Goal: Information Seeking & Learning: Find specific fact

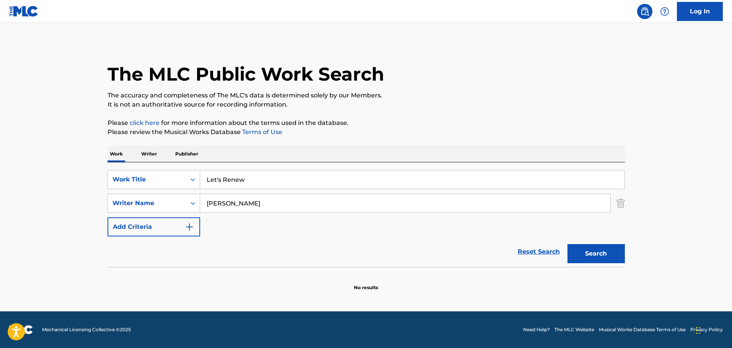
click at [256, 188] on input "Let's Renew" at bounding box center [412, 180] width 424 height 18
type input "A Woman Wants It (A Woman Needs It)"
click at [262, 201] on input "[PERSON_NAME]" at bounding box center [405, 203] width 410 height 18
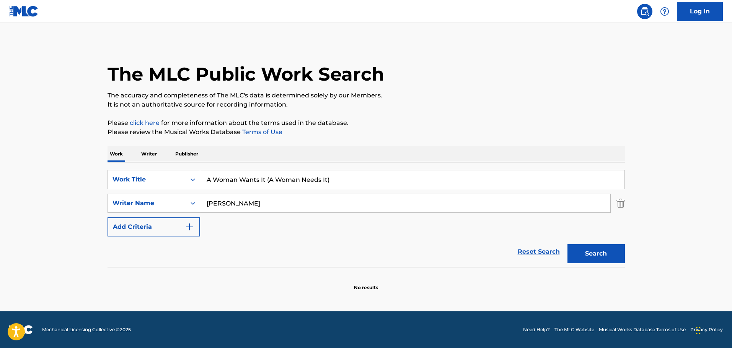
click at [262, 201] on input "[PERSON_NAME]" at bounding box center [405, 203] width 410 height 18
type input "[PERSON_NAME]"
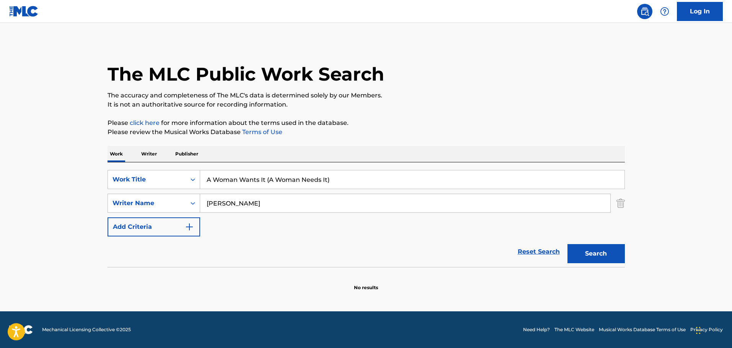
click at [567, 244] on button "Search" at bounding box center [595, 253] width 57 height 19
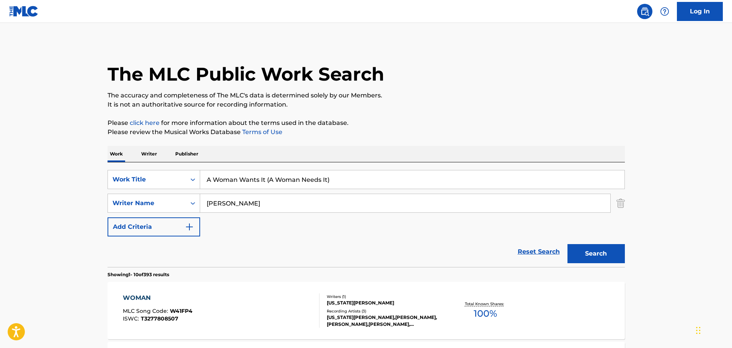
drag, startPoint x: 350, startPoint y: 177, endPoint x: 264, endPoint y: 179, distance: 86.1
click at [264, 179] on input "A Woman Wants It (A Woman Needs It)" at bounding box center [412, 180] width 424 height 18
click at [567, 244] on button "Search" at bounding box center [595, 253] width 57 height 19
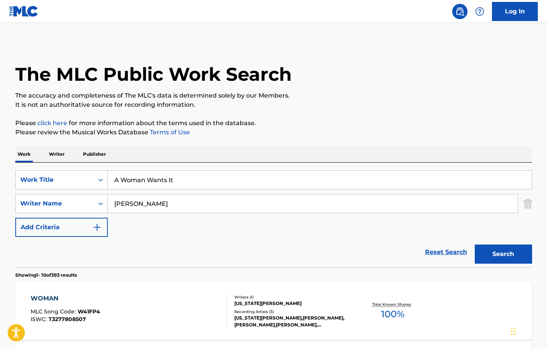
click at [208, 177] on input "A Woman Wants It" at bounding box center [320, 180] width 424 height 18
paste input "Dink's Blues"
type input "Dink's Blues"
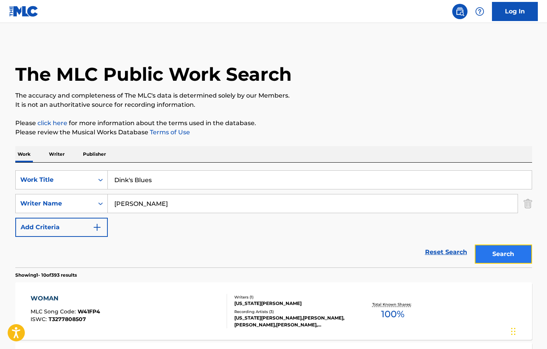
click at [521, 249] on button "Search" at bounding box center [503, 253] width 57 height 19
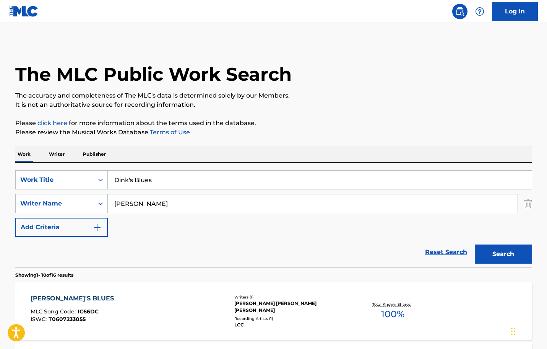
click at [194, 215] on div "SearchWithCriteriadc14f8df-12b6-46e2-886c-cd703788c305 Work Title Dink's Blues …" at bounding box center [273, 203] width 517 height 67
click at [190, 203] on input "[PERSON_NAME]" at bounding box center [313, 203] width 410 height 18
click at [475, 244] on button "Search" at bounding box center [503, 253] width 57 height 19
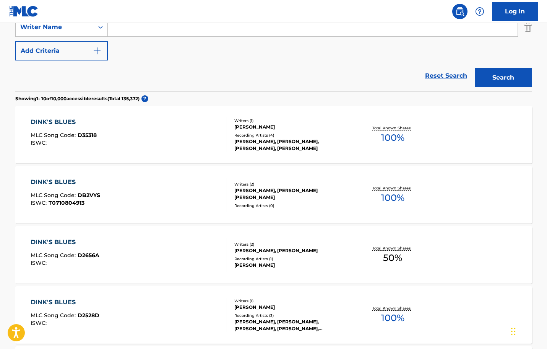
scroll to position [76, 0]
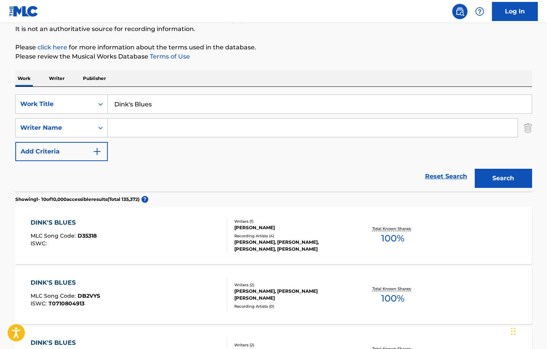
click at [351, 94] on div "SearchWithCriteriadc14f8df-12b6-46e2-886c-cd703788c305 Work Title Dink's Blues …" at bounding box center [273, 139] width 517 height 105
click at [348, 98] on input "Dink's Blues" at bounding box center [320, 104] width 424 height 18
paste input "Good Ol' Days (I Believe We're Living In) The Good Ol' Day"
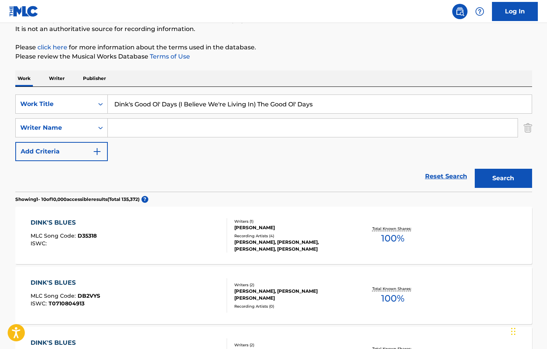
click at [348, 98] on input "Dink's Good Ol' Days (I Believe We're Living In) The Good Ol' Days" at bounding box center [320, 104] width 424 height 18
paste input "Search Form"
click at [484, 168] on div "Search" at bounding box center [501, 176] width 61 height 31
click at [484, 173] on button "Search" at bounding box center [503, 178] width 57 height 19
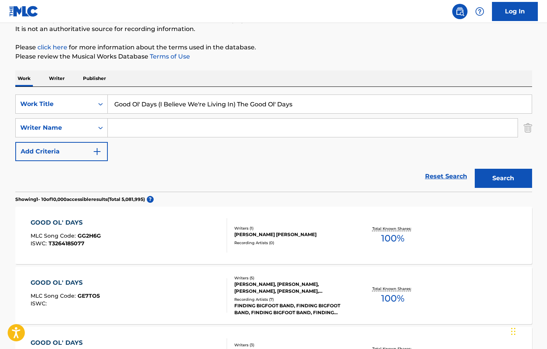
drag, startPoint x: 305, startPoint y: 108, endPoint x: 156, endPoint y: 106, distance: 148.4
click at [156, 106] on input "Good Ol' Days (I Believe We're Living In) The Good Ol' Days" at bounding box center [320, 104] width 424 height 18
type input "Good Ol' Days"
click at [475, 169] on button "Search" at bounding box center [503, 178] width 57 height 19
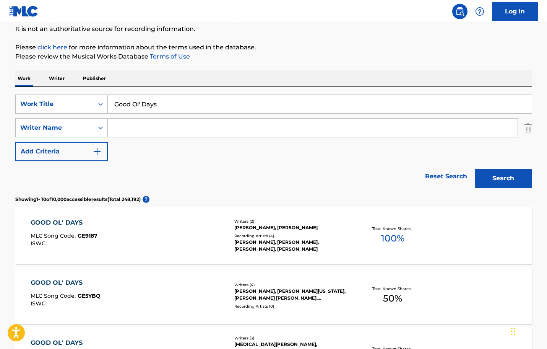
click at [212, 121] on input "Search Form" at bounding box center [313, 128] width 410 height 18
type input "[PERSON_NAME]"
click at [475, 169] on button "Search" at bounding box center [503, 178] width 57 height 19
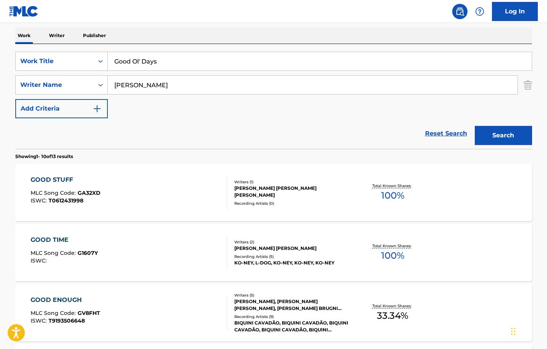
scroll to position [0, 0]
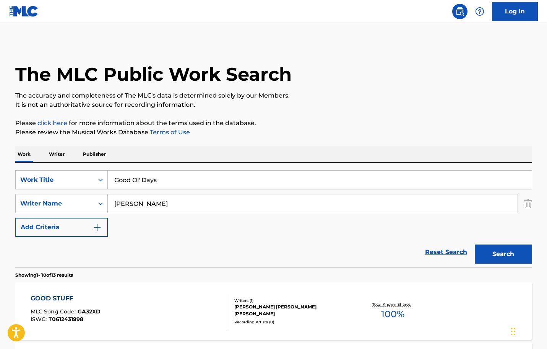
click at [205, 184] on input "Good Ol' Days" at bounding box center [320, 180] width 424 height 18
click at [243, 177] on input "Good Ol' Days" at bounding box center [320, 180] width 424 height 18
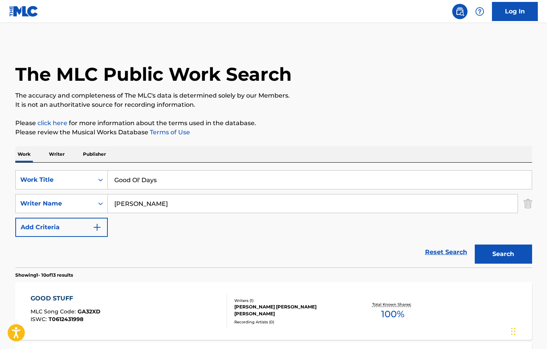
click at [243, 177] on input "Good Ol' Days" at bounding box center [320, 180] width 424 height 18
paste input "[PERSON_NAME]'s Tune"
click at [475, 244] on button "Search" at bounding box center [503, 253] width 57 height 19
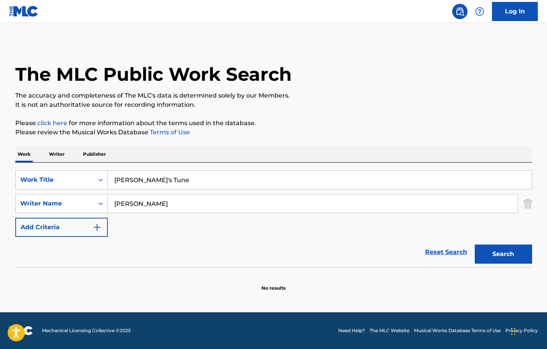
click at [163, 182] on input "[PERSON_NAME]'s Tune" at bounding box center [320, 180] width 424 height 18
paste input "Ain't That Peculiar"
type input "Ain't That Peculiar"
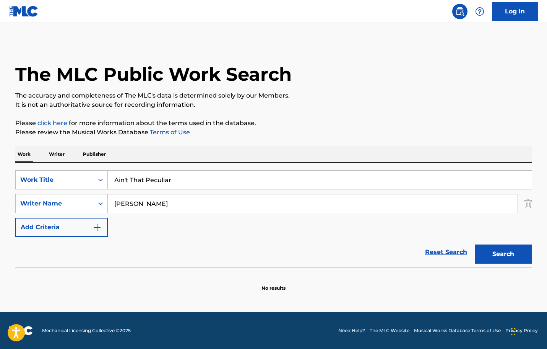
click at [199, 198] on input "[PERSON_NAME]" at bounding box center [313, 203] width 410 height 18
type input "R"
type input "Tarplin"
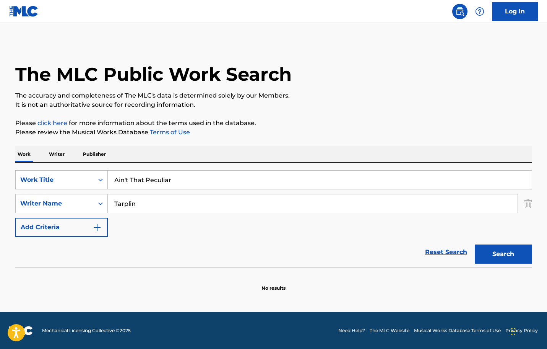
click at [475, 244] on button "Search" at bounding box center [503, 253] width 57 height 19
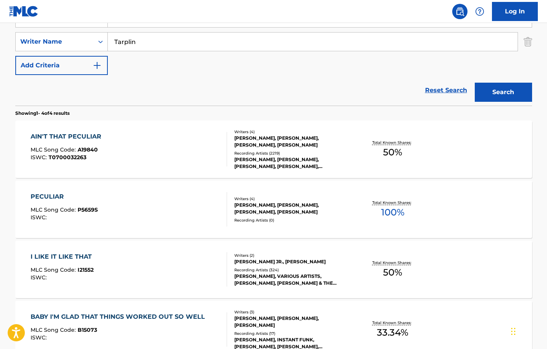
scroll to position [153, 0]
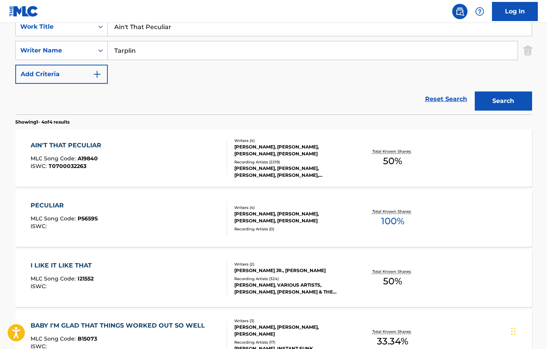
click at [284, 153] on div "[PERSON_NAME], [PERSON_NAME], [PERSON_NAME], [PERSON_NAME]" at bounding box center [292, 150] width 116 height 14
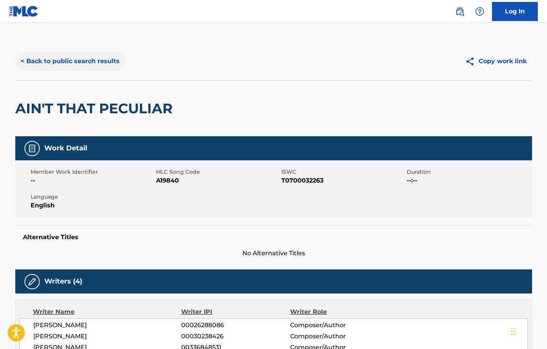
click at [109, 67] on button "< Back to public search results" at bounding box center [70, 61] width 110 height 19
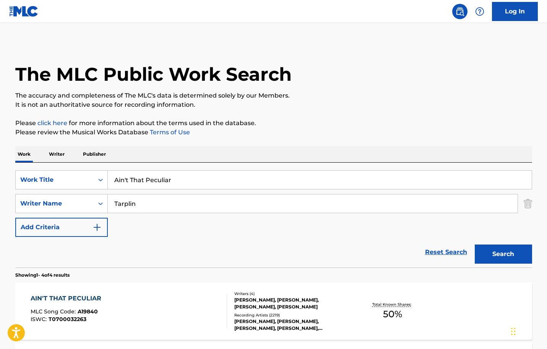
scroll to position [153, 0]
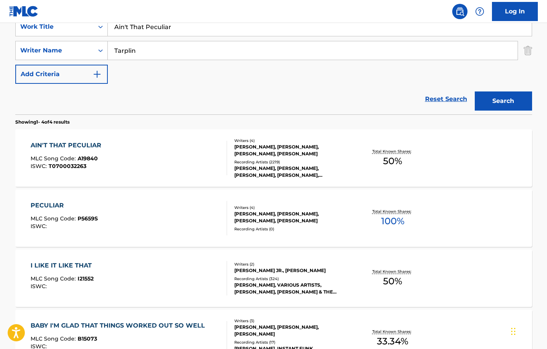
click at [179, 151] on div "AIN'T THAT PECULIAR MLC Song Code : A19840 ISWC : T0700032263" at bounding box center [129, 158] width 197 height 34
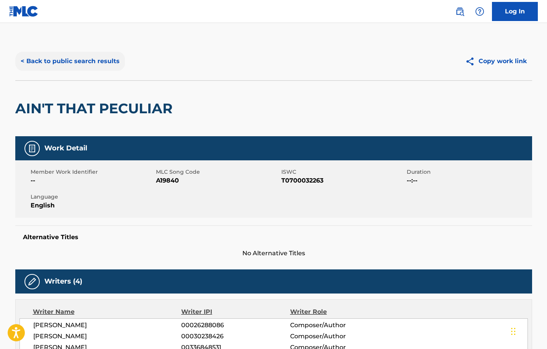
click at [79, 57] on button "< Back to public search results" at bounding box center [70, 61] width 110 height 19
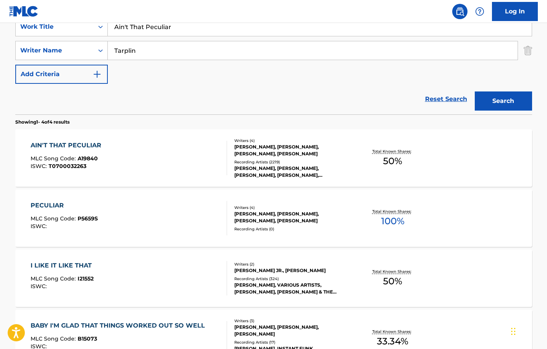
click at [164, 218] on div "PECULIAR MLC Song Code : P5659S ISWC :" at bounding box center [129, 218] width 197 height 34
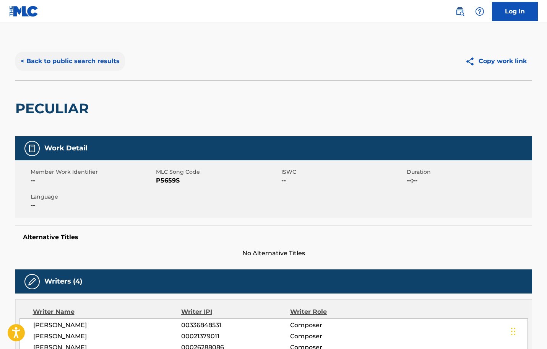
click at [92, 66] on button "< Back to public search results" at bounding box center [70, 61] width 110 height 19
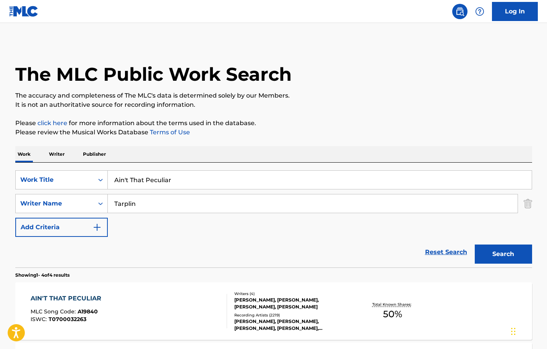
scroll to position [153, 0]
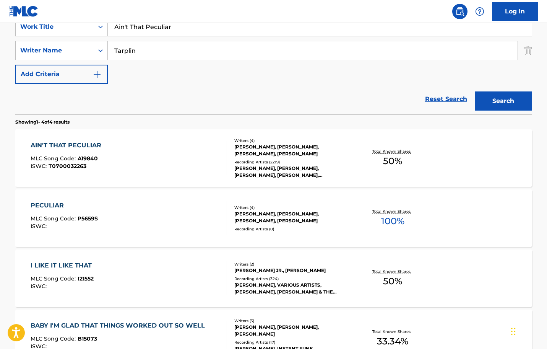
click at [176, 135] on div "AIN'T THAT PECULIAR MLC Song Code : A19840 ISWC : T0700032263 Writers ( 4 ) [PE…" at bounding box center [273, 157] width 517 height 57
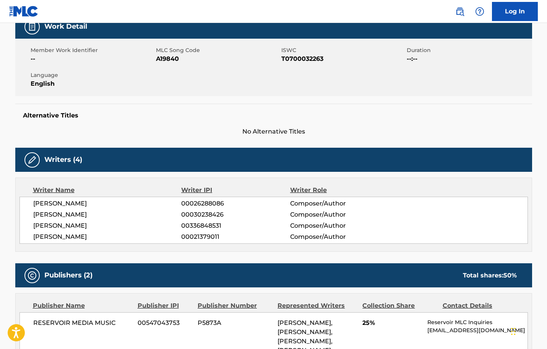
scroll to position [230, 0]
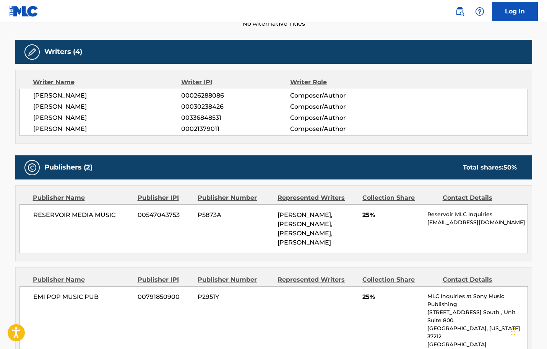
click at [93, 211] on span "RESERVOIR MEDIA MUSIC" at bounding box center [82, 214] width 99 height 9
copy div "RESERVOIR MEDIA MUSIC"
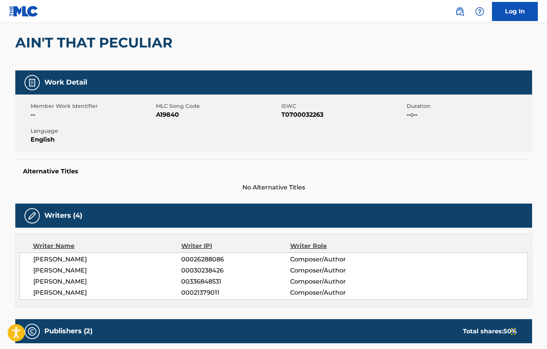
scroll to position [0, 0]
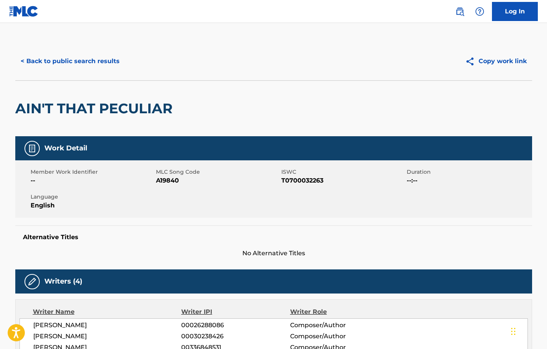
click at [165, 184] on span "A19840" at bounding box center [218, 180] width 124 height 9
click at [164, 182] on span "A19840" at bounding box center [218, 180] width 124 height 9
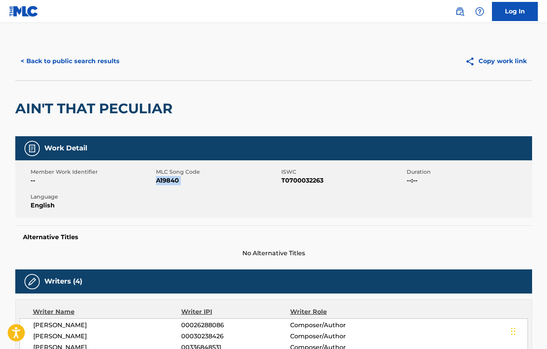
copy span "A19840"
click at [98, 70] on div "< Back to public search results Copy work link" at bounding box center [273, 61] width 517 height 38
click at [100, 66] on button "< Back to public search results" at bounding box center [70, 61] width 110 height 19
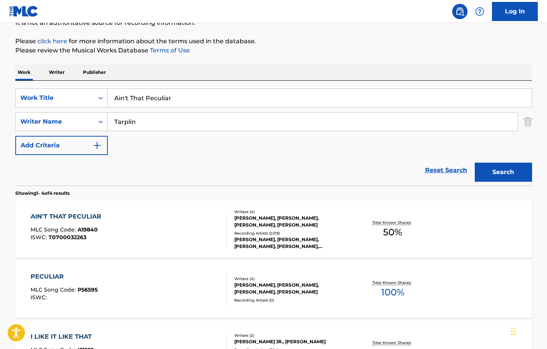
scroll to position [38, 0]
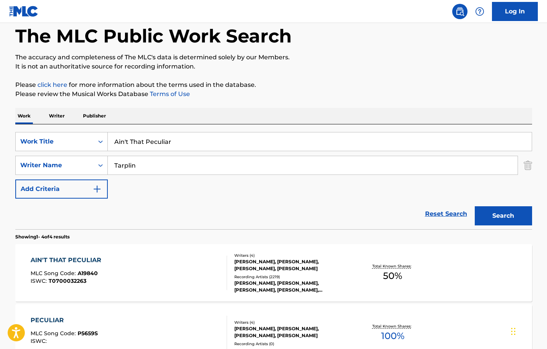
click at [214, 133] on input "Ain't That Peculiar" at bounding box center [320, 141] width 424 height 18
paste input "Get Off Of My Cloud"
type input "Get Off Of My Cloud"
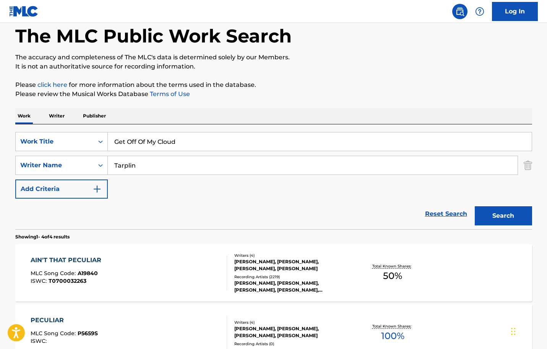
click at [370, 187] on div "SearchWithCriteriadc14f8df-12b6-46e2-886c-cd703788c305 Work Title Get Off Of My…" at bounding box center [273, 165] width 517 height 67
click at [361, 172] on input "Tarplin" at bounding box center [313, 165] width 410 height 18
type input "Jagger"
click at [475, 206] on button "Search" at bounding box center [503, 215] width 57 height 19
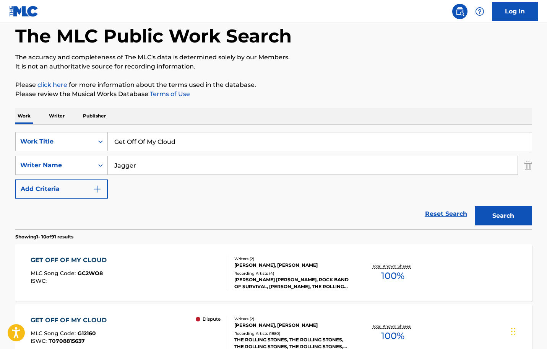
click at [203, 258] on div "GET OFF OF MY CLOUD MLC Song Code : GC2WO8 ISWC :" at bounding box center [129, 273] width 197 height 34
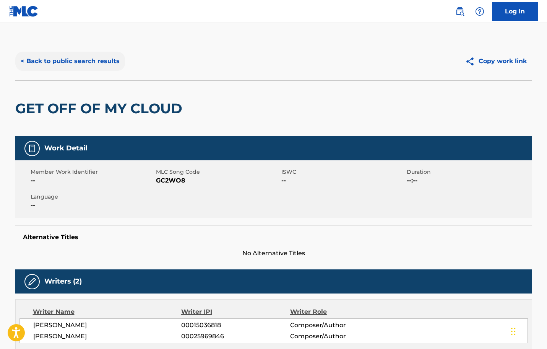
click at [91, 52] on button "< Back to public search results" at bounding box center [70, 61] width 110 height 19
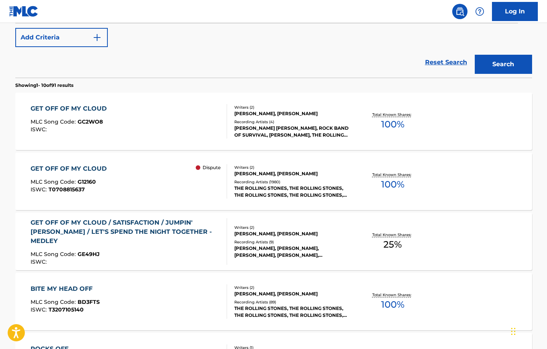
scroll to position [191, 0]
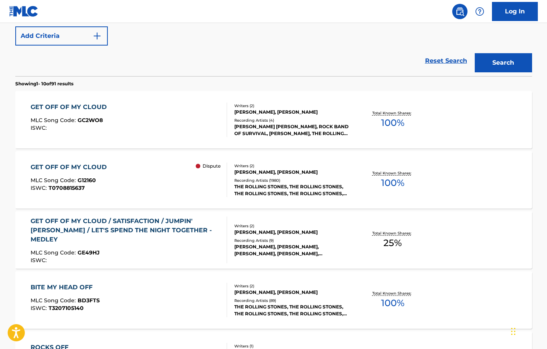
click at [306, 183] on div "THE ROLLING STONES, THE ROLLING STONES, THE ROLLING STONES, THE ROLLING STONES,…" at bounding box center [292, 190] width 116 height 14
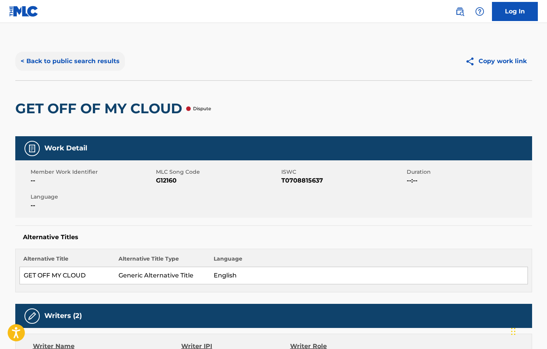
click at [114, 59] on button "< Back to public search results" at bounding box center [70, 61] width 110 height 19
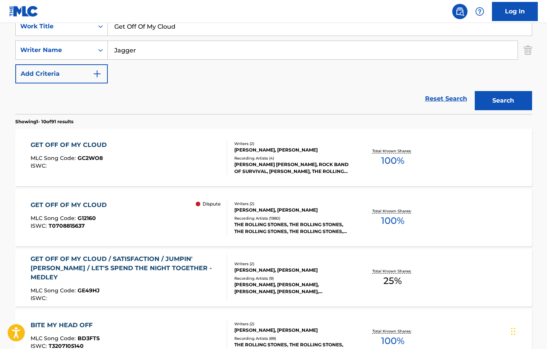
scroll to position [5, 0]
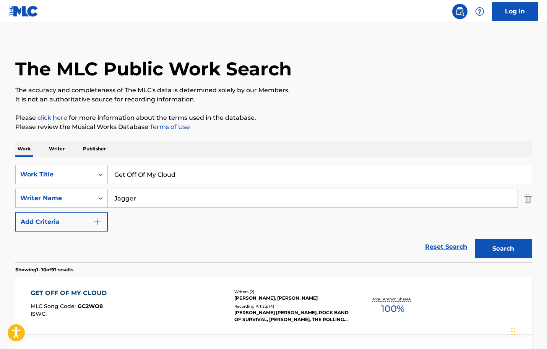
click at [237, 173] on input "Get Off Of My Cloud" at bounding box center [320, 174] width 424 height 18
paste input "I Got Cha Number"
type input "I Got Cha Number"
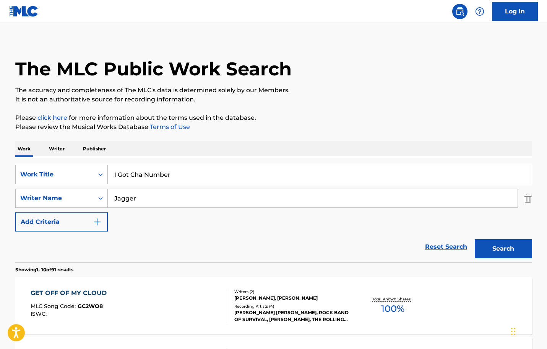
click at [227, 196] on input "Jagger" at bounding box center [313, 198] width 410 height 18
click at [475, 239] on button "Search" at bounding box center [503, 248] width 57 height 19
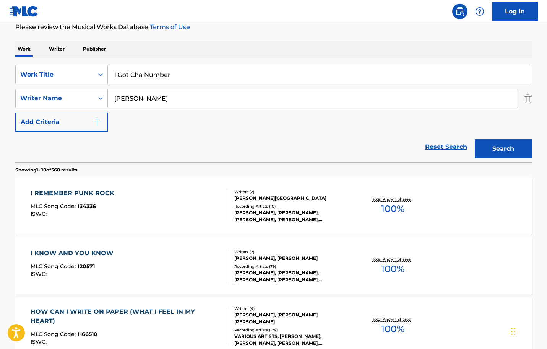
scroll to position [82, 0]
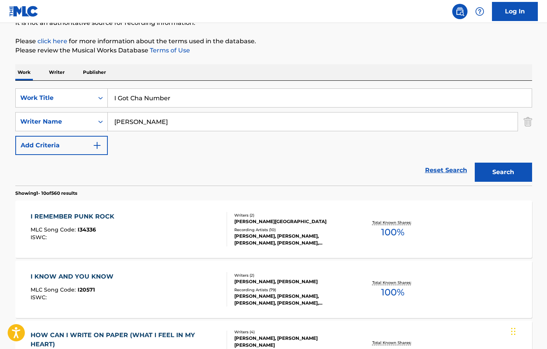
click at [166, 122] on input "[PERSON_NAME]" at bounding box center [313, 121] width 410 height 18
type input "[GEOGRAPHIC_DATA]"
click at [475, 163] on button "Search" at bounding box center [503, 172] width 57 height 19
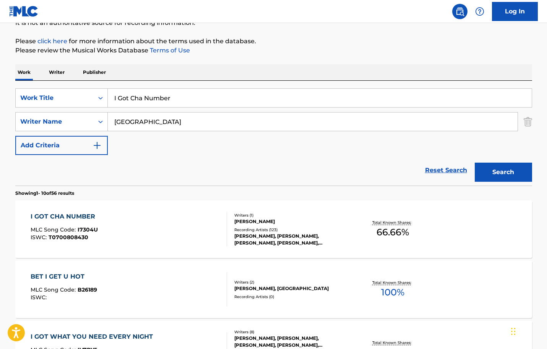
click at [191, 224] on div "I GOT CHA NUMBER MLC Song Code : I7304U ISWC : T0700808430" at bounding box center [129, 229] width 197 height 34
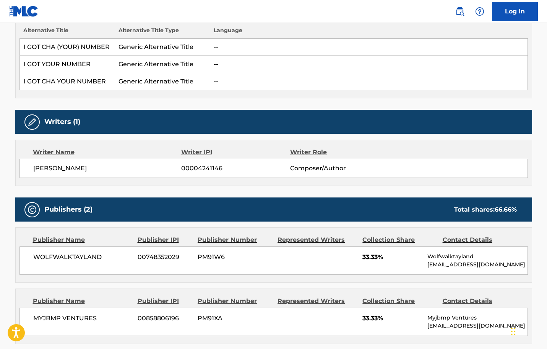
scroll to position [268, 0]
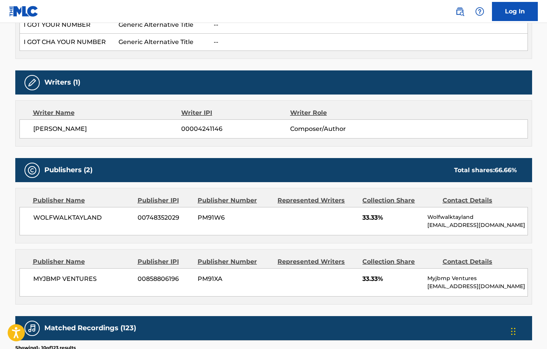
click at [48, 213] on span "WOLFWALKTAYLAND" at bounding box center [82, 217] width 99 height 9
copy span "WOLFWALKTAYLAND"
click at [63, 281] on span "MYJBMP VENTURES" at bounding box center [82, 278] width 99 height 9
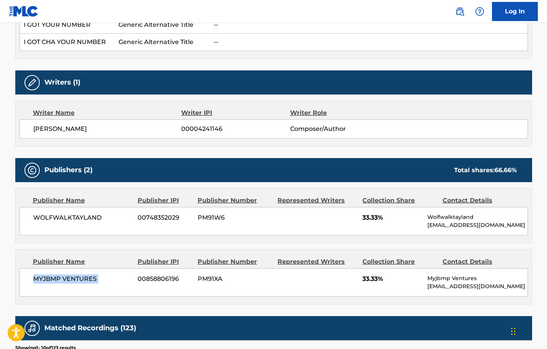
click at [63, 281] on span "MYJBMP VENTURES" at bounding box center [82, 278] width 99 height 9
copy div "MYJBMP VENTURES"
click at [483, 281] on p "Myjbmp Ventures" at bounding box center [478, 278] width 100 height 8
drag, startPoint x: 501, startPoint y: 227, endPoint x: 426, endPoint y: 226, distance: 75.7
click at [426, 226] on div "WOLFWALKTAYLAND 00748352029 PM91W6 33.33% Wolfwalktayland [EMAIL_ADDRESS][DOMAI…" at bounding box center [274, 221] width 509 height 28
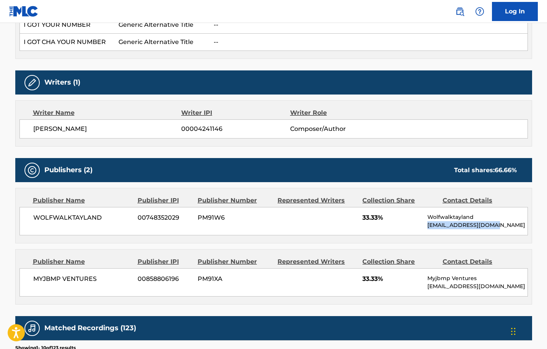
copy p "[EMAIL_ADDRESS][DOMAIN_NAME]"
click at [51, 220] on span "WOLFWALKTAYLAND" at bounding box center [82, 217] width 99 height 9
copy div "WOLFWALKTAYLAND"
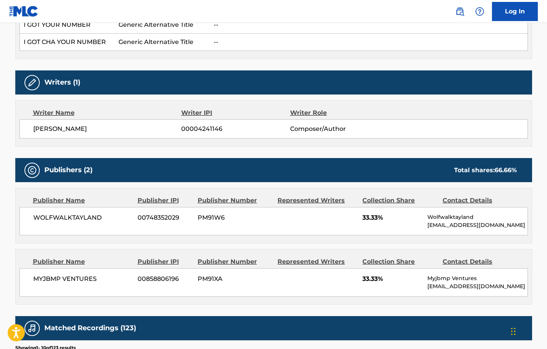
click at [77, 280] on span "MYJBMP VENTURES" at bounding box center [82, 278] width 99 height 9
copy div "MYJBMP VENTURES"
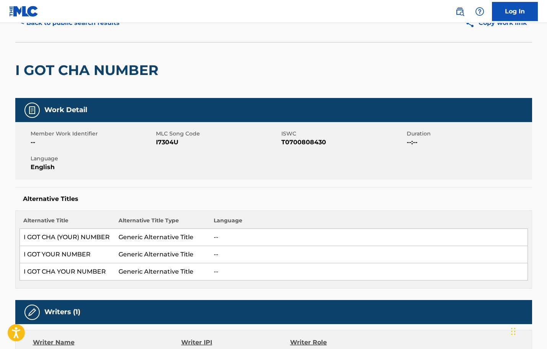
scroll to position [0, 0]
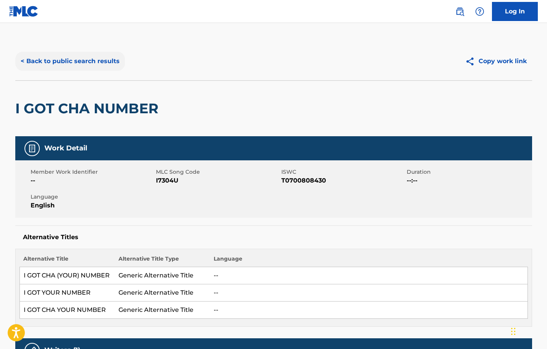
click at [86, 67] on button "< Back to public search results" at bounding box center [70, 61] width 110 height 19
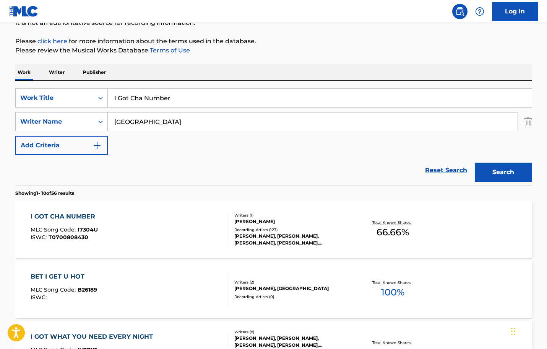
click at [169, 91] on input "I Got Cha Number" at bounding box center [320, 98] width 424 height 18
paste input "[PERSON_NAME]"
type input "[PERSON_NAME]"
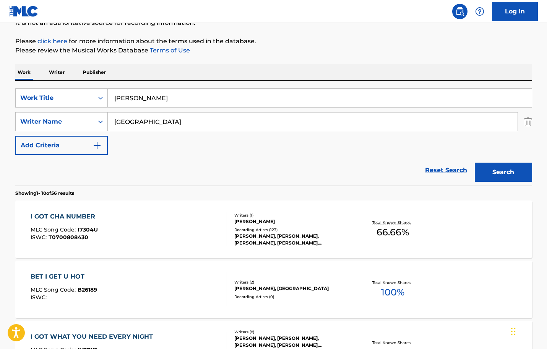
click at [182, 113] on input "[GEOGRAPHIC_DATA]" at bounding box center [313, 121] width 410 height 18
type input "Korner"
click at [475, 163] on button "Search" at bounding box center [503, 172] width 57 height 19
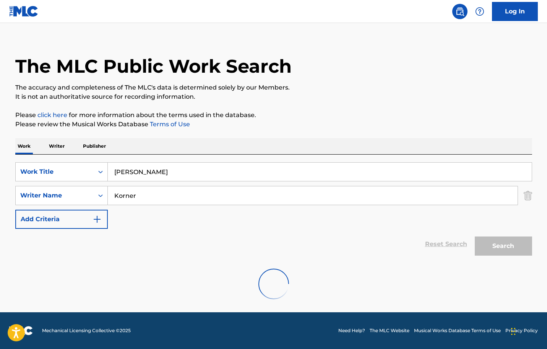
scroll to position [67, 0]
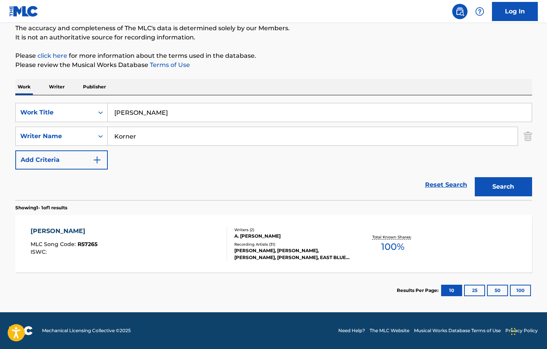
click at [160, 254] on div "[PERSON_NAME] MLC Song Code : R57265 ISWC :" at bounding box center [129, 243] width 197 height 34
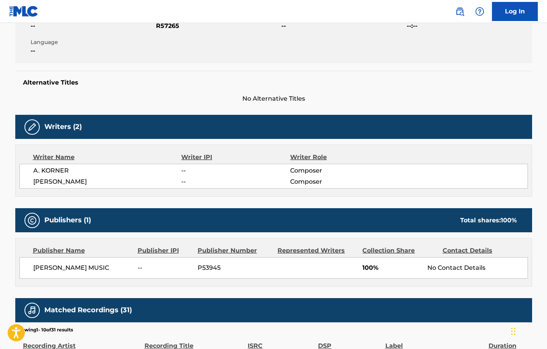
scroll to position [153, 0]
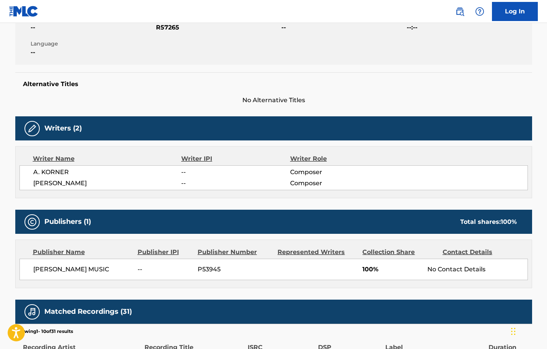
click at [79, 270] on span "[PERSON_NAME] MUSIC" at bounding box center [82, 269] width 99 height 9
copy div "[PERSON_NAME] MUSIC"
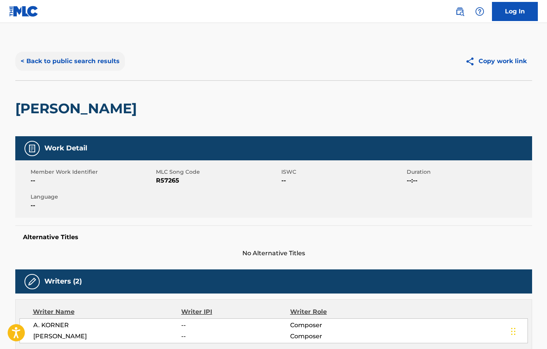
click at [105, 55] on button "< Back to public search results" at bounding box center [70, 61] width 110 height 19
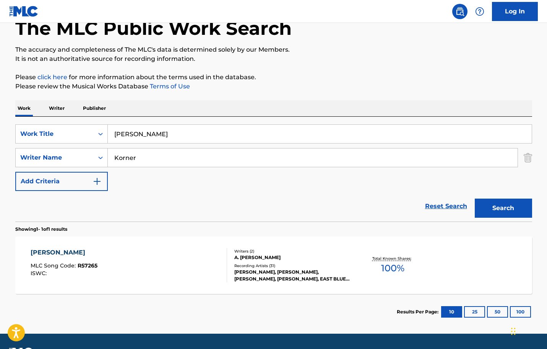
scroll to position [67, 0]
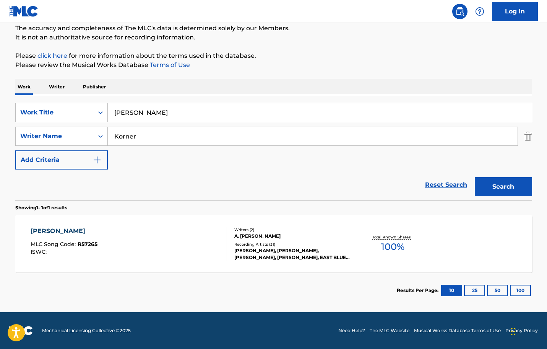
click at [219, 235] on div "[PERSON_NAME] MLC Song Code : R57265 ISWC :" at bounding box center [129, 243] width 197 height 34
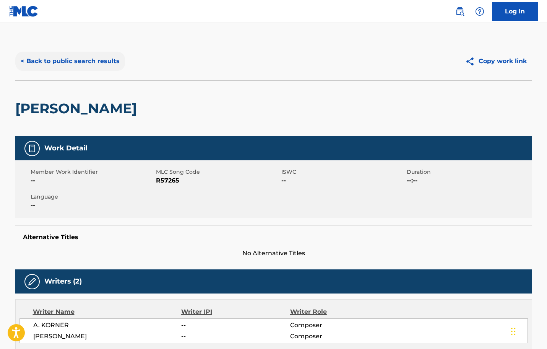
click at [82, 58] on button "< Back to public search results" at bounding box center [70, 61] width 110 height 19
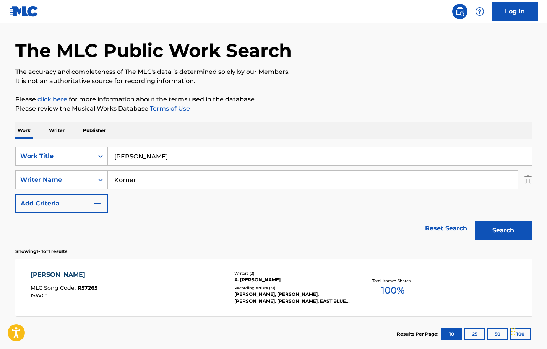
click at [195, 156] on input "[PERSON_NAME]" at bounding box center [320, 156] width 424 height 18
paste input "Slow Dow"
type input "Slow Down"
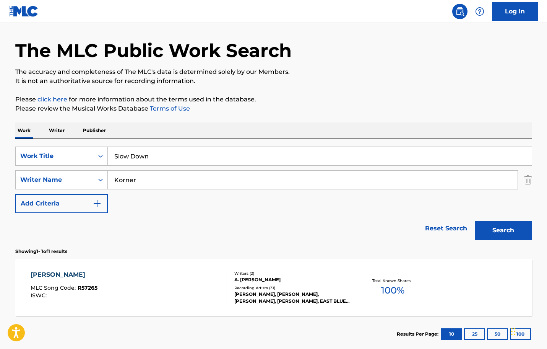
click at [210, 166] on div "SearchWithCriteriadc14f8df-12b6-46e2-886c-cd703788c305 Work Title Slow Down Sea…" at bounding box center [273, 180] width 517 height 67
click at [207, 176] on input "Korner" at bounding box center [313, 180] width 410 height 18
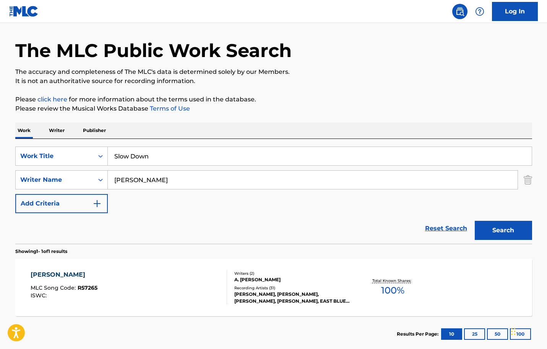
click at [475, 221] on button "Search" at bounding box center [503, 230] width 57 height 19
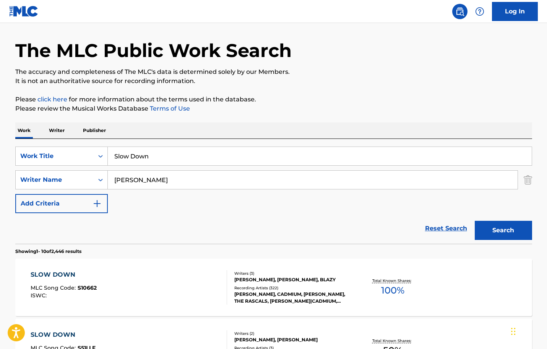
click at [166, 179] on input "[PERSON_NAME]" at bounding box center [313, 180] width 410 height 18
type input "[PERSON_NAME]"
click at [475, 221] on button "Search" at bounding box center [503, 230] width 57 height 19
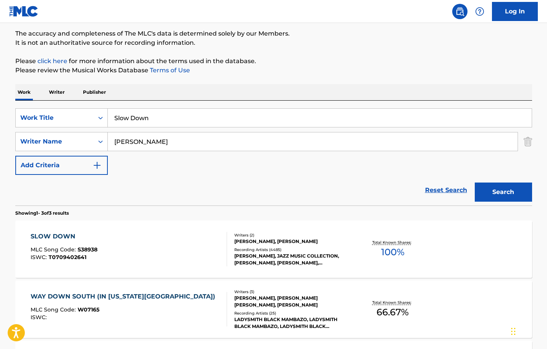
scroll to position [100, 0]
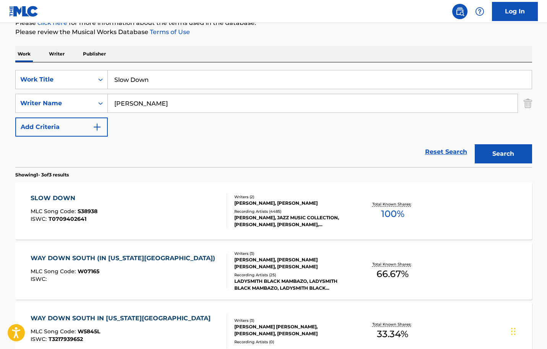
click at [172, 202] on div "SLOW DOWN MLC Song Code : S38938 ISWC : T0709402641" at bounding box center [129, 211] width 197 height 34
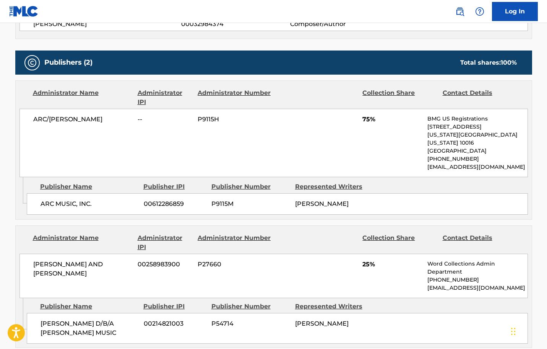
scroll to position [459, 0]
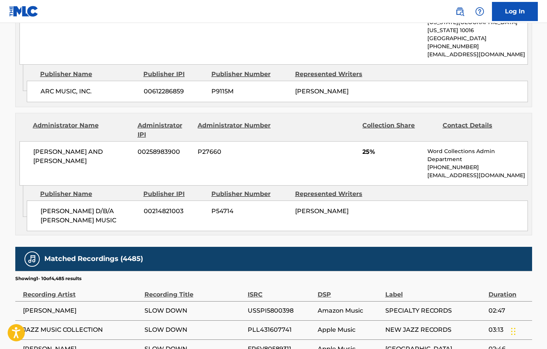
click at [59, 147] on span "[PERSON_NAME] AND [PERSON_NAME]" at bounding box center [82, 156] width 99 height 18
copy div "[PERSON_NAME] AND [PERSON_NAME]"
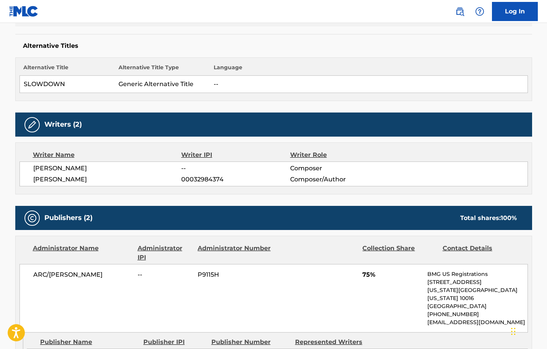
scroll to position [38, 0]
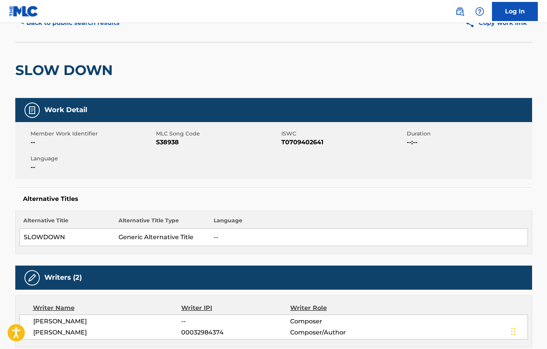
click at [177, 142] on span "S38938" at bounding box center [218, 142] width 124 height 9
copy span "S38938"
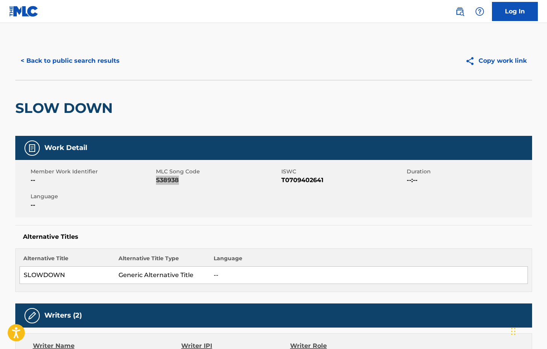
scroll to position [0, 0]
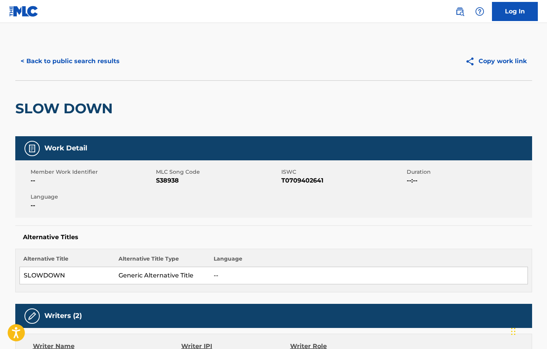
click at [73, 71] on div "< Back to public search results Copy work link" at bounding box center [273, 61] width 517 height 38
click at [99, 72] on div "< Back to public search results Copy work link" at bounding box center [273, 61] width 517 height 38
click at [107, 67] on button "< Back to public search results" at bounding box center [70, 61] width 110 height 19
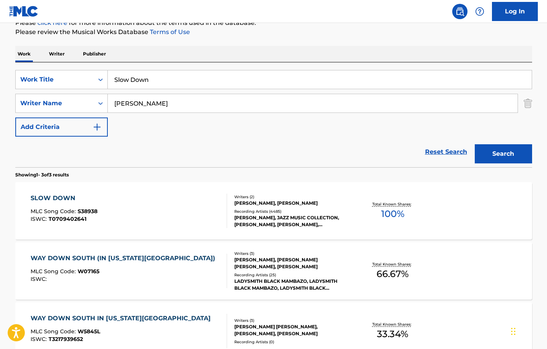
click at [139, 89] on div "SearchWithCriteriadc14f8df-12b6-46e2-886c-cd703788c305 Work Title Slow Down Sea…" at bounding box center [273, 103] width 517 height 67
click at [145, 85] on input "Slow Down" at bounding box center [320, 79] width 424 height 18
click at [147, 85] on input "Slow Down" at bounding box center [320, 79] width 424 height 18
paste input "Song For [PERSON_NAME]"
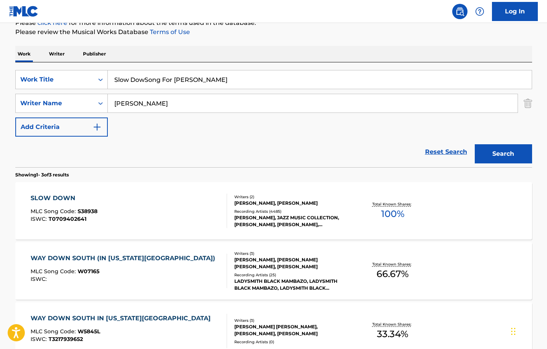
click at [167, 85] on input "Slow DowSong For [PERSON_NAME]" at bounding box center [320, 79] width 424 height 18
paste input "ong For [PERSON_NAME]"
type input "Song For [PERSON_NAME]"
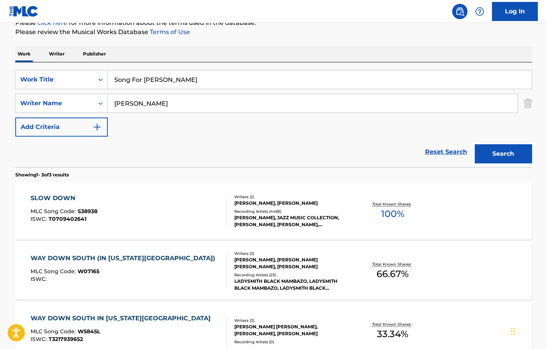
click at [174, 97] on input "[PERSON_NAME]" at bounding box center [313, 103] width 410 height 18
type input "Korner"
click at [475, 144] on button "Search" at bounding box center [503, 153] width 57 height 19
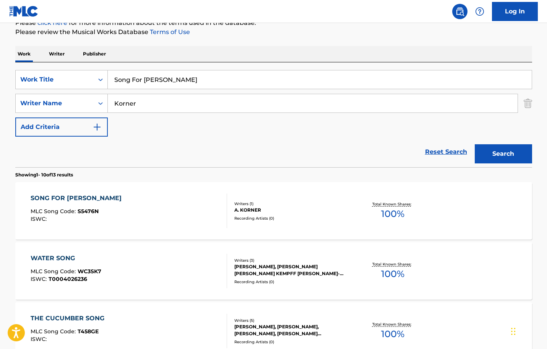
click at [151, 234] on div "SONG FOR [PERSON_NAME] MLC Song Code : S5476N ISWC : Writers ( 1 ) A. KORNER Re…" at bounding box center [273, 210] width 517 height 57
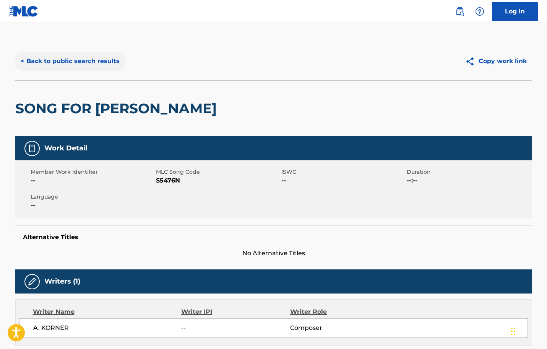
click at [98, 58] on button "< Back to public search results" at bounding box center [70, 61] width 110 height 19
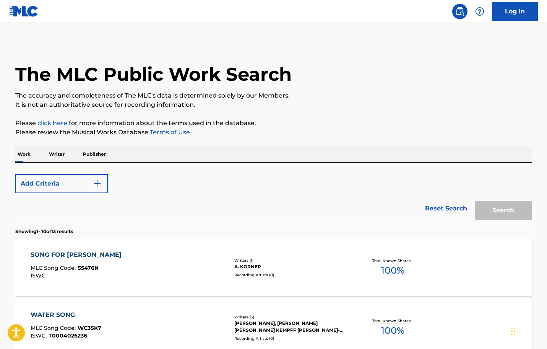
scroll to position [100, 0]
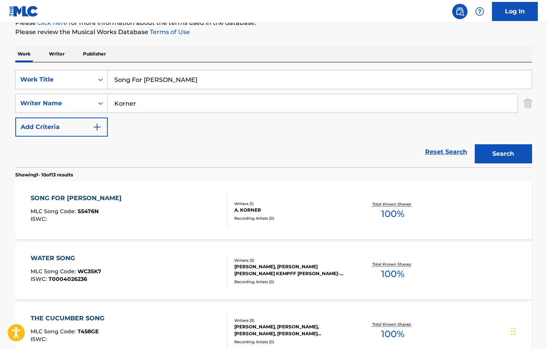
click at [169, 82] on input "Song For [PERSON_NAME]" at bounding box center [320, 79] width 424 height 18
click at [170, 82] on input "Song For [PERSON_NAME]" at bounding box center [320, 79] width 424 height 18
paste input "trange N' Deranged"
type input "Strange N' Deranged"
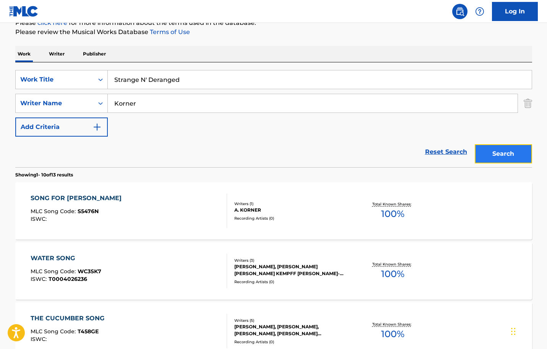
click at [500, 153] on button "Search" at bounding box center [503, 153] width 57 height 19
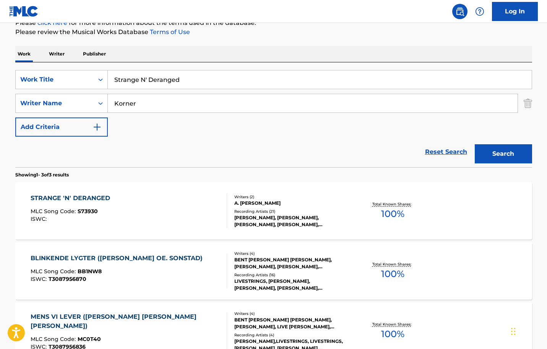
click at [189, 215] on div "STRANGE 'N' DERANGED MLC Song Code : S73930 ISWC :" at bounding box center [129, 211] width 197 height 34
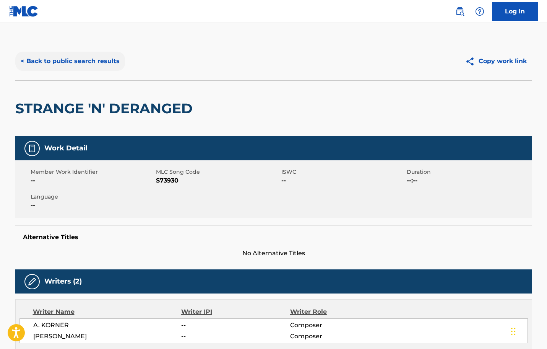
click at [110, 67] on button "< Back to public search results" at bounding box center [70, 61] width 110 height 19
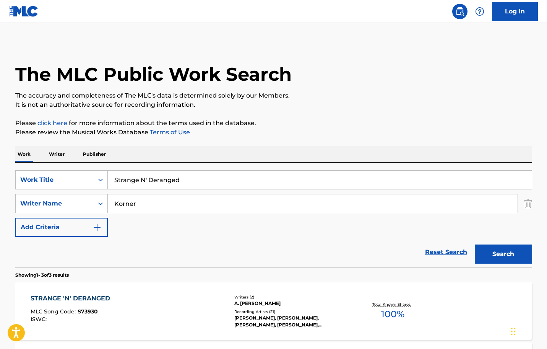
scroll to position [100, 0]
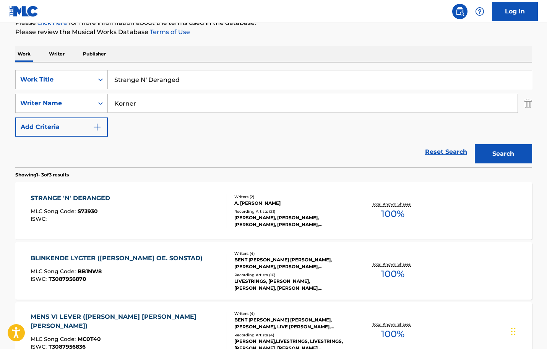
click at [203, 87] on input "Strange N' Deranged" at bounding box center [320, 79] width 424 height 18
paste input "The Wasp ([US_STATE] Radio)"
type input "The Wasp ([US_STATE] Radio)"
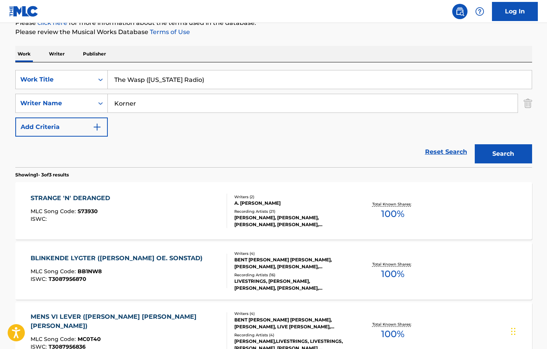
click at [205, 111] on input "Korner" at bounding box center [313, 103] width 410 height 18
type input "="
click at [475, 144] on button "Search" at bounding box center [503, 153] width 57 height 19
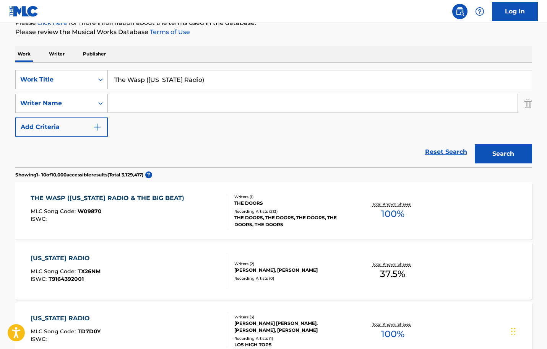
click at [186, 217] on div "THE WASP ([US_STATE] RADIO & THE BIG BEAT) MLC Song Code : W09870 ISWC :" at bounding box center [129, 211] width 197 height 34
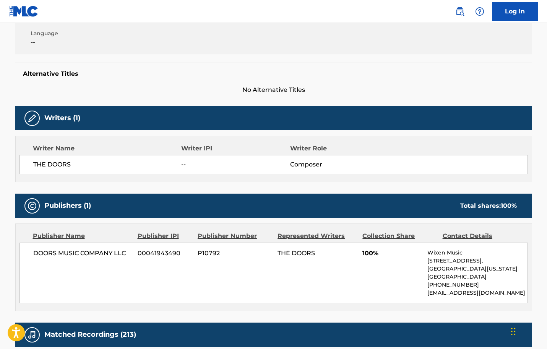
scroll to position [230, 0]
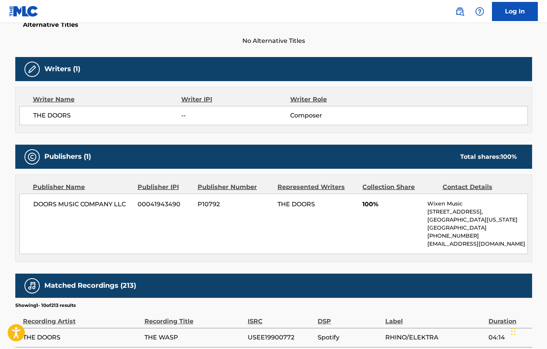
click at [76, 205] on span "DOORS MUSIC COMPANY LLC" at bounding box center [82, 204] width 99 height 9
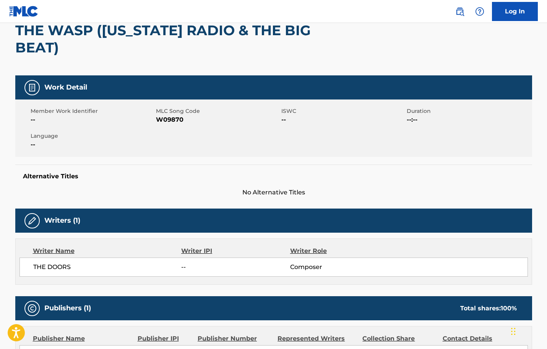
scroll to position [0, 0]
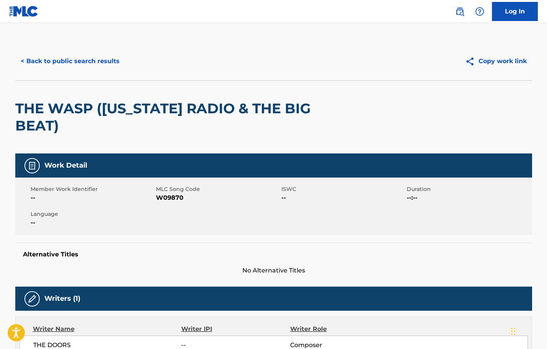
click at [176, 192] on span "MLC Song Code" at bounding box center [218, 189] width 124 height 8
click at [177, 193] on span "W09870" at bounding box center [218, 197] width 124 height 9
click at [177, 194] on span "W09870" at bounding box center [218, 197] width 124 height 9
click at [55, 74] on div "< Back to public search results Copy work link" at bounding box center [273, 61] width 517 height 38
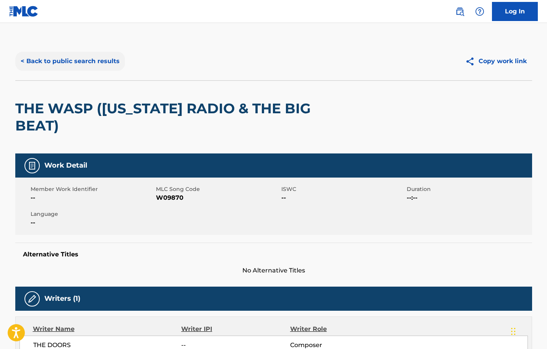
click at [70, 66] on button "< Back to public search results" at bounding box center [70, 61] width 110 height 19
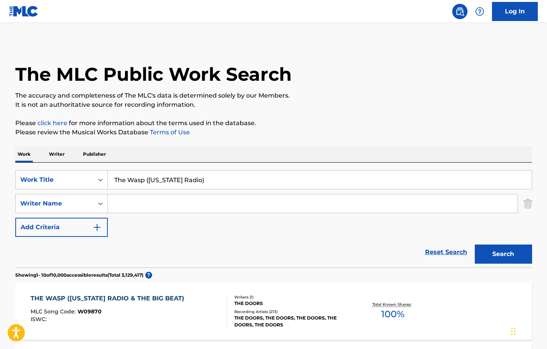
scroll to position [100, 0]
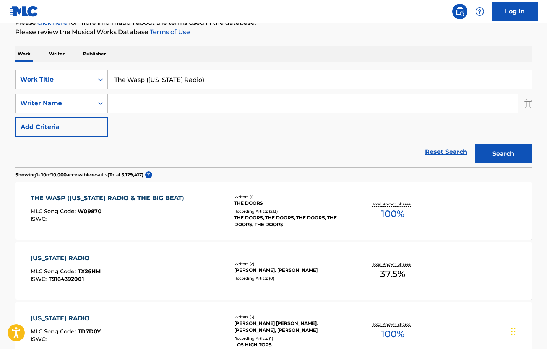
click at [215, 84] on input "The Wasp ([US_STATE] Radio)" at bounding box center [320, 79] width 424 height 18
paste input "ree Top Fever"
type input "Tree Top Fever"
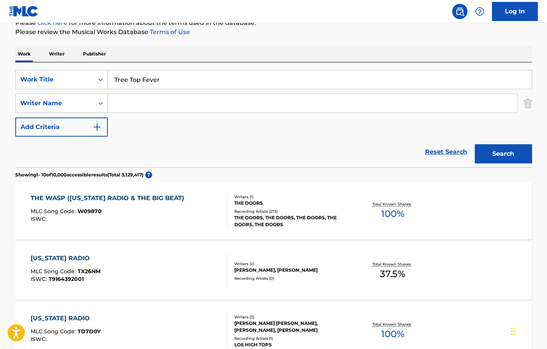
click at [475, 144] on button "Search" at bounding box center [503, 153] width 57 height 19
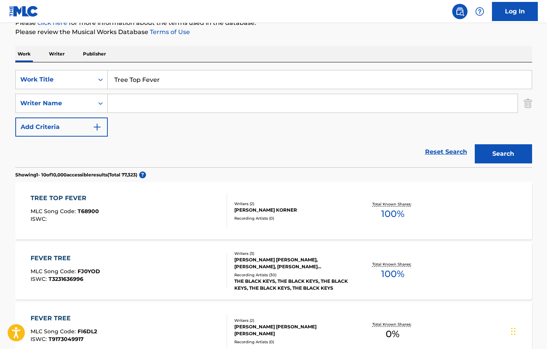
click at [176, 207] on div "TREE TOP FEVER MLC Song Code : T68900 ISWC :" at bounding box center [129, 211] width 197 height 34
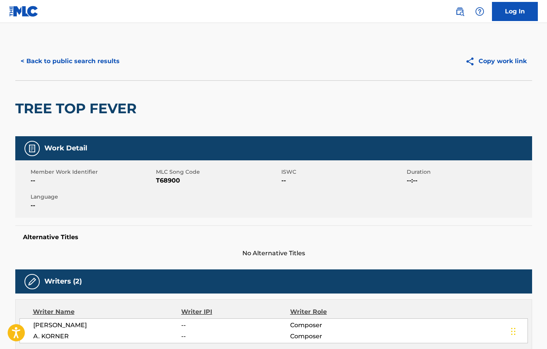
click at [75, 43] on div "< Back to public search results Copy work link" at bounding box center [273, 61] width 517 height 38
click at [75, 51] on div "< Back to public search results Copy work link" at bounding box center [273, 61] width 517 height 38
click at [78, 55] on button "< Back to public search results" at bounding box center [70, 61] width 110 height 19
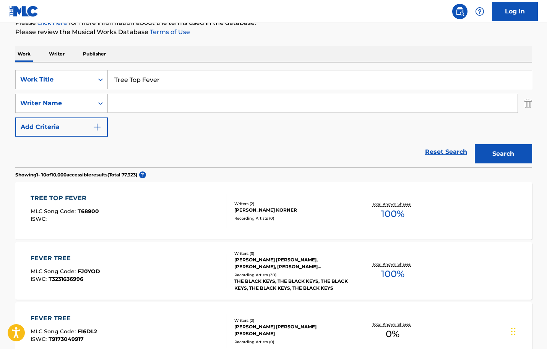
click at [172, 90] on div "SearchWithCriteriadc14f8df-12b6-46e2-886c-cd703788c305 Work Title Tree Top Feve…" at bounding box center [273, 103] width 517 height 67
drag, startPoint x: 172, startPoint y: 90, endPoint x: 172, endPoint y: 73, distance: 17.2
click at [172, 89] on div "SearchWithCriteriadc14f8df-12b6-46e2-886c-cd703788c305 Work Title Tree Top Feve…" at bounding box center [273, 103] width 517 height 67
click at [172, 70] on input "Tree Top Fever" at bounding box center [320, 79] width 424 height 18
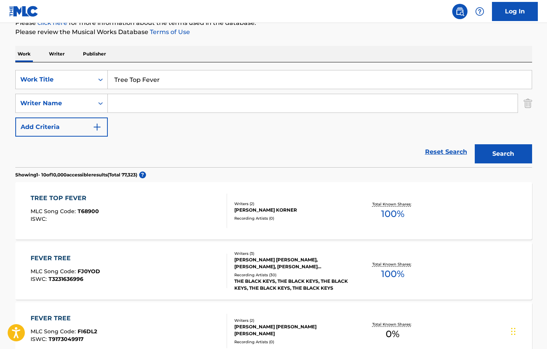
click at [172, 70] on input "Tree Top Fever" at bounding box center [320, 79] width 424 height 18
paste input "You Are My Sunshine"
type input "You Are My Sunshine"
click at [475, 144] on button "Search" at bounding box center [503, 153] width 57 height 19
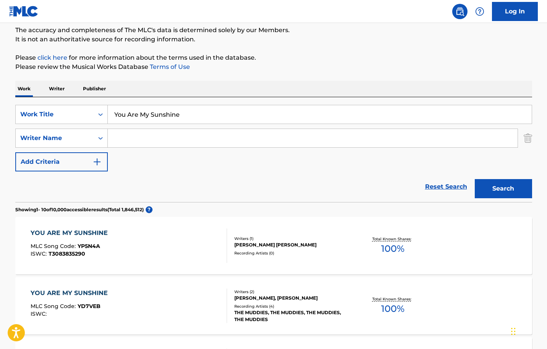
scroll to position [62, 0]
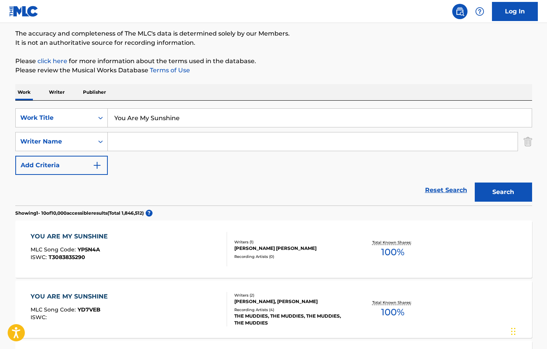
click at [165, 147] on input "Search Form" at bounding box center [313, 141] width 410 height 18
type input "[PERSON_NAME]"
click at [475, 182] on button "Search" at bounding box center [503, 191] width 57 height 19
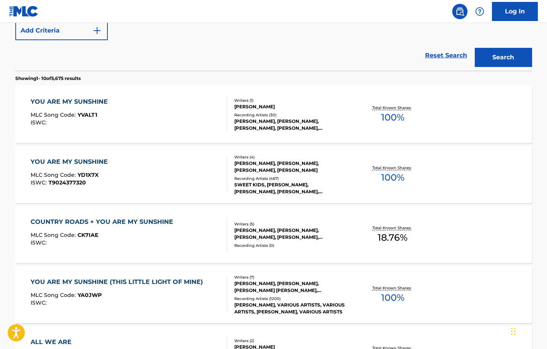
scroll to position [138, 0]
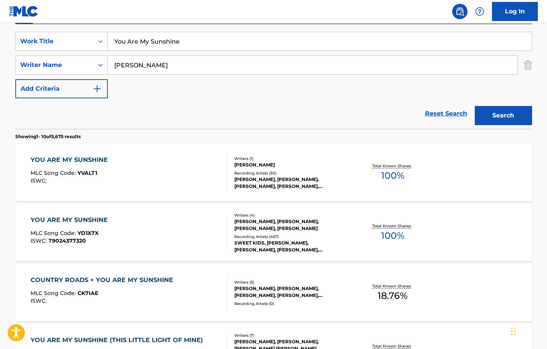
click at [207, 229] on div "YOU ARE MY SUNSHINE MLC Song Code : YD1X7X ISWC : T9024377320" at bounding box center [129, 232] width 197 height 34
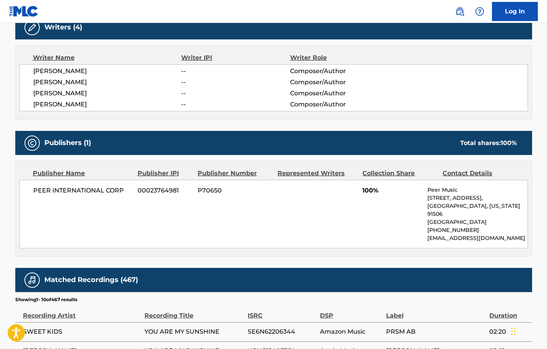
scroll to position [268, 0]
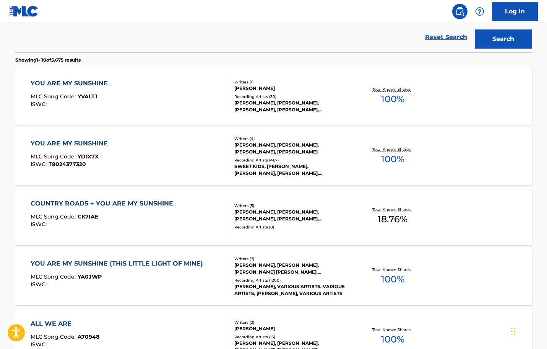
scroll to position [330, 0]
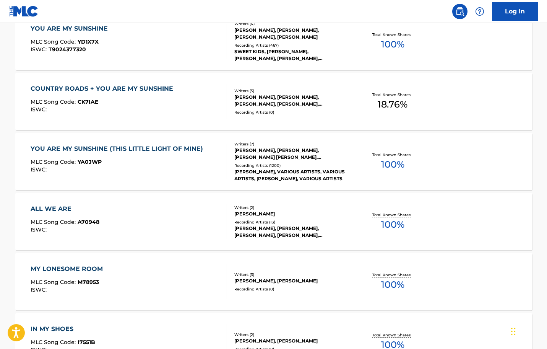
click at [142, 155] on div "YOU ARE MY SUNSHINE (THIS LITTLE LIGHT OF MINE) MLC Song Code : YA0JWP ISWC :" at bounding box center [119, 161] width 176 height 34
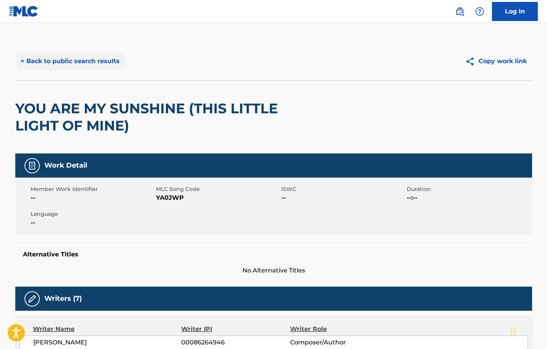
click at [89, 67] on button "< Back to public search results" at bounding box center [70, 61] width 110 height 19
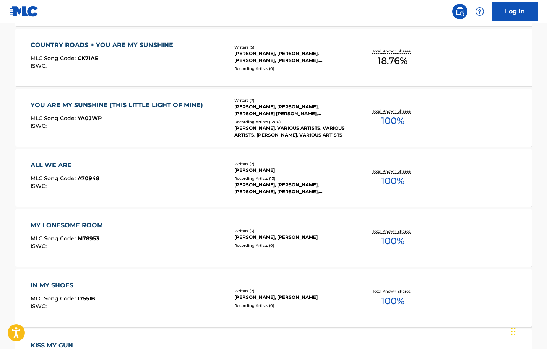
scroll to position [220, 0]
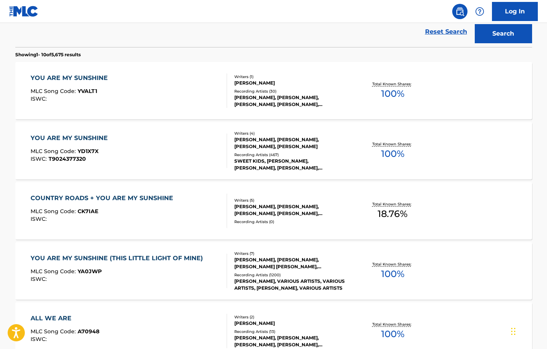
click at [147, 146] on div "YOU ARE MY SUNSHINE MLC Song Code : YD1X7X ISWC : T9024377320" at bounding box center [129, 150] width 197 height 34
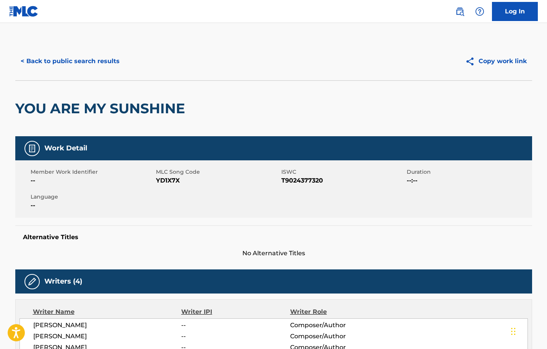
click at [175, 178] on span "YD1X7X" at bounding box center [218, 180] width 124 height 9
click at [174, 178] on span "YD1X7X" at bounding box center [218, 180] width 124 height 9
click at [120, 103] on h2 "YOU ARE MY SUNSHINE" at bounding box center [102, 108] width 174 height 17
click at [119, 103] on h2 "YOU ARE MY SUNSHINE" at bounding box center [102, 108] width 174 height 17
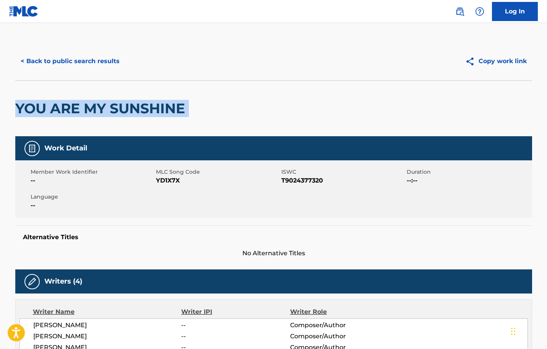
click at [119, 103] on h2 "YOU ARE MY SUNSHINE" at bounding box center [102, 108] width 174 height 17
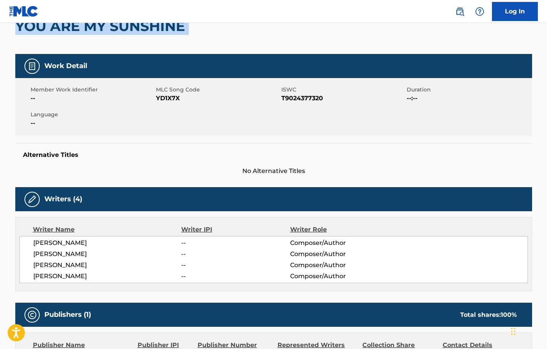
scroll to position [191, 0]
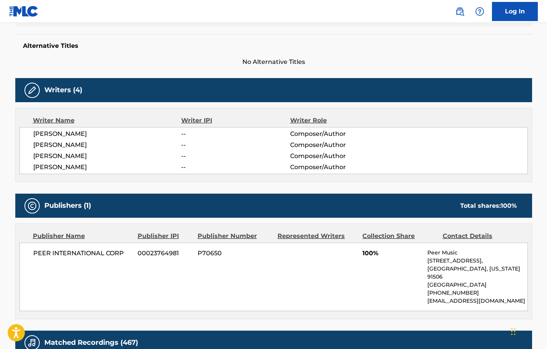
click at [44, 262] on div "PEER INTERNATIONAL CORP 00023764981 P70650 100% Peer Music [STREET_ADDRESS][US_…" at bounding box center [274, 277] width 509 height 68
click at [45, 248] on div "PEER INTERNATIONAL CORP 00023764981 P70650 100% Peer Music [STREET_ADDRESS][US_…" at bounding box center [274, 277] width 509 height 68
click at [44, 249] on div "PEER INTERNATIONAL CORP 00023764981 P70650 100% Peer Music [STREET_ADDRESS][US_…" at bounding box center [274, 277] width 509 height 68
click at [42, 252] on span "PEER INTERNATIONAL CORP" at bounding box center [82, 253] width 99 height 9
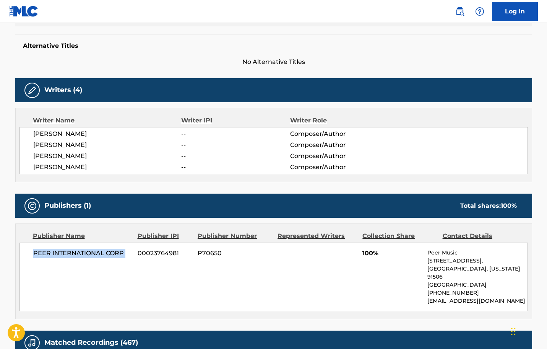
click at [42, 252] on span "PEER INTERNATIONAL CORP" at bounding box center [82, 253] width 99 height 9
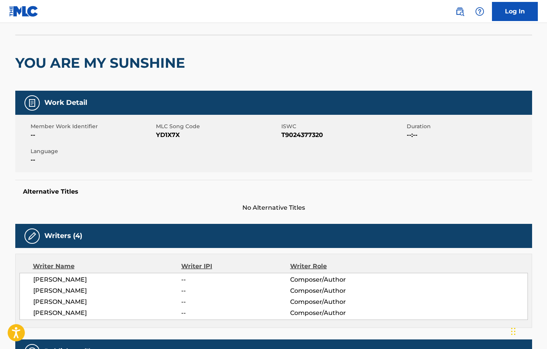
scroll to position [0, 0]
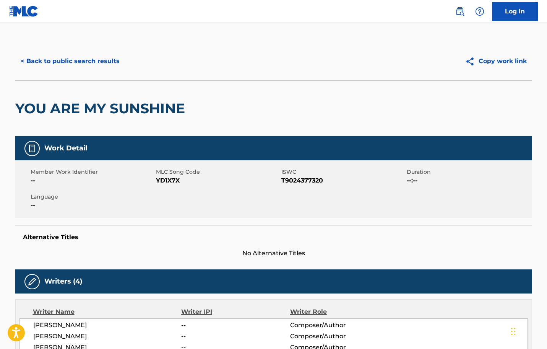
click at [174, 181] on span "YD1X7X" at bounding box center [218, 180] width 124 height 9
click at [103, 67] on button "< Back to public search results" at bounding box center [70, 61] width 110 height 19
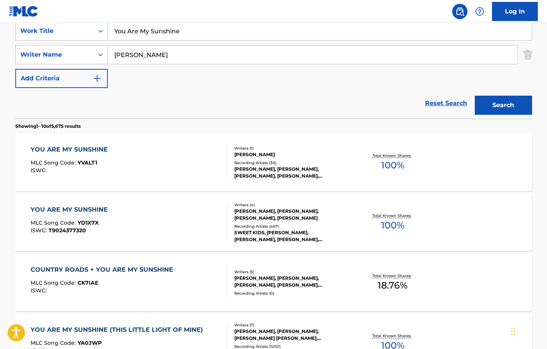
scroll to position [34, 0]
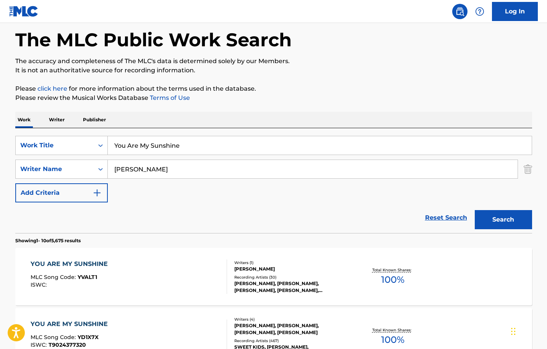
click at [194, 130] on div "SearchWithCriteriadc14f8df-12b6-46e2-886c-cd703788c305 Work Title You Are My Su…" at bounding box center [273, 180] width 517 height 105
click at [194, 143] on input "You Are My Sunshine" at bounding box center [320, 145] width 424 height 18
paste input "I Got Cha Number"
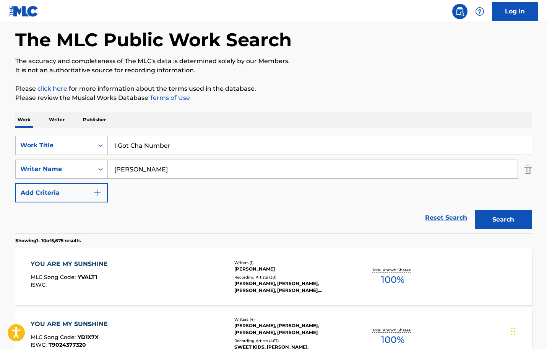
type input "I Got Cha Number"
click at [193, 173] on input "[PERSON_NAME]" at bounding box center [313, 169] width 410 height 18
click at [475, 210] on button "Search" at bounding box center [503, 219] width 57 height 19
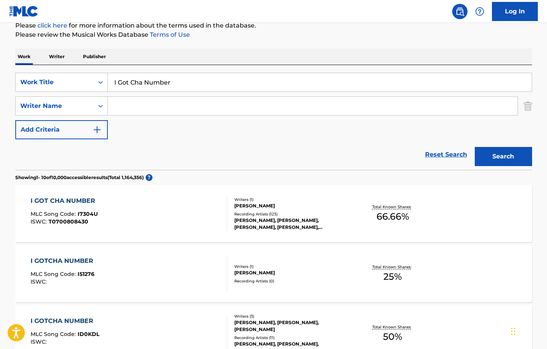
scroll to position [111, 0]
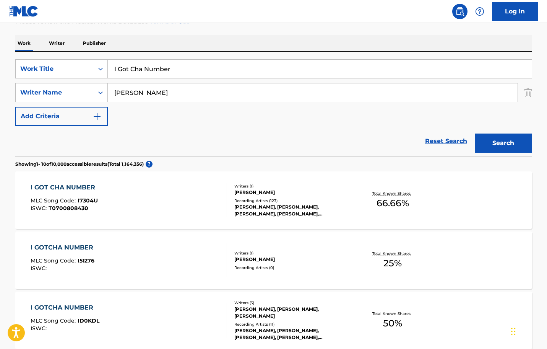
click at [475, 133] on button "Search" at bounding box center [503, 142] width 57 height 19
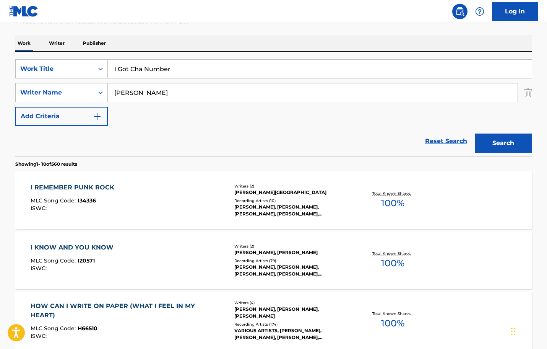
click at [200, 83] on div "SearchWithCriteriadc14f8df-12b6-46e2-886c-cd703788c305 Work Title I Got Cha Num…" at bounding box center [273, 92] width 517 height 67
click at [199, 90] on input "[PERSON_NAME]" at bounding box center [313, 92] width 410 height 18
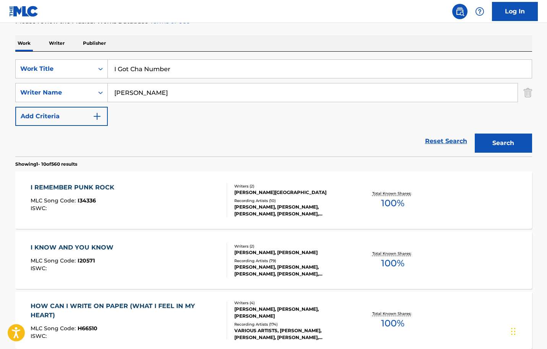
click at [199, 90] on input "[PERSON_NAME]" at bounding box center [313, 92] width 410 height 18
type input "[GEOGRAPHIC_DATA]"
click at [475, 133] on button "Search" at bounding box center [503, 142] width 57 height 19
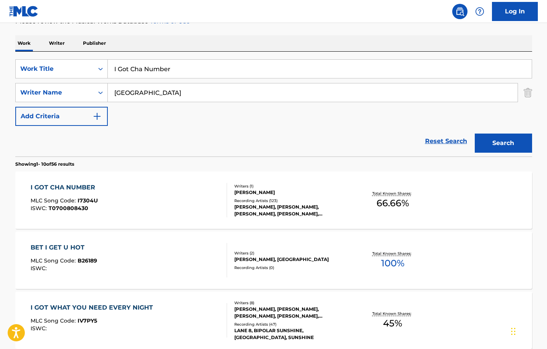
click at [202, 197] on div "I GOT CHA NUMBER MLC Song Code : I7304U ISWC : T0700808430" at bounding box center [129, 200] width 197 height 34
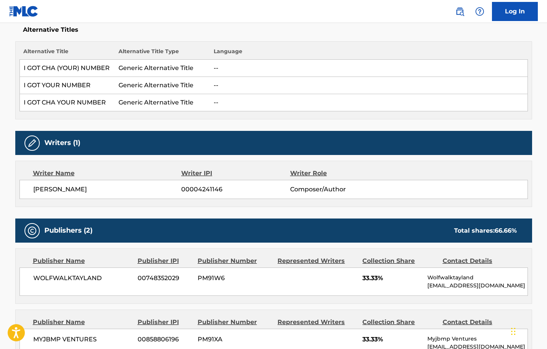
scroll to position [115, 0]
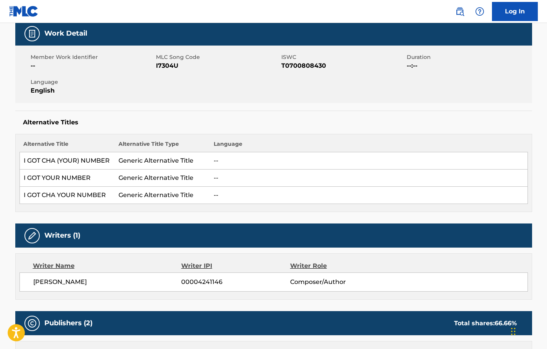
click at [169, 68] on span "I7304U" at bounding box center [218, 65] width 124 height 9
click at [169, 67] on span "I7304U" at bounding box center [218, 65] width 124 height 9
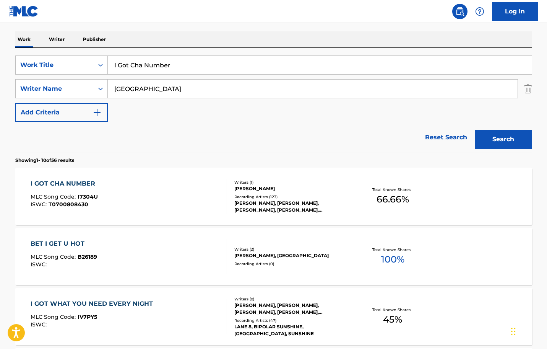
scroll to position [111, 0]
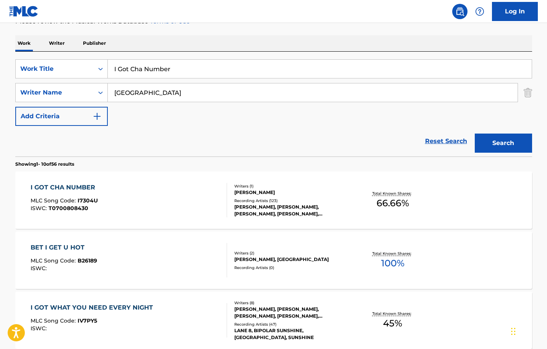
click at [190, 189] on div "I GOT CHA NUMBER MLC Song Code : I7304U ISWC : T0700808430" at bounding box center [129, 200] width 197 height 34
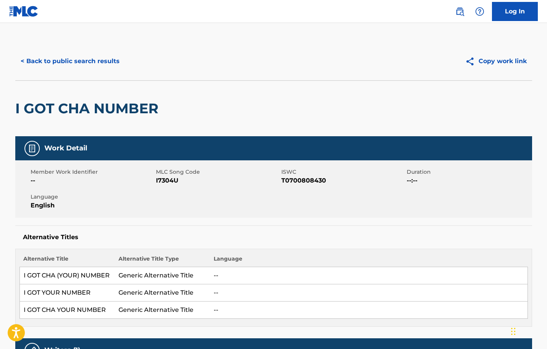
click at [171, 175] on span "MLC Song Code" at bounding box center [218, 172] width 124 height 8
click at [168, 180] on span "I7304U" at bounding box center [218, 180] width 124 height 9
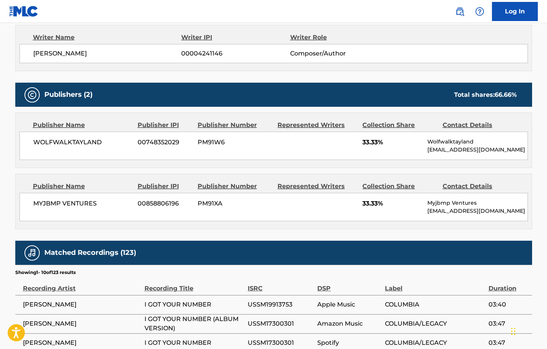
scroll to position [421, 0]
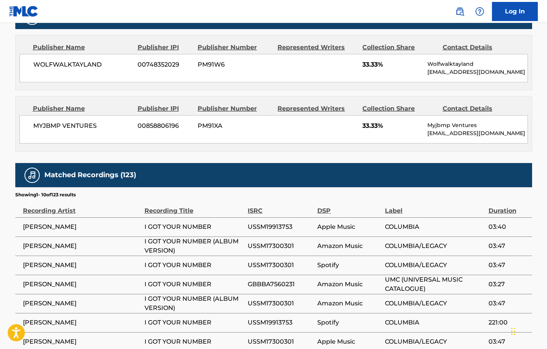
click at [89, 129] on span "MYJBMP VENTURES" at bounding box center [82, 125] width 99 height 9
click at [447, 137] on div "MYJBMP VENTURES 00858806196 PM91XA 33.33% Myjbmp Ventures [EMAIL_ADDRESS][DOMAI…" at bounding box center [274, 129] width 509 height 28
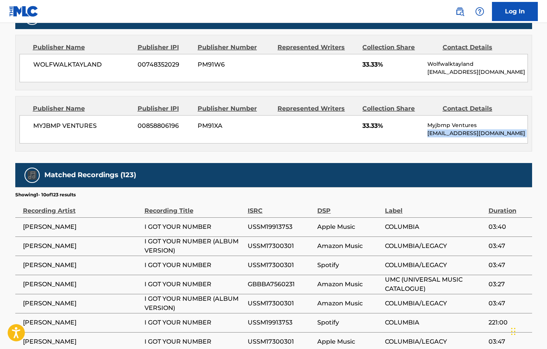
click at [447, 137] on div "MYJBMP VENTURES 00858806196 PM91XA 33.33% Myjbmp Ventures [EMAIL_ADDRESS][DOMAI…" at bounding box center [274, 129] width 509 height 28
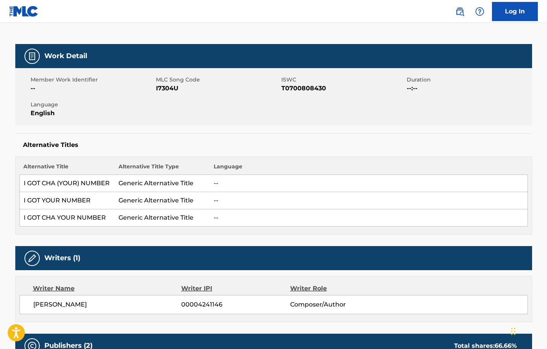
scroll to position [0, 0]
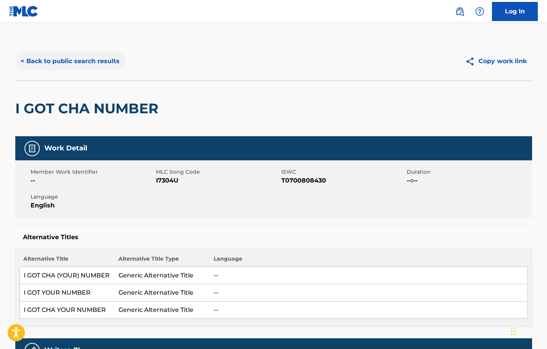
click at [76, 69] on button "< Back to public search results" at bounding box center [70, 61] width 110 height 19
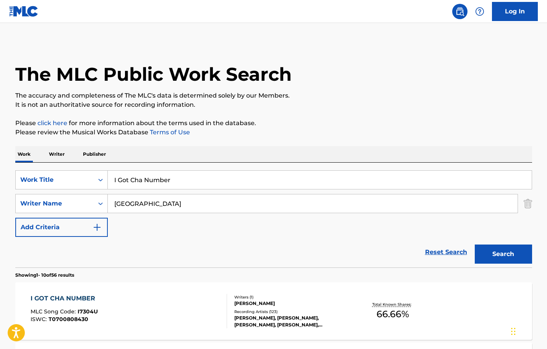
scroll to position [111, 0]
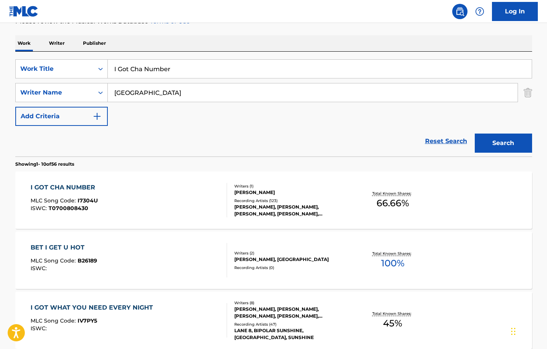
click at [176, 75] on input "I Got Cha Number" at bounding box center [320, 69] width 424 height 18
paste input "[PERSON_NAME]"
type input "[PERSON_NAME]"
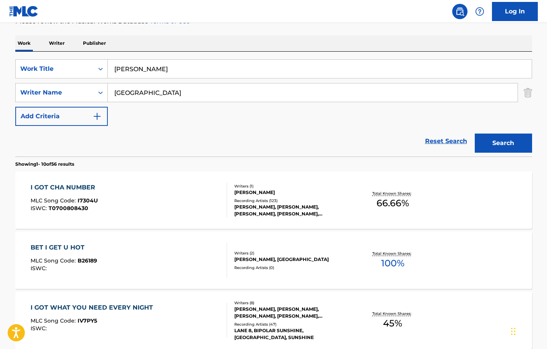
click at [177, 89] on input "[GEOGRAPHIC_DATA]" at bounding box center [313, 92] width 410 height 18
type input "[PERSON_NAME]"
click at [475, 133] on button "Search" at bounding box center [503, 142] width 57 height 19
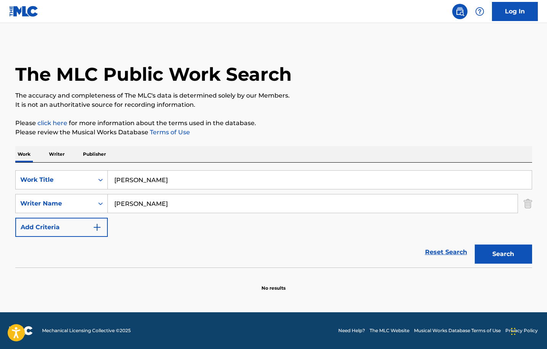
scroll to position [0, 0]
click at [183, 205] on input "[PERSON_NAME]" at bounding box center [313, 203] width 410 height 18
click at [475, 244] on button "Search" at bounding box center [503, 253] width 57 height 19
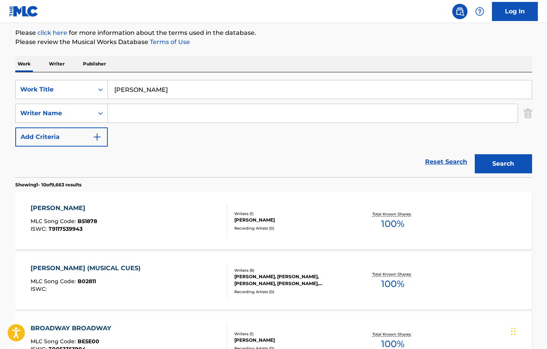
scroll to position [191, 0]
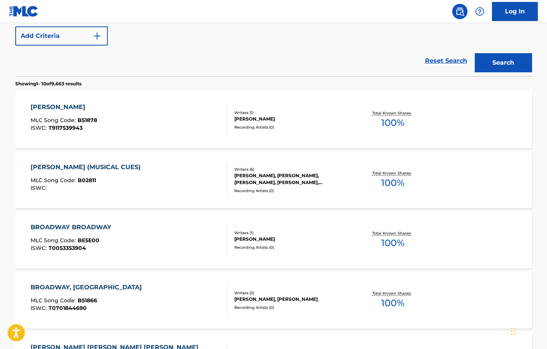
click at [122, 126] on div "[PERSON_NAME] MLC Song Code : B51878 ISWC : T9117539943" at bounding box center [129, 120] width 197 height 34
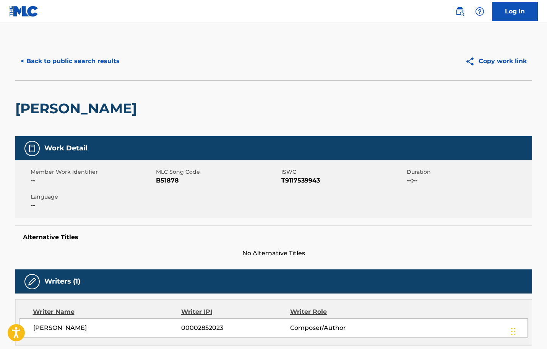
click at [98, 79] on div "< Back to public search results Copy work link" at bounding box center [273, 61] width 517 height 38
click at [101, 73] on div "< Back to public search results Copy work link" at bounding box center [273, 61] width 517 height 38
click at [102, 66] on button "< Back to public search results" at bounding box center [70, 61] width 110 height 19
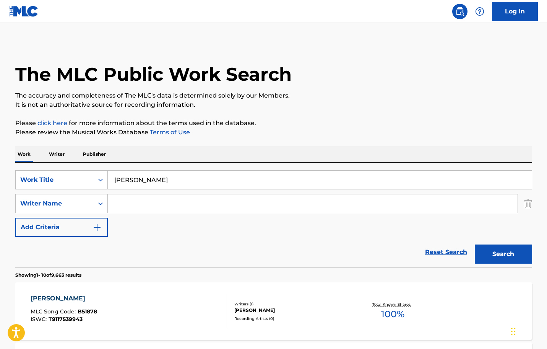
click at [168, 182] on input "[PERSON_NAME]" at bounding box center [320, 180] width 424 height 18
paste input "[PERSON_NAME]-Hearted Melody"
type input "Broken-Hearted Melody"
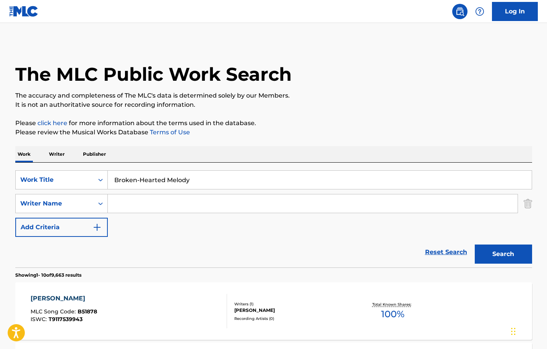
click at [164, 200] on input "Search Form" at bounding box center [313, 203] width 410 height 18
type input "[PERSON_NAME]"
click at [475, 244] on button "Search" at bounding box center [503, 253] width 57 height 19
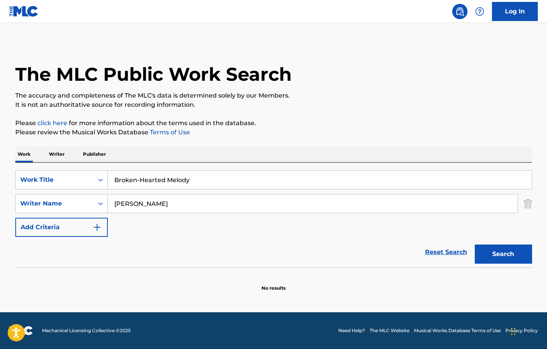
click at [226, 180] on input "Broken-Hearted Melody" at bounding box center [320, 180] width 424 height 18
paste input "Happy New Year"
click at [475, 244] on button "Search" at bounding box center [503, 253] width 57 height 19
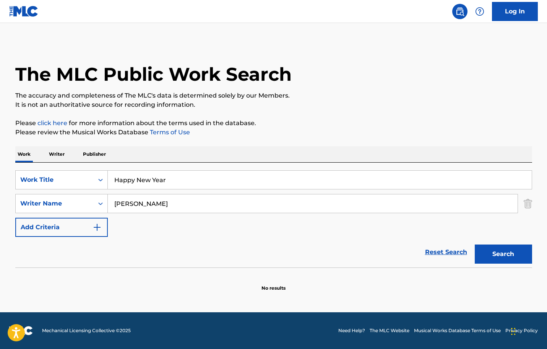
click at [189, 181] on input "Happy New Year" at bounding box center [320, 180] width 424 height 18
paste input "[DEMOGRAPHIC_DATA][DATE]"
click at [475, 244] on button "Search" at bounding box center [503, 253] width 57 height 19
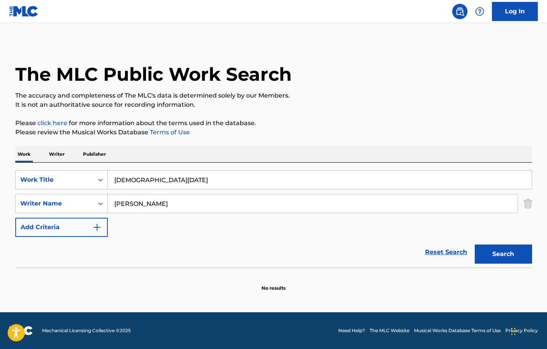
click at [213, 180] on input "[DEMOGRAPHIC_DATA][DATE]" at bounding box center [320, 180] width 424 height 18
paste input "So Nobody Else Can Hear"
click at [475, 244] on button "Search" at bounding box center [503, 253] width 57 height 19
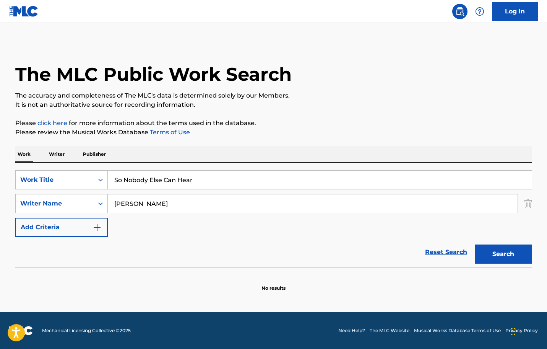
click at [235, 174] on input "So Nobody Else Can Hear" at bounding box center [320, 180] width 424 height 18
paste input "The Feeling In My Soul"
click at [475, 244] on button "Search" at bounding box center [503, 253] width 57 height 19
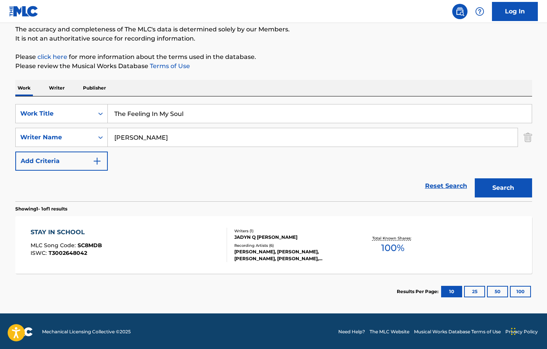
scroll to position [67, 0]
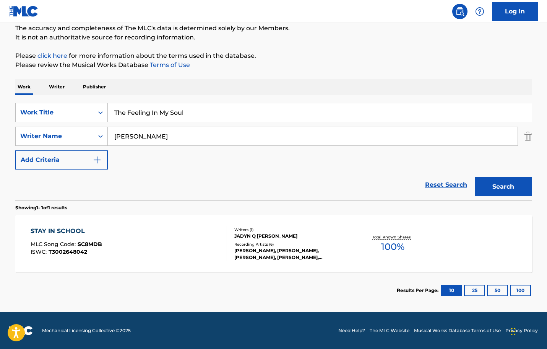
click at [221, 111] on input "The Feeling In My Soul" at bounding box center [320, 112] width 424 height 18
type input "v"
paste input "The Waiting Game"
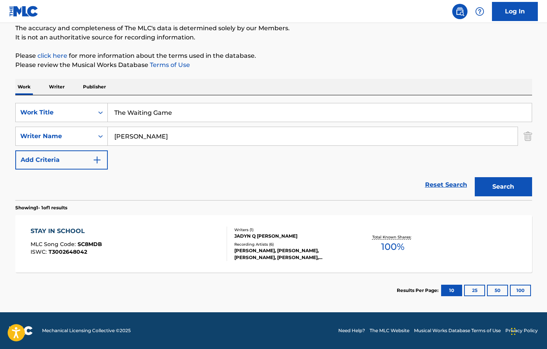
click at [475, 177] on button "Search" at bounding box center [503, 186] width 57 height 19
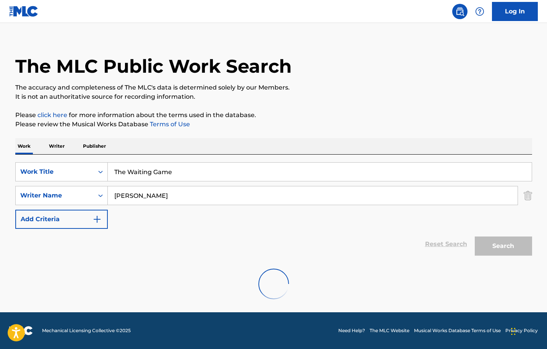
scroll to position [0, 0]
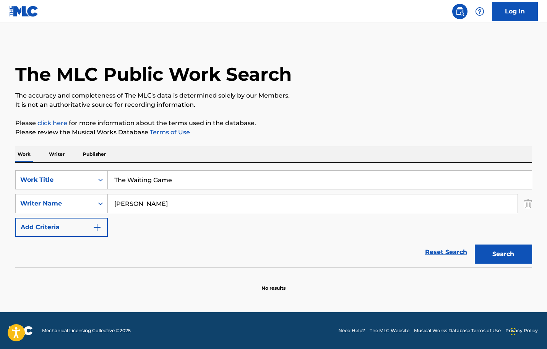
click at [277, 179] on input "The Waiting Game" at bounding box center [320, 180] width 424 height 18
paste input "Unemployment Blues"
click at [475, 244] on button "Search" at bounding box center [503, 253] width 57 height 19
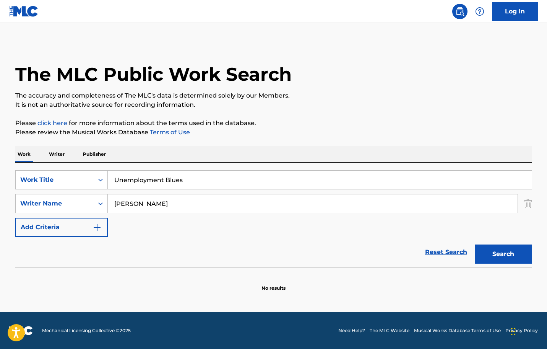
click at [146, 179] on input "Unemployment Blues" at bounding box center [320, 180] width 424 height 18
paste input "Whatcha Gonna Do For Me?"
click at [475, 244] on button "Search" at bounding box center [503, 253] width 57 height 19
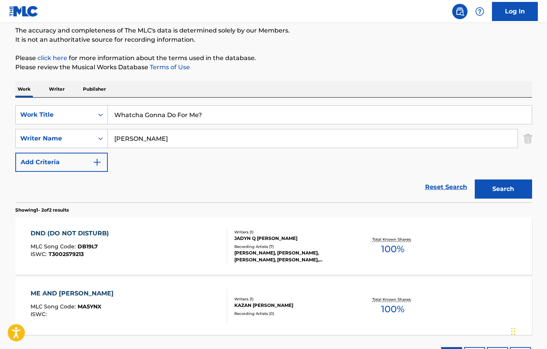
scroll to position [127, 0]
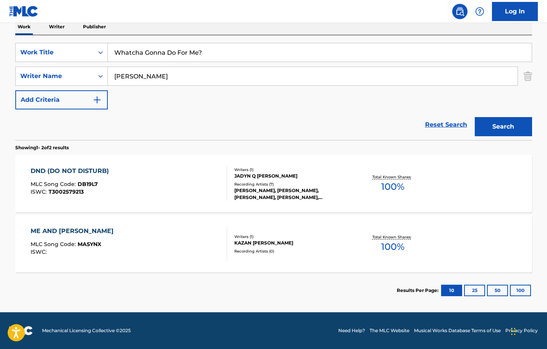
click at [199, 53] on input "Whatcha Gonna Do For Me?" at bounding box center [320, 52] width 424 height 18
paste input "You're A Stranger To Me"
click at [475, 117] on button "Search" at bounding box center [503, 126] width 57 height 19
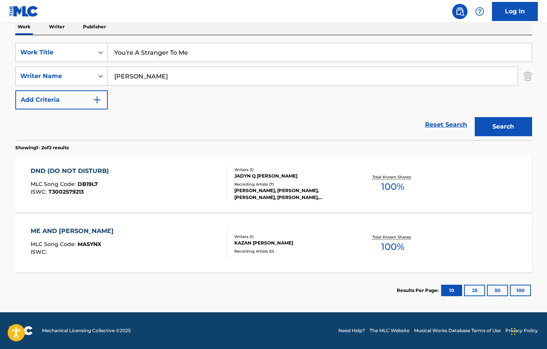
scroll to position [67, 0]
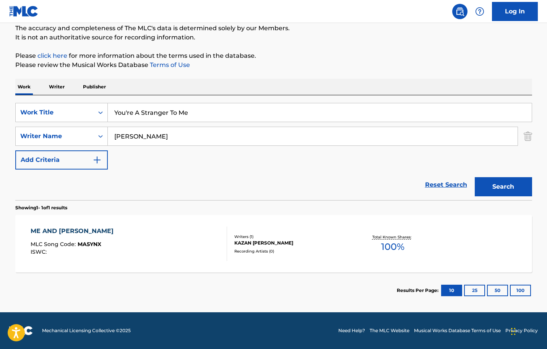
click at [265, 91] on div "Work Writer Publisher" at bounding box center [273, 87] width 517 height 16
click at [261, 105] on input "You're A Stranger To Me" at bounding box center [320, 112] width 424 height 18
paste input "Prelude to [DEMOGRAPHIC_DATA][DATE] : Ballet Du Soleil"
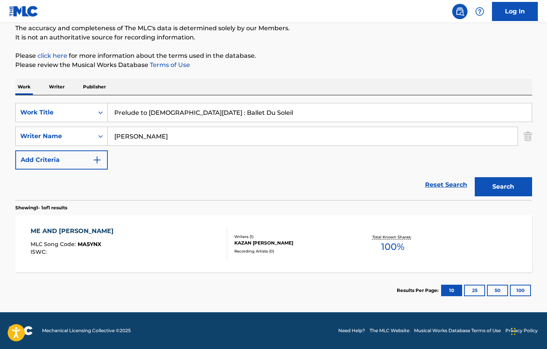
type input "Prelude to [DEMOGRAPHIC_DATA][DATE] : Ballet Du Soleil"
click at [251, 132] on input "[PERSON_NAME]" at bounding box center [313, 136] width 410 height 18
type input "Mainieri"
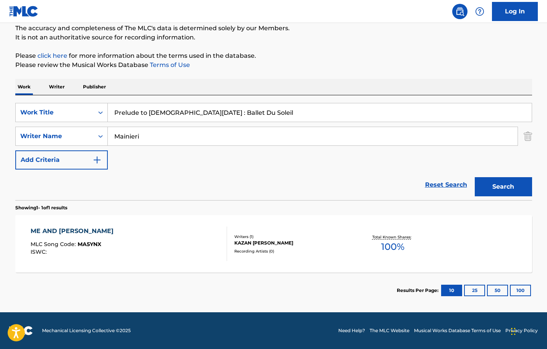
click at [475, 177] on button "Search" at bounding box center [503, 186] width 57 height 19
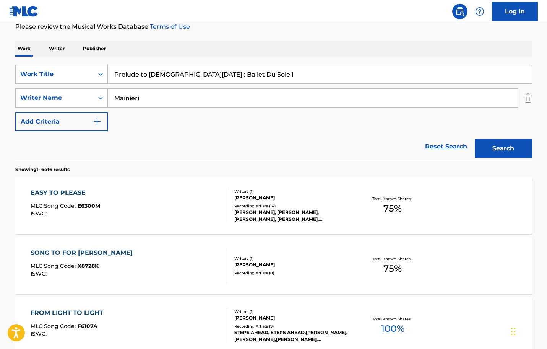
scroll to position [144, 0]
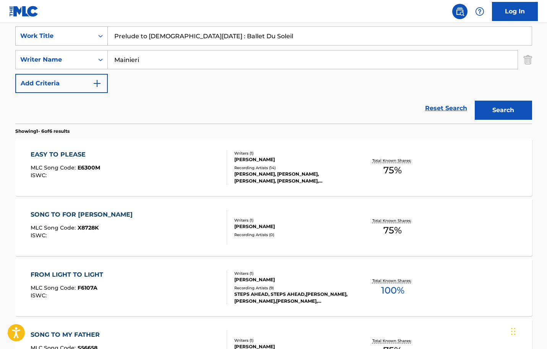
drag, startPoint x: 181, startPoint y: 36, endPoint x: 78, endPoint y: 39, distance: 102.5
click at [83, 39] on div "SearchWithCriteriadc14f8df-12b6-46e2-886c-cd703788c305 Work Title Prelude to [D…" at bounding box center [273, 35] width 517 height 19
click at [475, 101] on button "Search" at bounding box center [503, 110] width 57 height 19
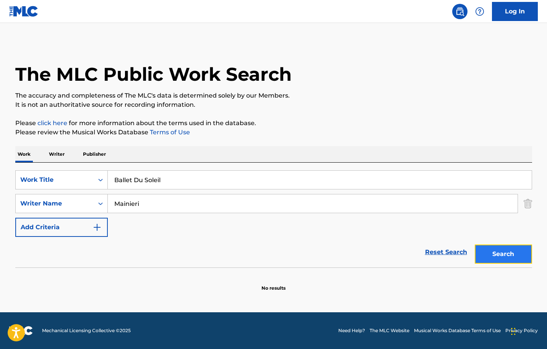
click at [487, 259] on button "Search" at bounding box center [503, 253] width 57 height 19
click at [201, 173] on input "Ballet Du Soleil" at bounding box center [320, 180] width 424 height 18
click at [140, 170] on div "SearchWithCriteriadc14f8df-12b6-46e2-886c-cd703788c305 Work Title Ballet Du Sol…" at bounding box center [273, 215] width 517 height 105
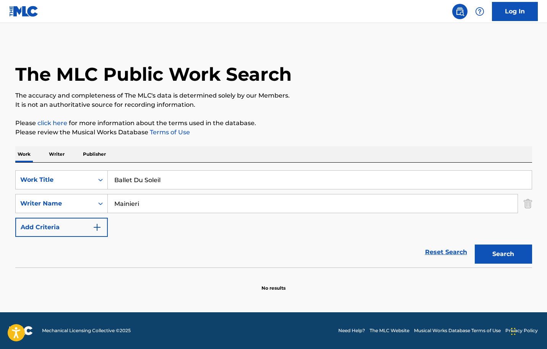
click at [137, 181] on input "Ballet Du Soleil" at bounding box center [320, 180] width 424 height 18
paste input "est Of My Love"
type input "Best Of My Love"
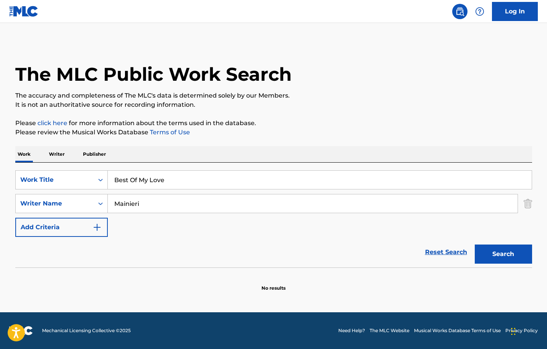
click at [141, 200] on input "Mainieri" at bounding box center [313, 203] width 410 height 18
type input "[PERSON_NAME]"
click at [475, 244] on button "Search" at bounding box center [503, 253] width 57 height 19
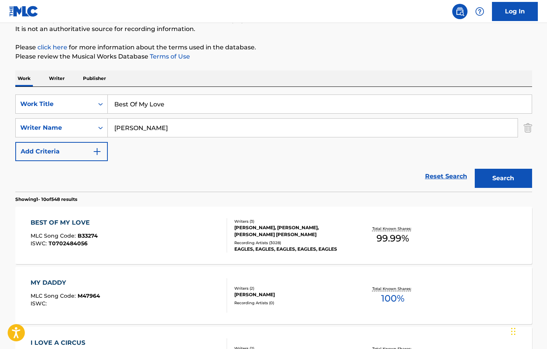
scroll to position [77, 0]
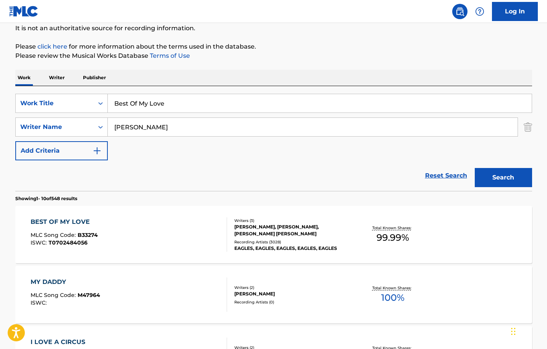
click at [293, 240] on div "Recording Artists ( 3028 )" at bounding box center [292, 242] width 116 height 6
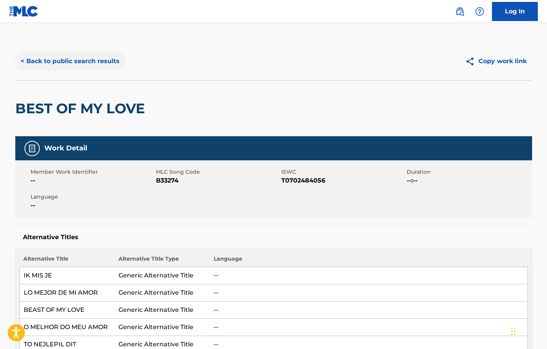
click at [102, 64] on button "< Back to public search results" at bounding box center [70, 61] width 110 height 19
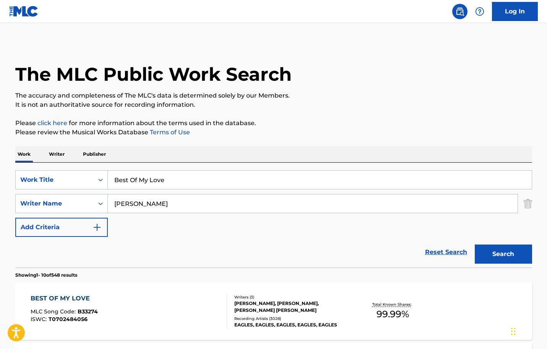
scroll to position [77, 0]
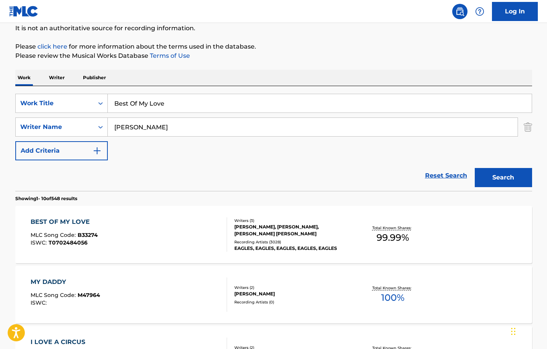
click at [209, 105] on input "Best Of My Love" at bounding box center [320, 103] width 424 height 18
paste input "Do It"
type input "Do It"
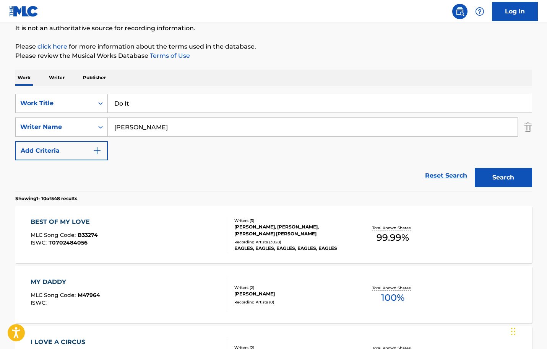
click at [245, 126] on input "[PERSON_NAME]" at bounding box center [313, 127] width 410 height 18
click at [475, 168] on button "Search" at bounding box center [503, 177] width 57 height 19
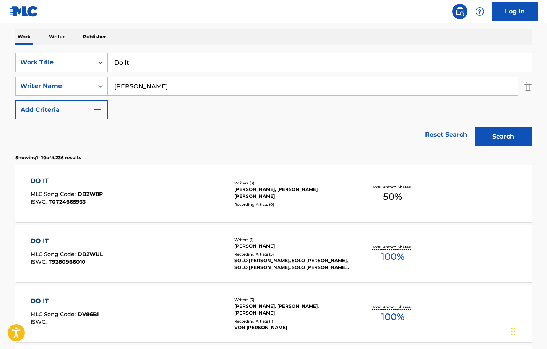
scroll to position [115, 0]
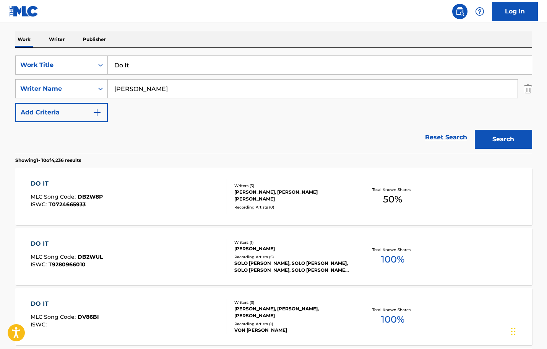
click at [203, 98] on div "SearchWithCriteriadc14f8df-12b6-46e2-886c-cd703788c305 Work Title Do It SearchW…" at bounding box center [273, 88] width 517 height 67
click at [200, 93] on input "[PERSON_NAME]" at bounding box center [313, 89] width 410 height 18
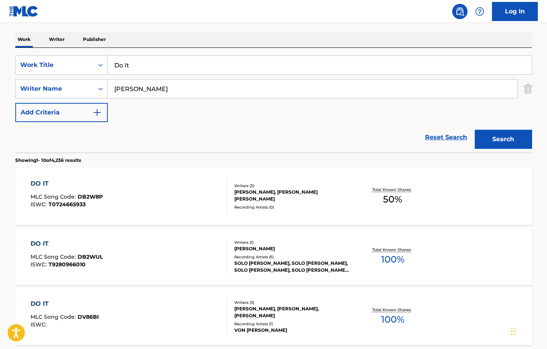
click at [475, 130] on button "Search" at bounding box center [503, 139] width 57 height 19
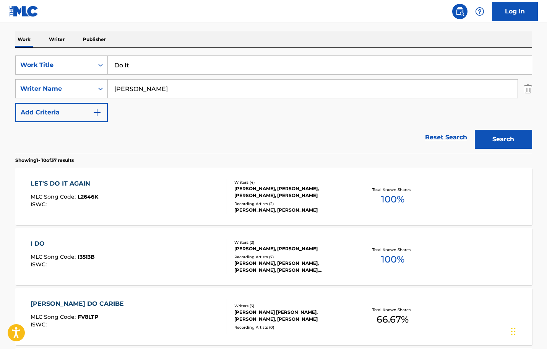
click at [126, 88] on input "[PERSON_NAME]" at bounding box center [313, 89] width 410 height 18
type input "[PERSON_NAME]"
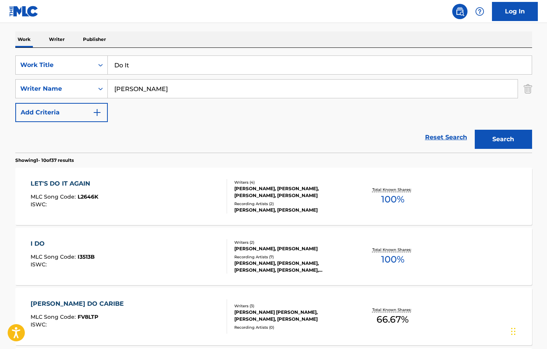
click at [475, 130] on button "Search" at bounding box center [503, 139] width 57 height 19
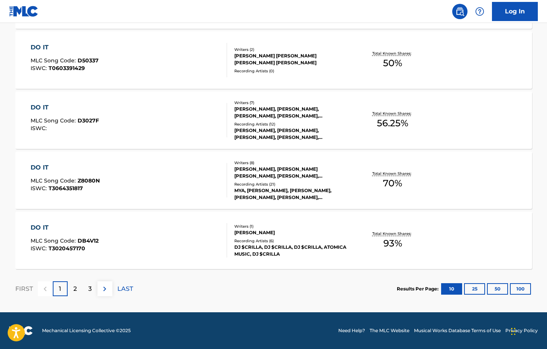
scroll to position [29, 0]
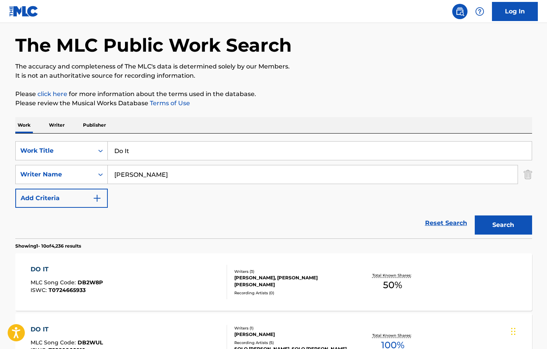
click at [79, 288] on span "T0724665933" at bounding box center [67, 290] width 37 height 7
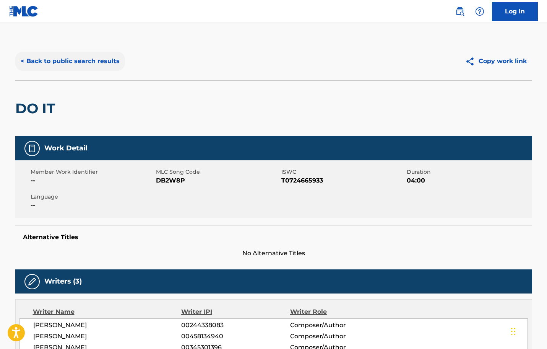
drag, startPoint x: 45, startPoint y: 77, endPoint x: 52, endPoint y: 70, distance: 9.5
click at [45, 76] on div "< Back to public search results Copy work link" at bounding box center [273, 61] width 517 height 38
click at [57, 68] on button "< Back to public search results" at bounding box center [70, 61] width 110 height 19
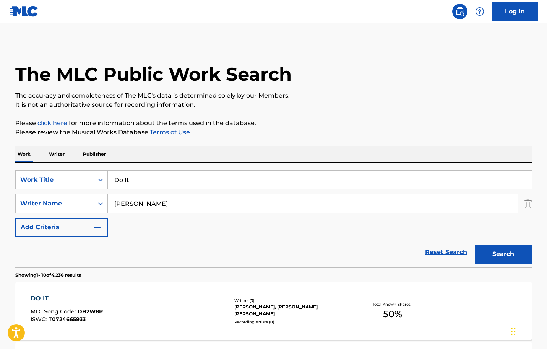
scroll to position [29, 0]
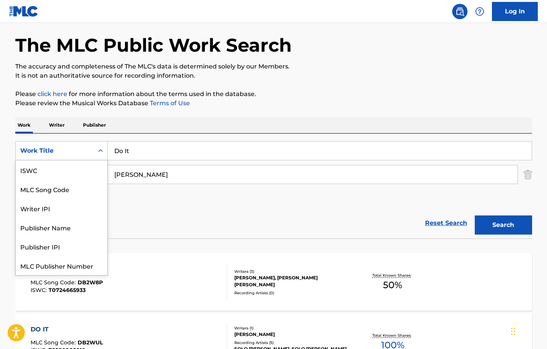
click at [66, 148] on div "Work Title" at bounding box center [54, 150] width 69 height 9
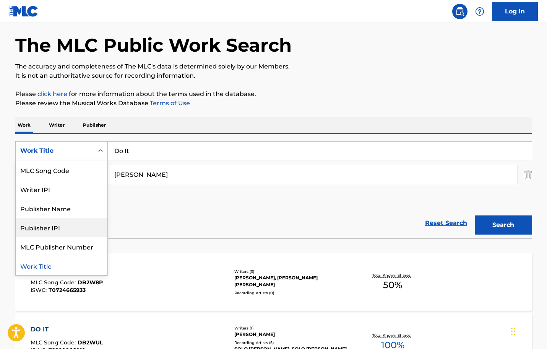
scroll to position [0, 0]
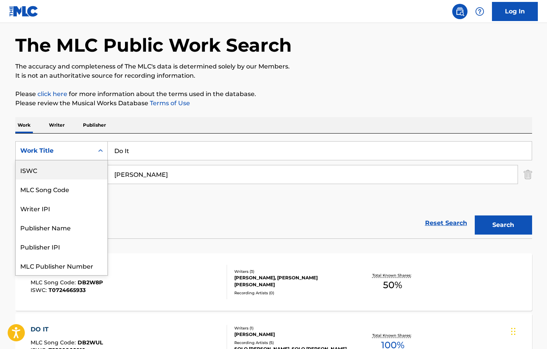
click at [52, 179] on div "ISWC" at bounding box center [62, 169] width 92 height 19
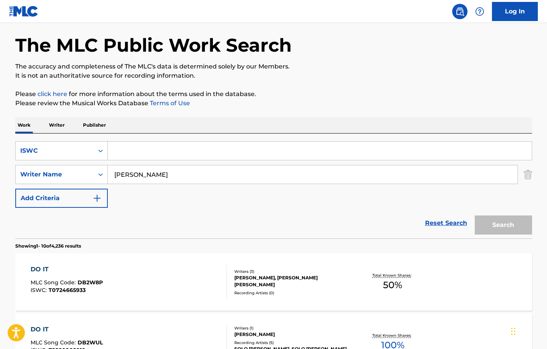
click at [177, 149] on input "Search Form" at bounding box center [320, 151] width 424 height 18
paste input "T9182253436"
type input "T9182253436"
click at [136, 177] on input "[PERSON_NAME]" at bounding box center [313, 174] width 410 height 18
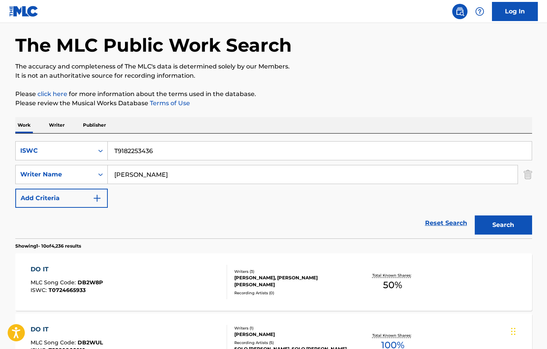
click at [136, 177] on input "[PERSON_NAME]" at bounding box center [313, 174] width 410 height 18
type input "]"
click at [475, 215] on button "Search" at bounding box center [503, 224] width 57 height 19
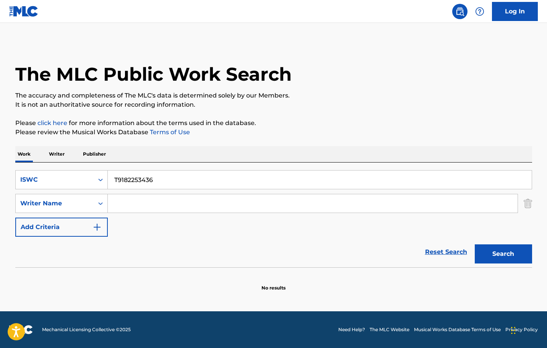
click at [168, 180] on input "T9182253436" at bounding box center [320, 180] width 424 height 18
click at [104, 172] on div "Search Form" at bounding box center [101, 180] width 14 height 18
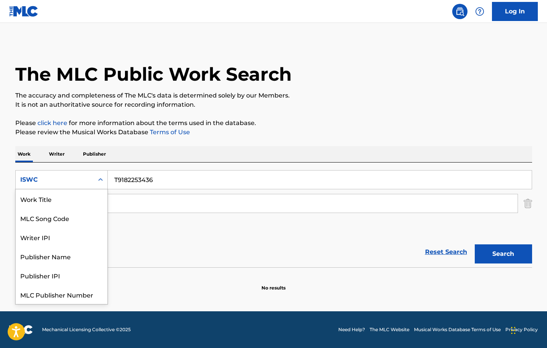
scroll to position [19, 0]
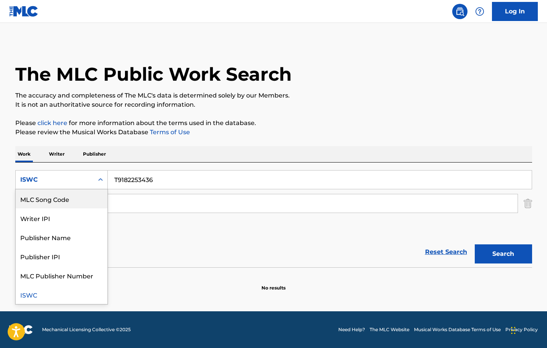
click at [83, 194] on div "MLC Song Code" at bounding box center [62, 198] width 92 height 19
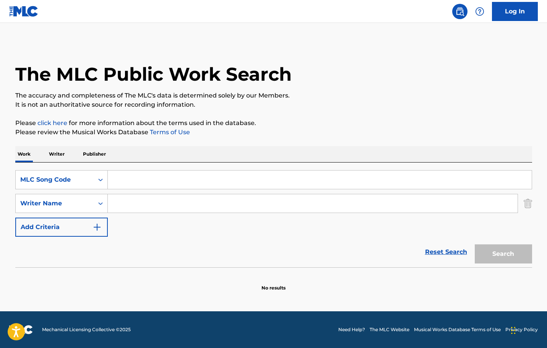
click at [155, 185] on input "Search Form" at bounding box center [320, 180] width 424 height 18
paste input "Earth Angel"
type input "Earth Angel"
click at [494, 255] on button "Search" at bounding box center [503, 253] width 57 height 19
click at [87, 184] on div "MLC Song Code" at bounding box center [55, 180] width 78 height 15
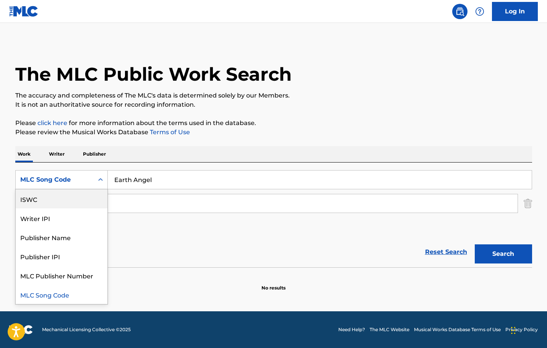
scroll to position [0, 0]
click at [88, 199] on div "Work Title" at bounding box center [62, 198] width 92 height 19
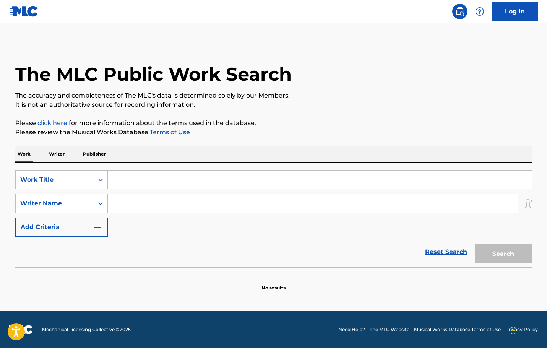
click at [384, 184] on input "Search Form" at bounding box center [320, 180] width 424 height 18
paste input "Earth Angel"
type input "Earth Angel"
click at [363, 204] on input "Search Form" at bounding box center [313, 203] width 410 height 18
type input "[PERSON_NAME]"
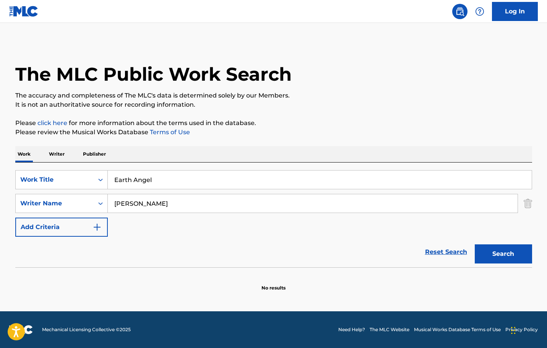
click at [475, 244] on button "Search" at bounding box center [503, 253] width 57 height 19
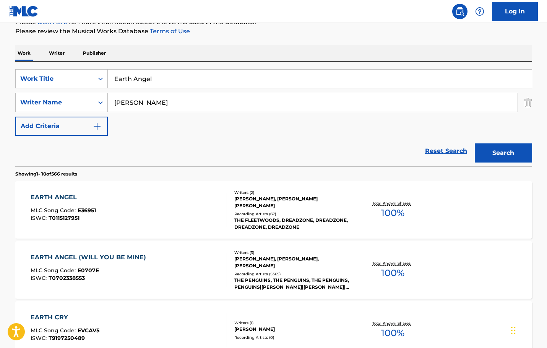
scroll to position [115, 0]
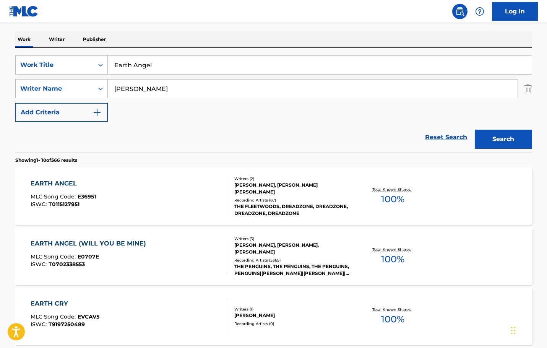
click at [216, 245] on div "EARTH ANGEL (WILL YOU BE MINE) MLC Song Code : E0707E ISWC : T0702338553" at bounding box center [129, 256] width 197 height 34
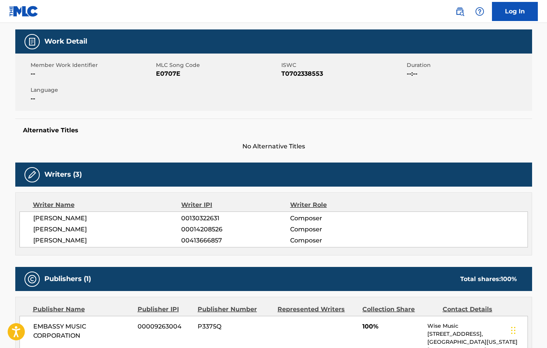
scroll to position [230, 0]
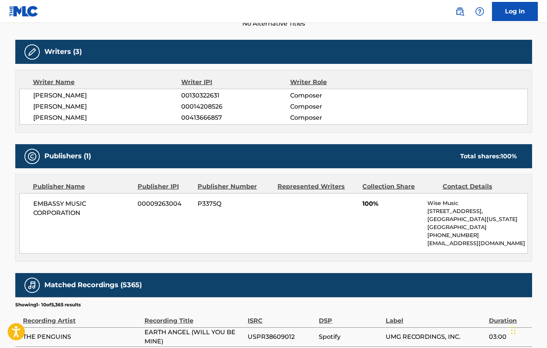
click at [66, 215] on span "EMBASSY MUSIC CORPORATION" at bounding box center [82, 208] width 99 height 18
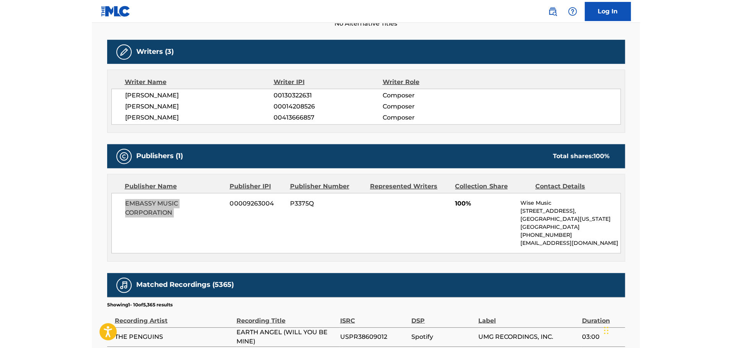
scroll to position [0, 0]
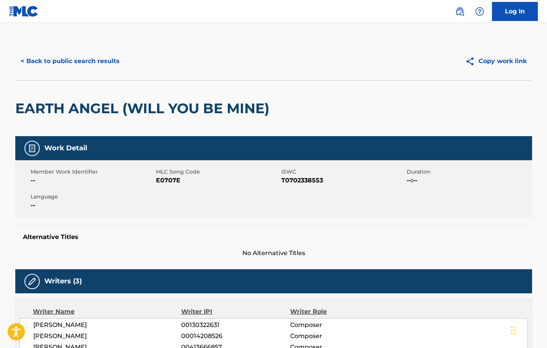
click at [175, 178] on span "E0707E" at bounding box center [218, 180] width 124 height 9
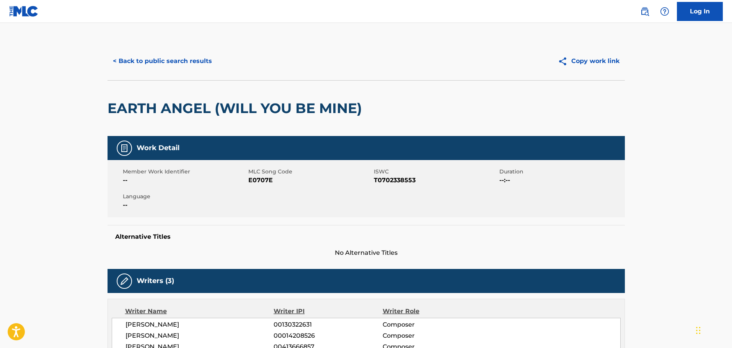
click at [467, 98] on div "EARTH ANGEL (WILL YOU BE MINE)" at bounding box center [365, 108] width 517 height 56
click at [193, 57] on button "< Back to public search results" at bounding box center [162, 61] width 110 height 19
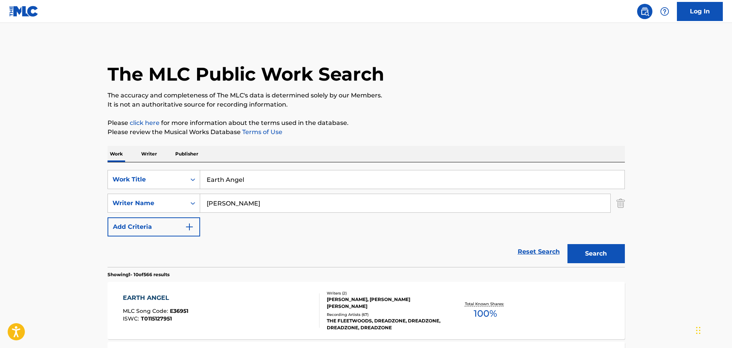
scroll to position [115, 0]
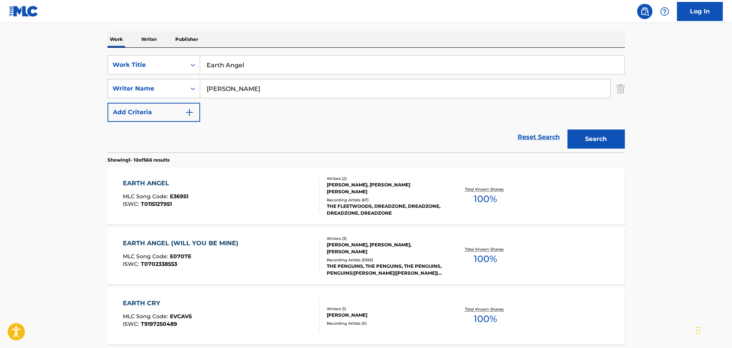
click at [336, 72] on input "Earth Angel" at bounding box center [412, 65] width 424 height 18
paste input "Farewell My Love"
type input "Farewell My Love"
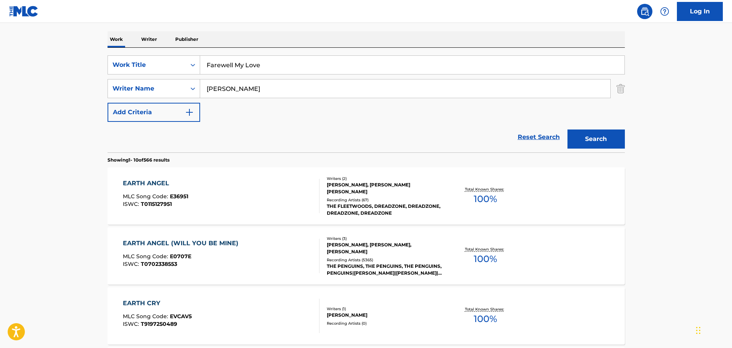
click at [415, 100] on div "SearchWithCriteria9228f96e-84b3-41ad-8843-f50ed05cdf1c Work Title Farewell My L…" at bounding box center [365, 88] width 517 height 67
click at [413, 92] on input "[PERSON_NAME]" at bounding box center [405, 89] width 410 height 18
type input "[PERSON_NAME]"
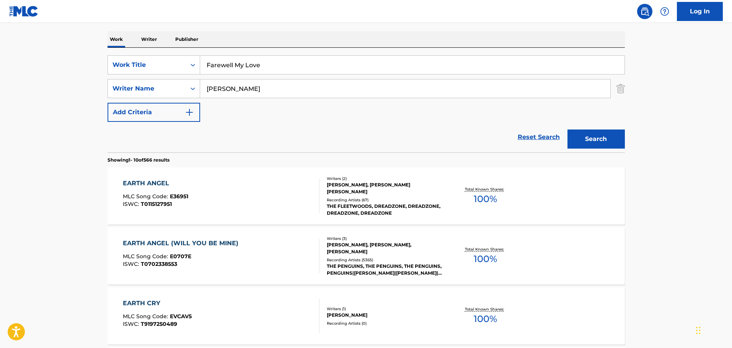
click at [567, 130] on button "Search" at bounding box center [595, 139] width 57 height 19
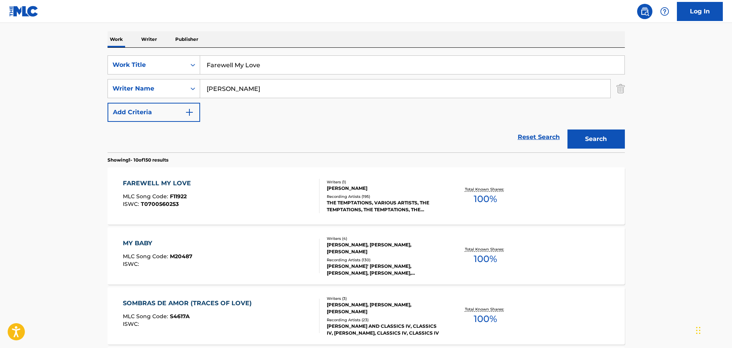
click at [282, 208] on div "FAREWELL MY LOVE MLC Song Code : F11922 ISWC : T0700560253" at bounding box center [221, 196] width 197 height 34
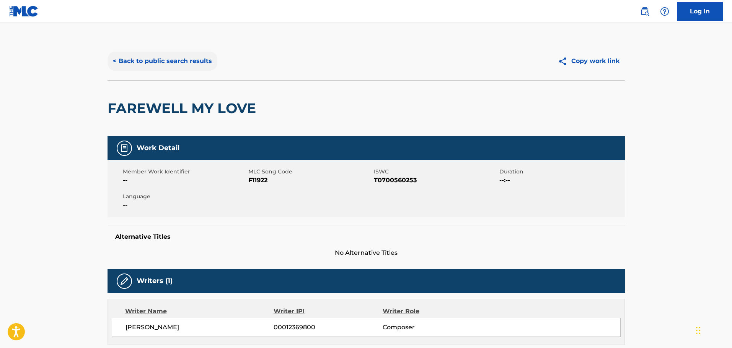
drag, startPoint x: 213, startPoint y: 77, endPoint x: 206, endPoint y: 67, distance: 12.1
click at [210, 73] on div "< Back to public search results Copy work link" at bounding box center [365, 61] width 517 height 38
click at [202, 62] on button "< Back to public search results" at bounding box center [162, 61] width 110 height 19
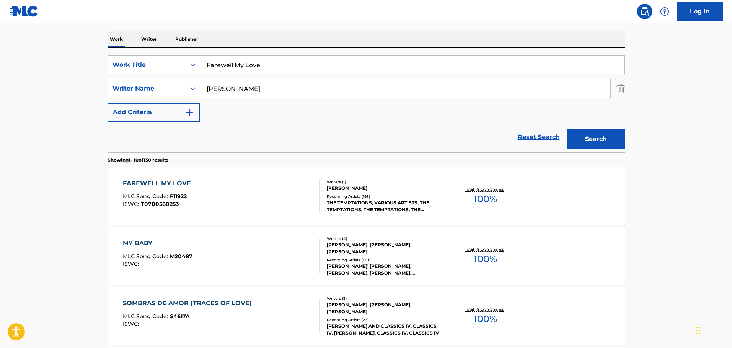
click at [241, 68] on input "Farewell My Love" at bounding box center [412, 65] width 424 height 18
paste input "Nice Guys"
type input "Nice Guys"
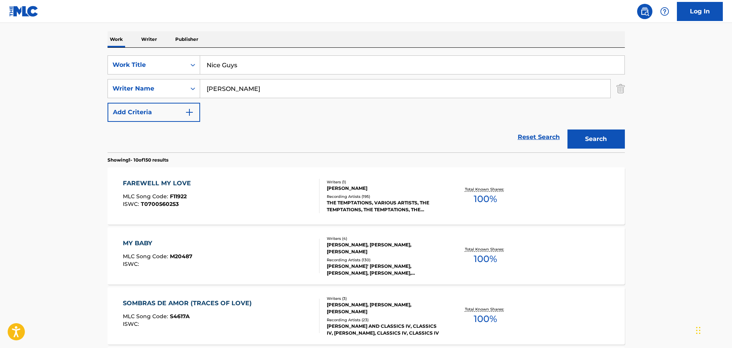
click at [265, 92] on input "[PERSON_NAME]" at bounding box center [405, 89] width 410 height 18
type input "Chestnut"
click at [567, 130] on button "Search" at bounding box center [595, 139] width 57 height 19
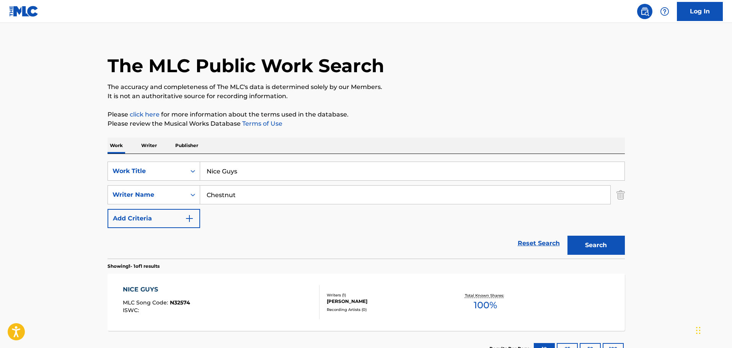
scroll to position [68, 0]
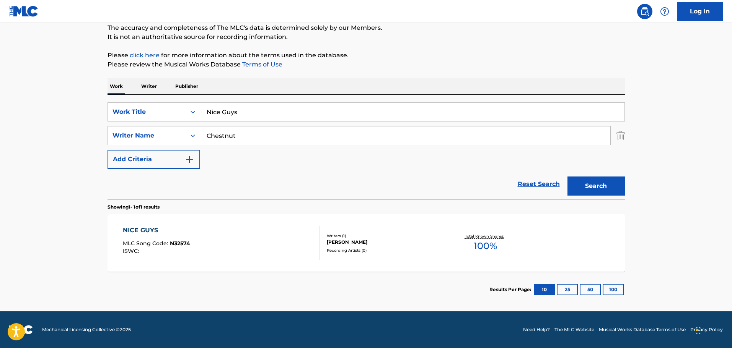
click at [306, 250] on div "NICE GUYS MLC Song Code : N32574 ISWC :" at bounding box center [221, 243] width 197 height 34
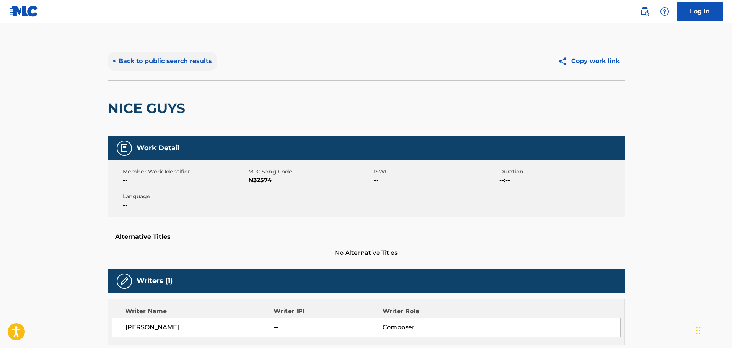
click at [161, 61] on button "< Back to public search results" at bounding box center [162, 61] width 110 height 19
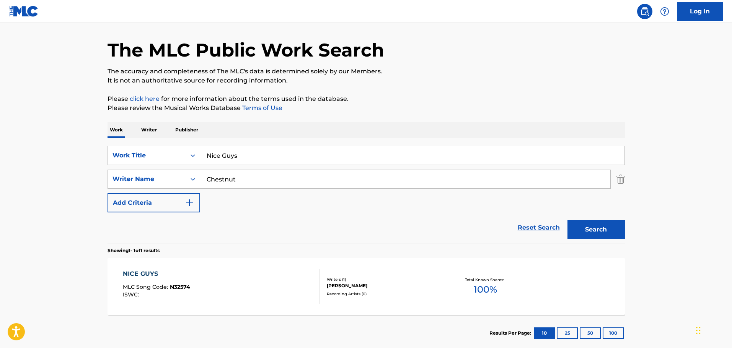
click at [292, 145] on div "SearchWithCriteria9228f96e-84b3-41ad-8843-f50ed05cdf1c Work Title Nice Guys Sea…" at bounding box center [365, 190] width 517 height 105
click at [292, 147] on input "Nice Guys" at bounding box center [412, 156] width 424 height 18
paste input "Something Funky's Goin' On"
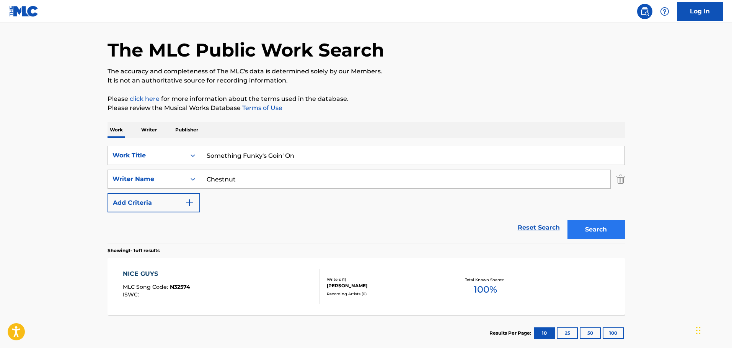
type input "Something Funky's Goin' On"
click at [606, 229] on button "Search" at bounding box center [595, 229] width 57 height 19
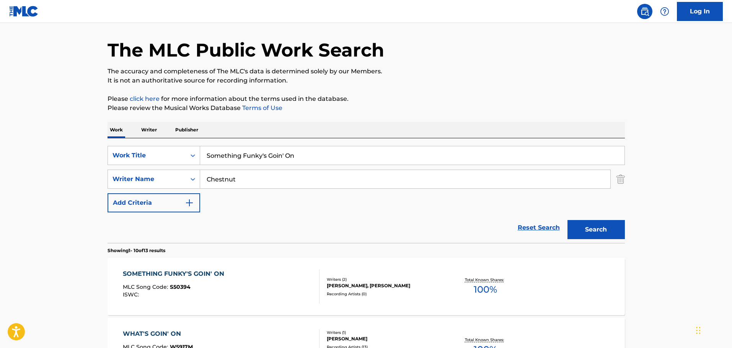
click at [205, 296] on div "ISWC :" at bounding box center [175, 295] width 105 height 6
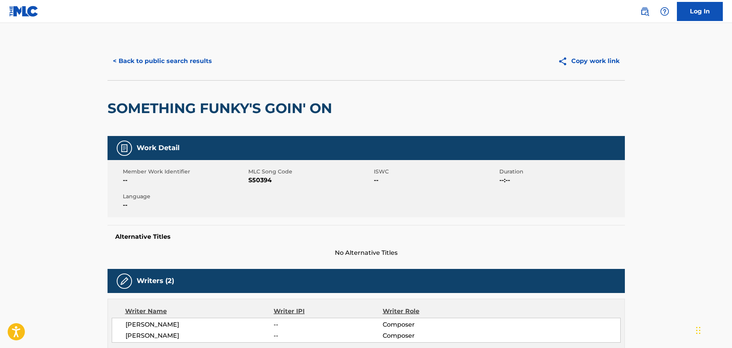
click at [227, 106] on h2 "SOMETHING FUNKY'S GOIN' ON" at bounding box center [221, 108] width 228 height 17
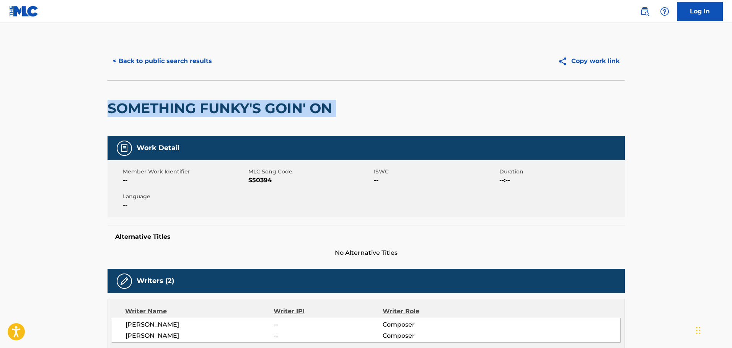
click at [227, 106] on h2 "SOMETHING FUNKY'S GOIN' ON" at bounding box center [221, 108] width 228 height 17
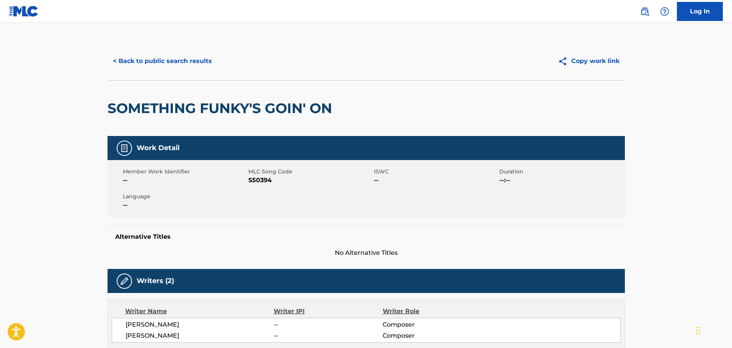
click at [266, 170] on span "MLC Song Code" at bounding box center [310, 172] width 124 height 8
click at [263, 182] on span "S50394" at bounding box center [310, 180] width 124 height 9
click at [158, 54] on button "< Back to public search results" at bounding box center [162, 61] width 110 height 19
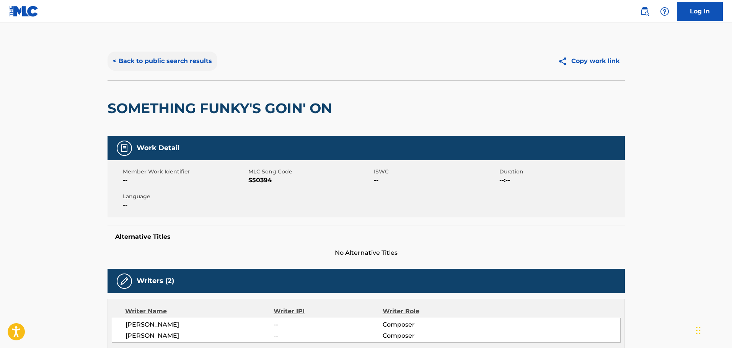
scroll to position [24, 0]
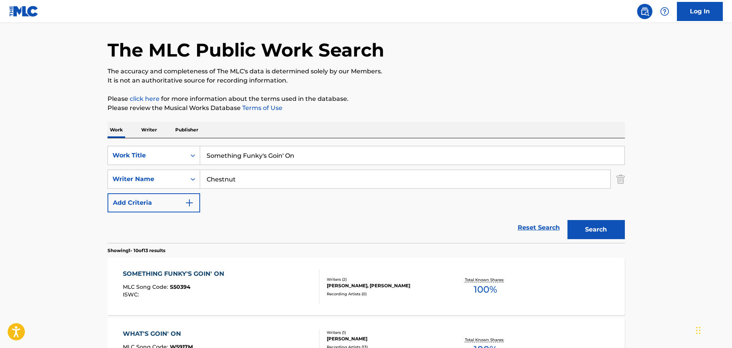
click at [280, 146] on div "Something Funky's Goin' On" at bounding box center [412, 155] width 425 height 19
click at [280, 152] on input "Something Funky's Goin' On" at bounding box center [412, 156] width 424 height 18
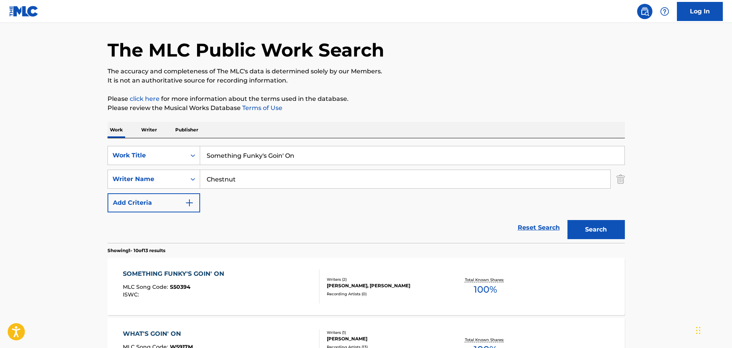
click at [280, 152] on input "Something Funky's Goin' On" at bounding box center [412, 156] width 424 height 18
paste input "[PERSON_NAME]'s Wonder"
type input "[PERSON_NAME]'s Wonder"
click at [291, 180] on input "Chestnut" at bounding box center [405, 179] width 410 height 18
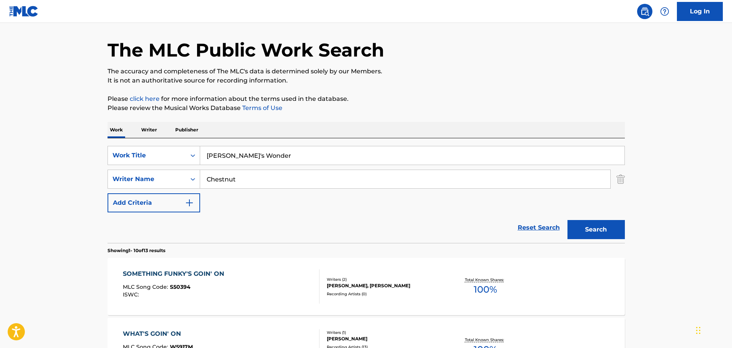
click at [291, 180] on input "Chestnut" at bounding box center [405, 179] width 410 height 18
click at [567, 220] on button "Search" at bounding box center [595, 229] width 57 height 19
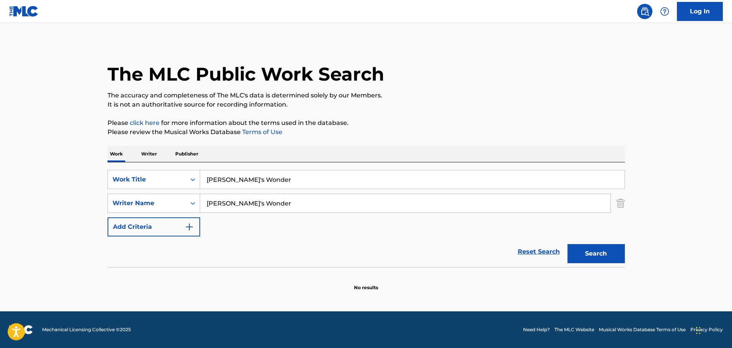
scroll to position [0, 0]
type input "S"
type input "[GEOGRAPHIC_DATA]"
click at [567, 244] on button "Search" at bounding box center [595, 253] width 57 height 19
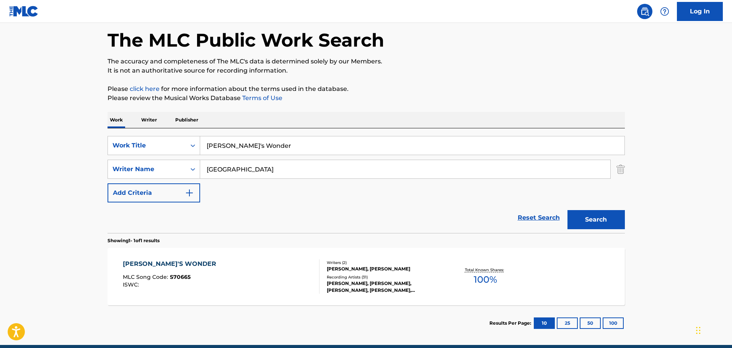
scroll to position [68, 0]
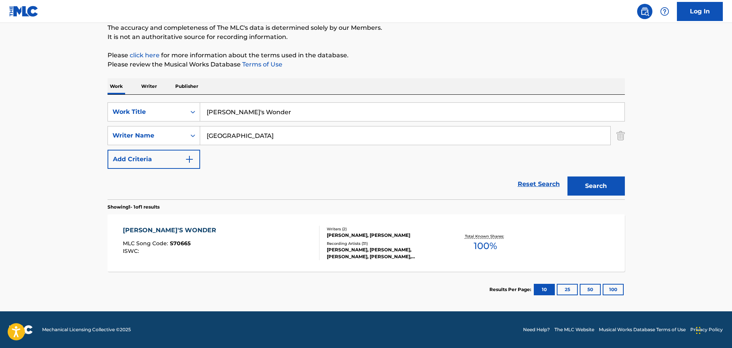
click at [268, 248] on div "[PERSON_NAME]'S WONDER MLC Song Code : S70665 ISWC :" at bounding box center [221, 243] width 197 height 34
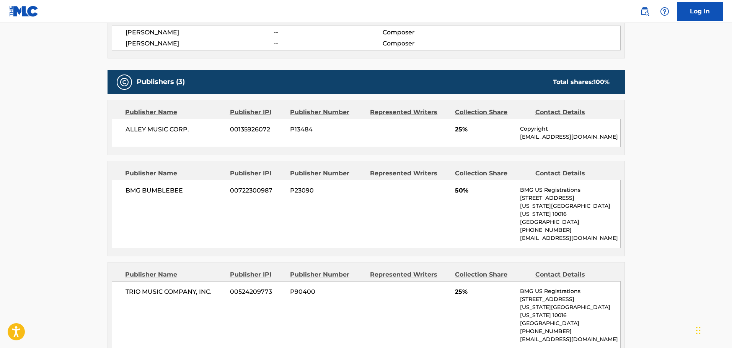
scroll to position [230, 0]
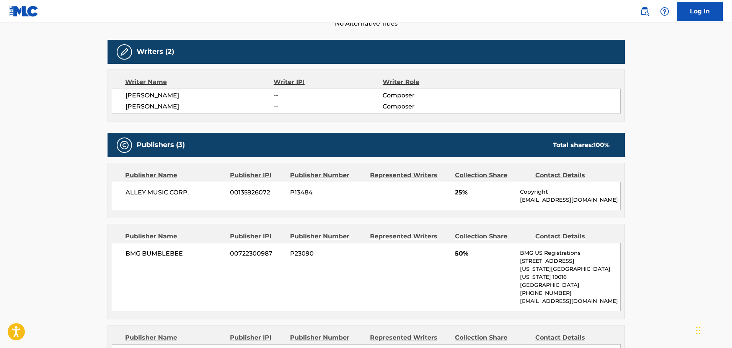
click at [153, 193] on span "ALLEY MUSIC CORP." at bounding box center [174, 192] width 99 height 9
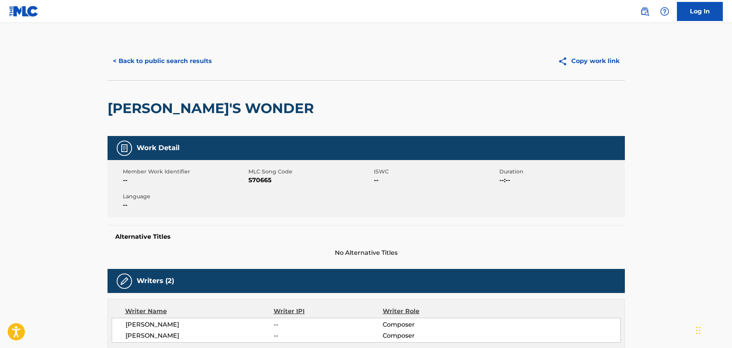
click at [258, 183] on span "S70665" at bounding box center [310, 180] width 124 height 9
click at [138, 48] on div "< Back to public search results Copy work link" at bounding box center [365, 61] width 517 height 38
click at [146, 56] on button "< Back to public search results" at bounding box center [162, 61] width 110 height 19
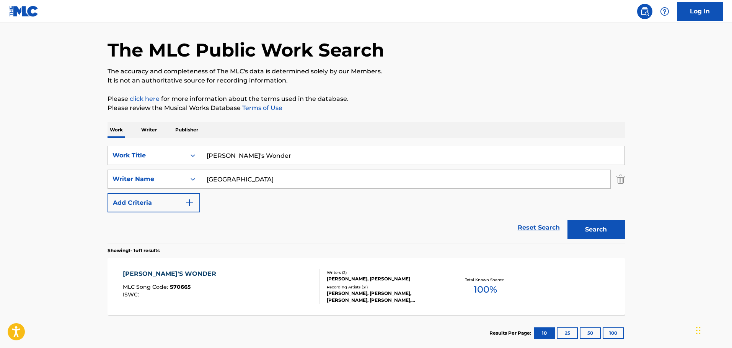
click at [279, 160] on input "[PERSON_NAME]'s Wonder" at bounding box center [412, 156] width 424 height 18
click at [280, 160] on input "[PERSON_NAME]'s Wonder" at bounding box center [412, 156] width 424 height 18
paste input "The Train"
click at [280, 160] on input "[PERSON_NAME]'s The Train" at bounding box center [412, 156] width 424 height 18
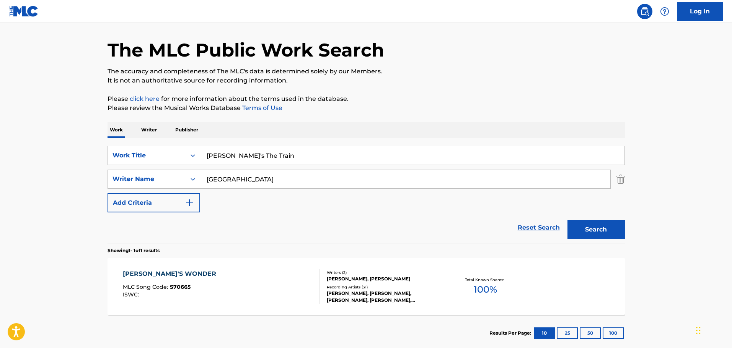
click at [280, 160] on input "[PERSON_NAME]'s The Train" at bounding box center [412, 156] width 424 height 18
paste input "Search Form"
type input "The Train"
click at [277, 172] on input "[GEOGRAPHIC_DATA]" at bounding box center [405, 179] width 410 height 18
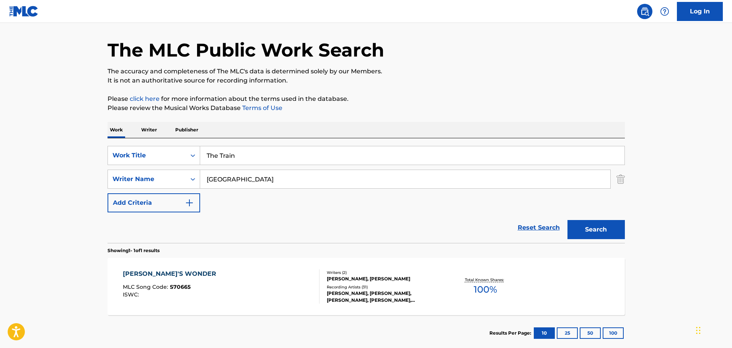
click at [277, 172] on input "[GEOGRAPHIC_DATA]" at bounding box center [405, 179] width 410 height 18
type input "[PERSON_NAME]"
click at [567, 220] on button "Search" at bounding box center [595, 229] width 57 height 19
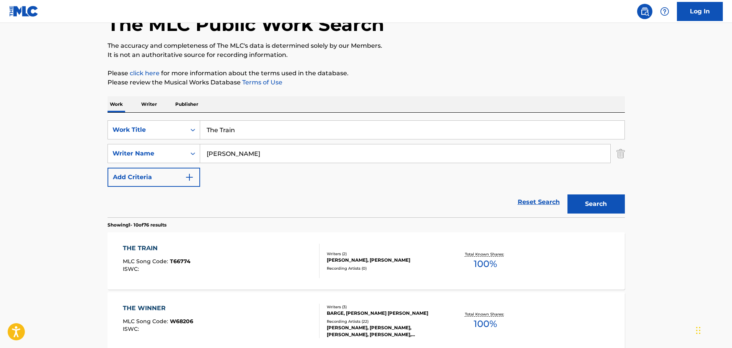
scroll to position [62, 0]
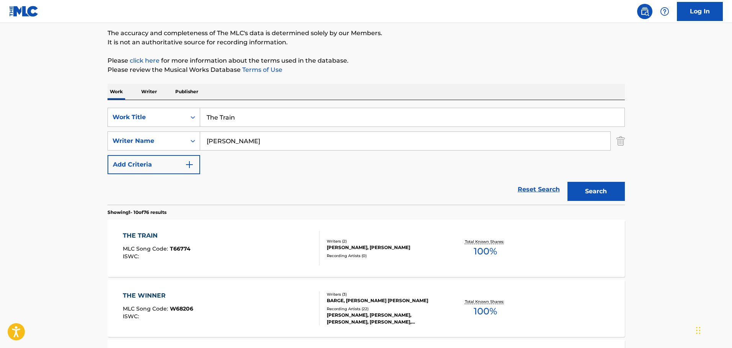
click at [265, 238] on div "THE TRAIN MLC Song Code : T66774 ISWC :" at bounding box center [221, 248] width 197 height 34
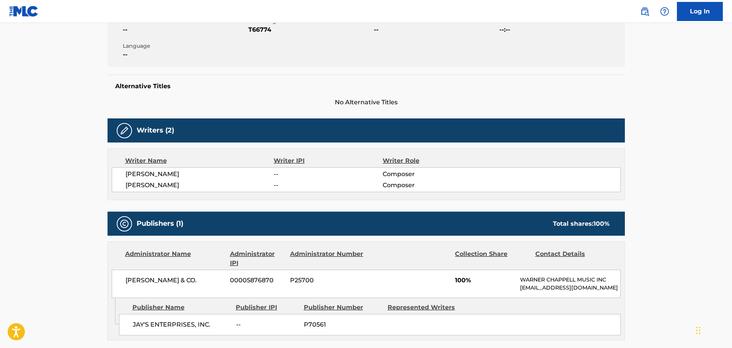
scroll to position [191, 0]
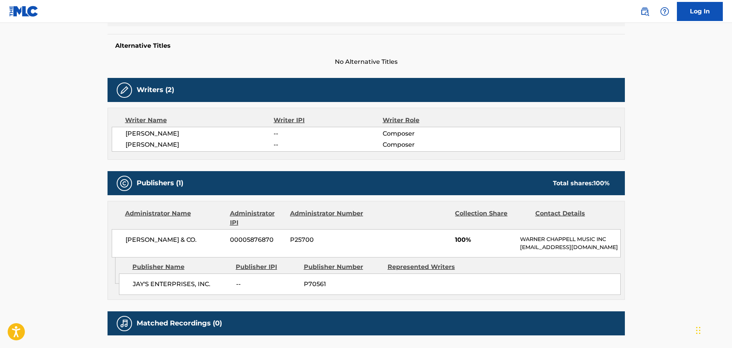
click at [164, 246] on div "[PERSON_NAME] & CO. 00005876870 P25700 100% [PERSON_NAME] MUSIC INC [EMAIL_ADDR…" at bounding box center [366, 244] width 509 height 28
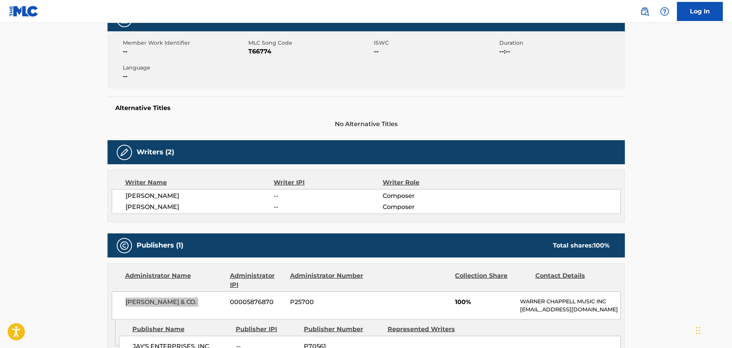
scroll to position [38, 0]
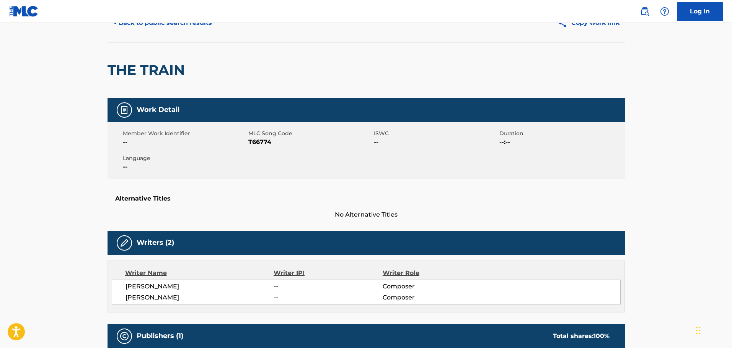
click at [249, 142] on span "T66774" at bounding box center [310, 142] width 124 height 9
click at [250, 141] on span "T66774" at bounding box center [310, 142] width 124 height 9
click at [199, 34] on div "< Back to public search results Copy work link" at bounding box center [365, 23] width 517 height 38
click at [201, 27] on button "< Back to public search results" at bounding box center [162, 22] width 110 height 19
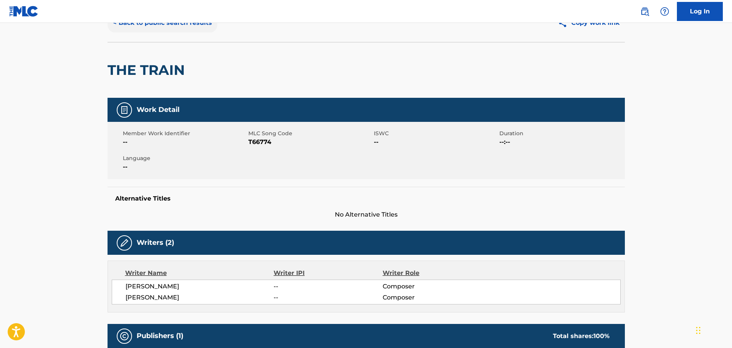
scroll to position [62, 0]
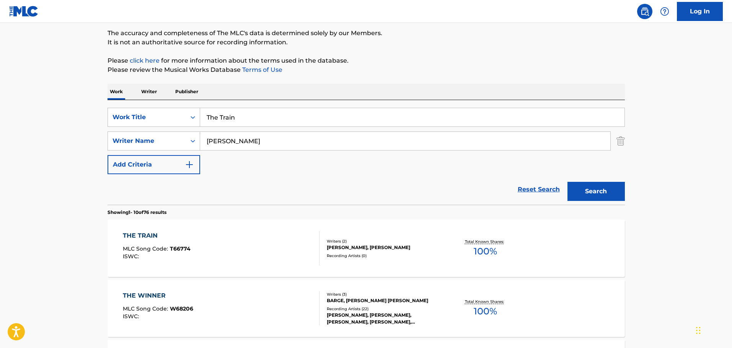
click at [285, 120] on input "The Train" at bounding box center [412, 117] width 424 height 18
drag, startPoint x: 285, startPoint y: 120, endPoint x: 285, endPoint y: 126, distance: 5.4
click at [285, 126] on input "The Train" at bounding box center [412, 117] width 424 height 18
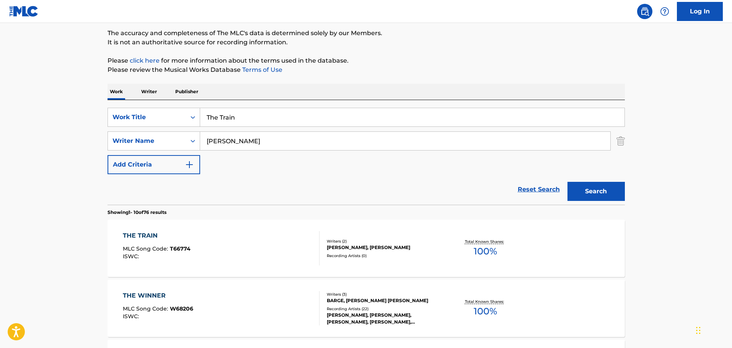
click at [285, 126] on input "The Train" at bounding box center [412, 117] width 424 height 18
paste input "Wish That Love Was Magic"
type input "Wish That Love Was Magic"
click at [288, 142] on input "[PERSON_NAME]" at bounding box center [405, 141] width 410 height 18
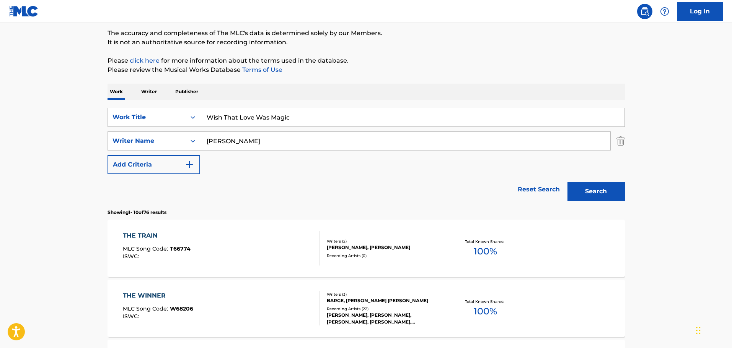
click at [288, 142] on input "[PERSON_NAME]" at bounding box center [405, 141] width 410 height 18
type input "[PERSON_NAME]"
click at [567, 182] on button "Search" at bounding box center [595, 191] width 57 height 19
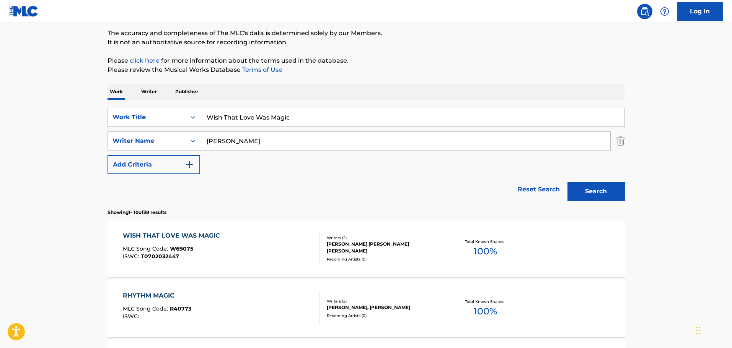
click at [290, 255] on div "WISH THAT LOVE WAS MAGIC MLC Song Code : W69075 ISWC : T0702032447" at bounding box center [221, 248] width 197 height 34
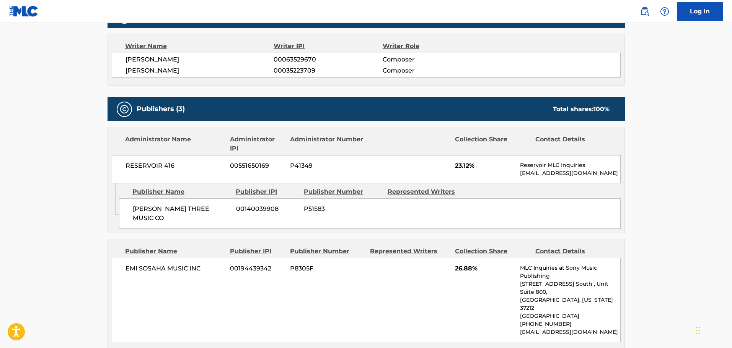
scroll to position [306, 0]
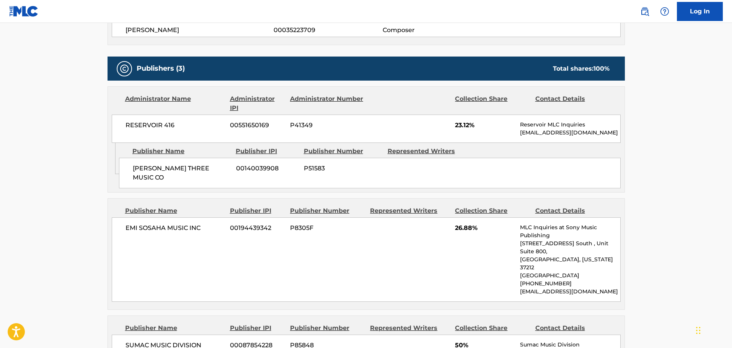
click at [158, 224] on span "EMI SOSAHA MUSIC INC" at bounding box center [174, 228] width 99 height 9
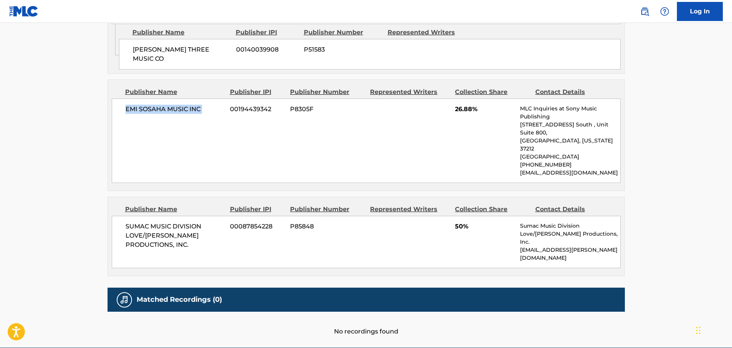
scroll to position [425, 0]
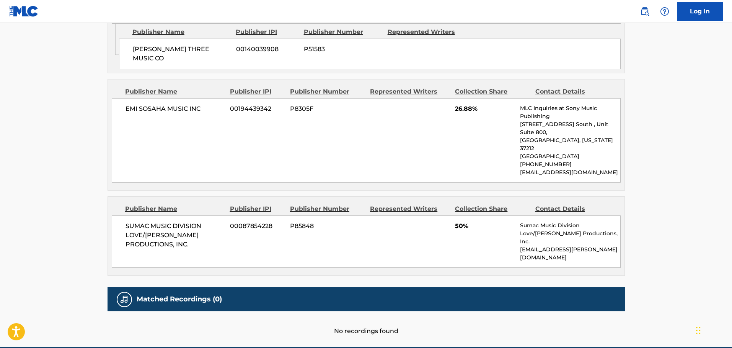
click at [160, 225] on span "SUMAC MUSIC DIVISION LOVE/[PERSON_NAME] PRODUCTIONS, INC." at bounding box center [174, 236] width 99 height 28
click at [160, 223] on span "SUMAC MUSIC DIVISION LOVE/[PERSON_NAME] PRODUCTIONS, INC." at bounding box center [174, 236] width 99 height 28
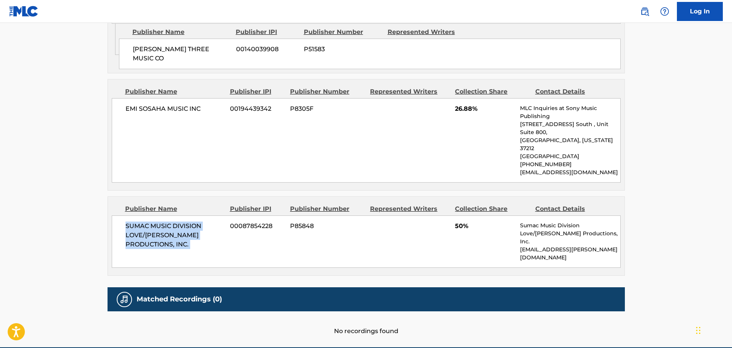
click at [141, 222] on span "SUMAC MUSIC DIVISION LOVE/[PERSON_NAME] PRODUCTIONS, INC." at bounding box center [174, 236] width 99 height 28
click at [125, 222] on span "SUMAC MUSIC DIVISION LOVE/[PERSON_NAME] PRODUCTIONS, INC." at bounding box center [174, 236] width 99 height 28
click at [130, 222] on span "SUMAC MUSIC DIVISION LOVE/[PERSON_NAME] PRODUCTIONS, INC." at bounding box center [174, 236] width 99 height 28
drag, startPoint x: 130, startPoint y: 203, endPoint x: 228, endPoint y: 195, distance: 98.2
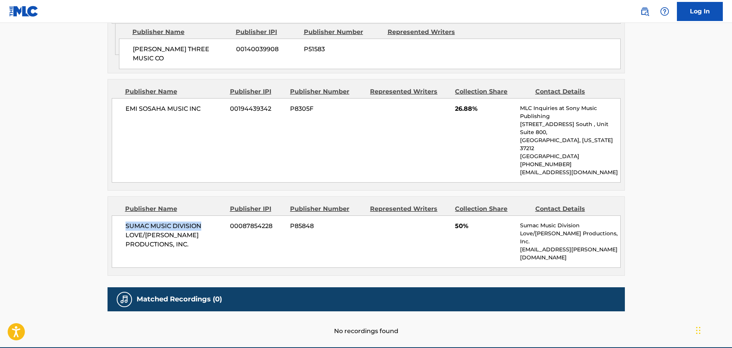
click at [206, 222] on span "SUMAC MUSIC DIVISION LOVE/[PERSON_NAME] PRODUCTIONS, INC." at bounding box center [174, 236] width 99 height 28
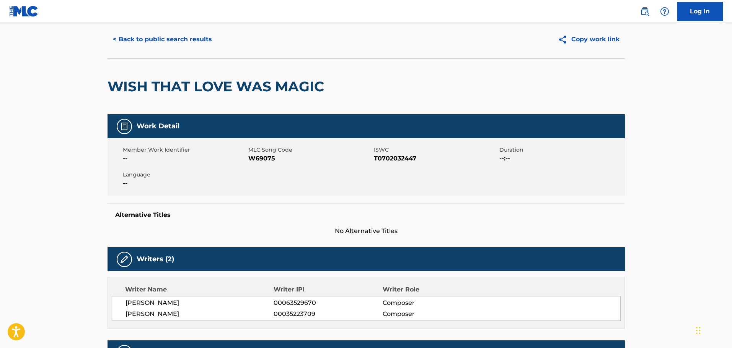
scroll to position [0, 0]
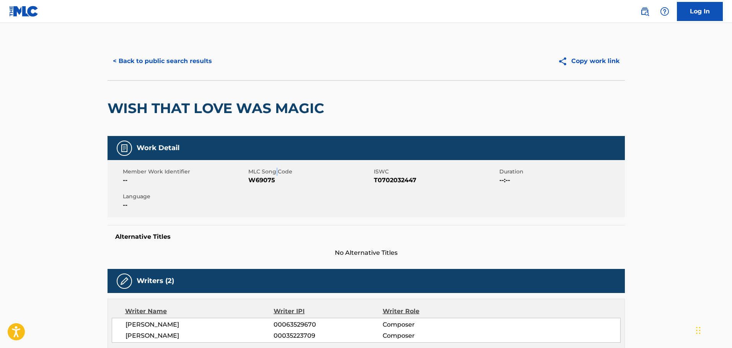
click at [276, 176] on span "MLC Song Code" at bounding box center [310, 172] width 124 height 8
click at [275, 177] on span "W69075" at bounding box center [310, 180] width 124 height 9
click at [247, 174] on div "Member Work Identifier --" at bounding box center [185, 176] width 125 height 17
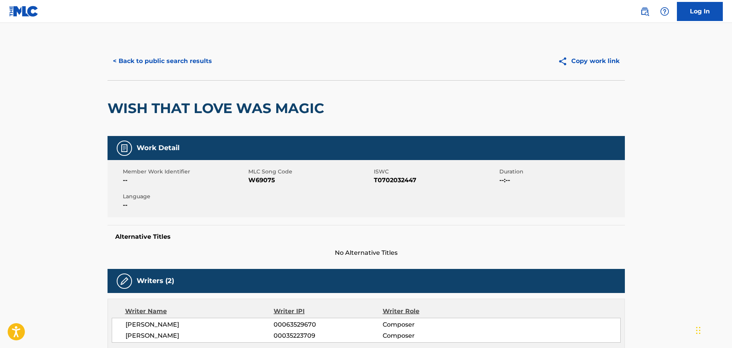
click at [254, 178] on span "W69075" at bounding box center [310, 180] width 124 height 9
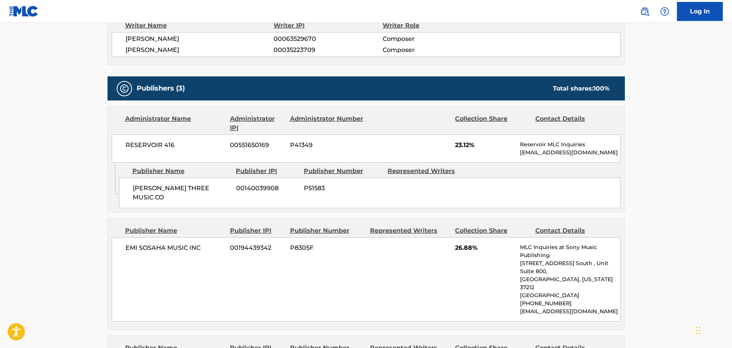
scroll to position [306, 0]
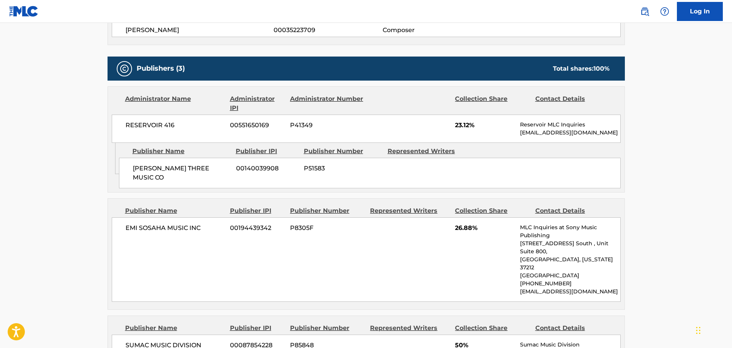
click at [180, 224] on span "EMI SOSAHA MUSIC INC" at bounding box center [174, 228] width 99 height 9
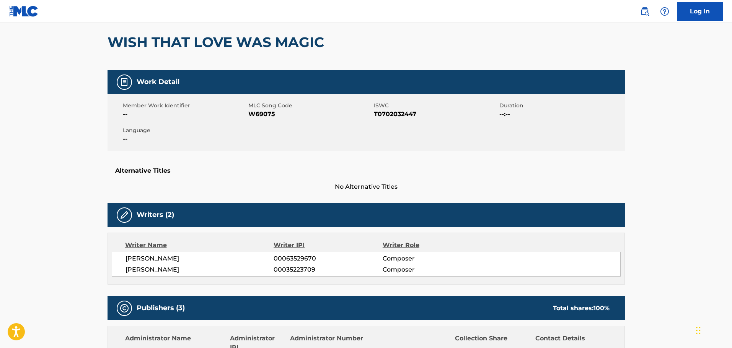
scroll to position [0, 0]
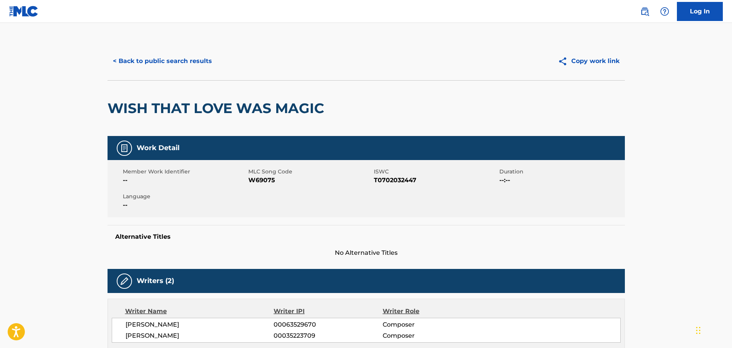
click at [265, 179] on span "W69075" at bounding box center [310, 180] width 124 height 9
click at [171, 60] on button "< Back to public search results" at bounding box center [162, 61] width 110 height 19
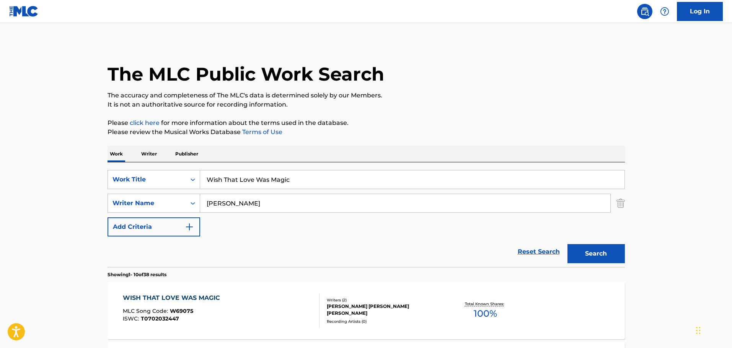
scroll to position [62, 0]
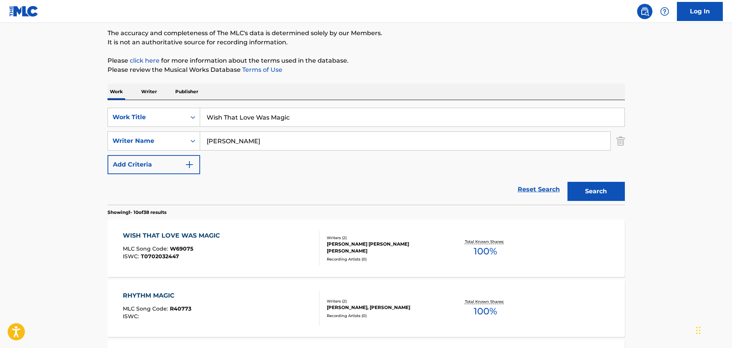
click at [247, 111] on input "Wish That Love Was Magic" at bounding box center [412, 117] width 424 height 18
click at [248, 114] on input "Wish That Love Was Magic" at bounding box center [412, 117] width 424 height 18
paste input "Yes, I'm Ready"
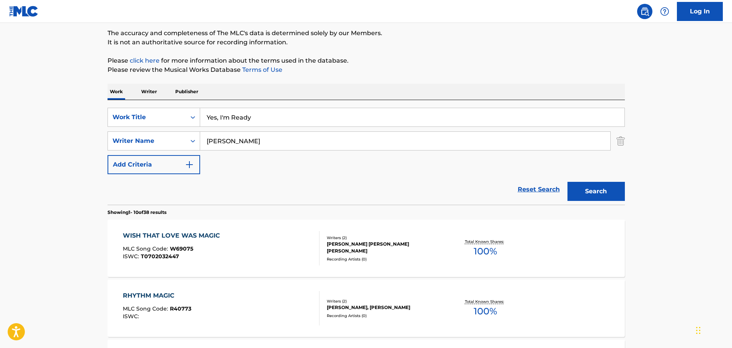
type input "Yes, I'm Ready"
click at [256, 147] on input "[PERSON_NAME]" at bounding box center [405, 141] width 410 height 18
type input "REcord"
click at [567, 182] on button "Search" at bounding box center [595, 191] width 57 height 19
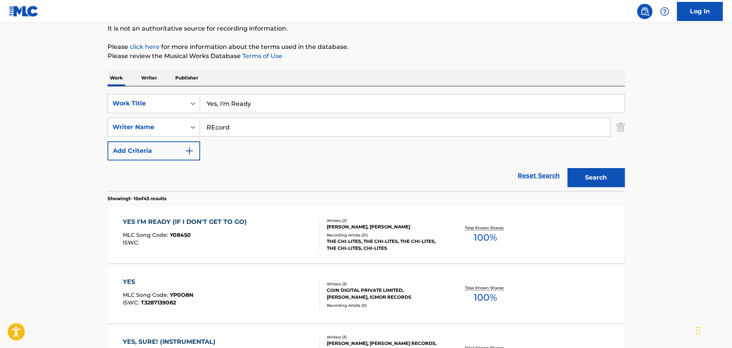
scroll to position [101, 0]
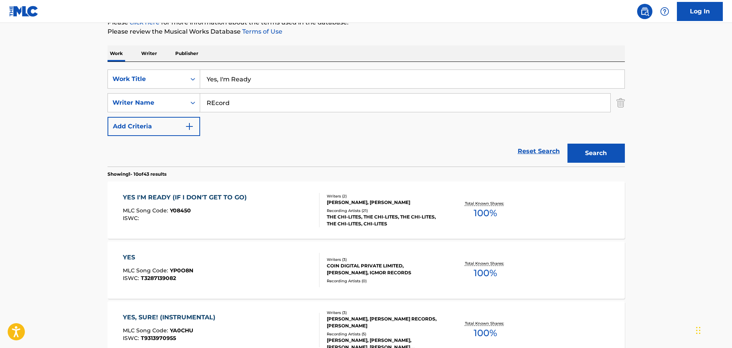
click at [287, 214] on div "YES I'M READY (IF I DON'T GET TO GO) MLC Song Code : Y08450 ISWC :" at bounding box center [221, 210] width 197 height 34
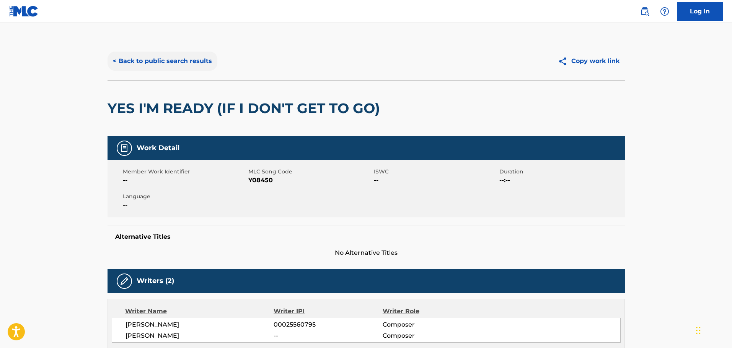
click at [151, 69] on button "< Back to public search results" at bounding box center [162, 61] width 110 height 19
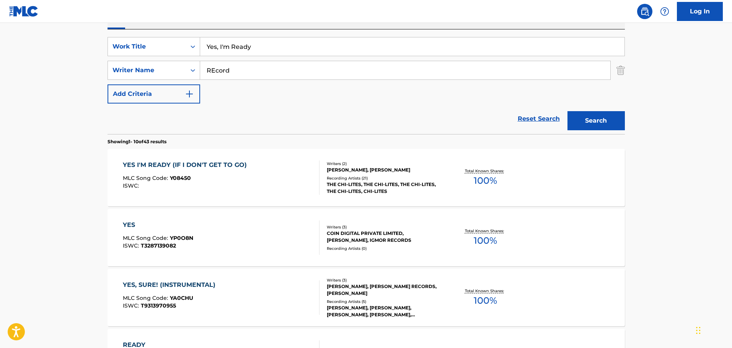
scroll to position [177, 0]
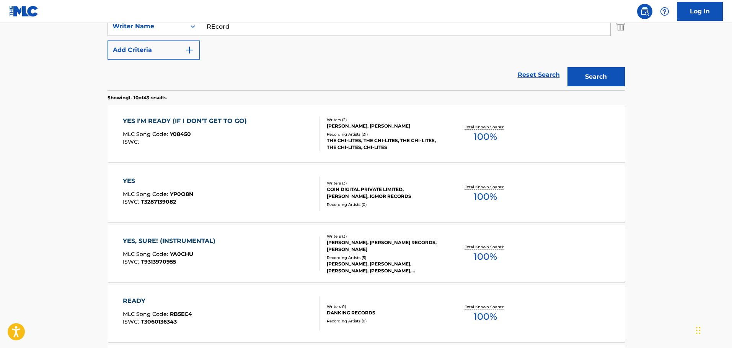
click at [239, 131] on div "YES I'M READY (IF I DON'T GET TO GO) MLC Song Code : Y08450 ISWC :" at bounding box center [187, 134] width 128 height 34
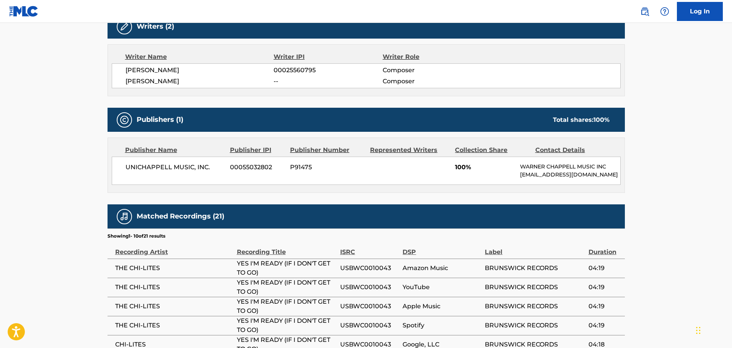
scroll to position [344, 0]
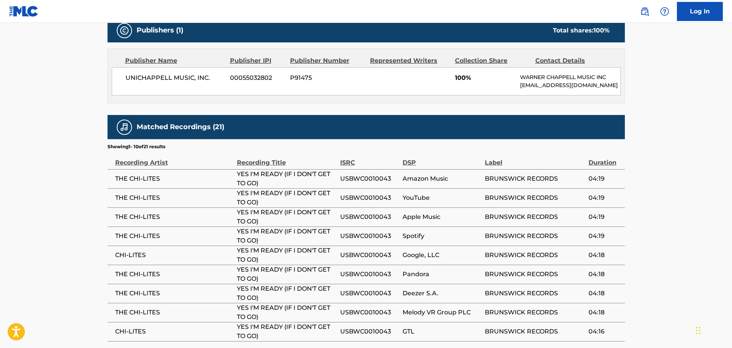
click at [165, 77] on span "UNICHAPPELL MUSIC, INC." at bounding box center [174, 77] width 99 height 9
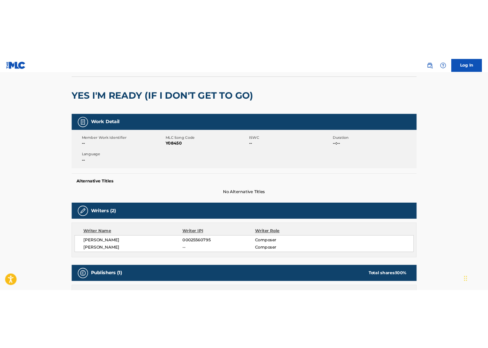
scroll to position [0, 0]
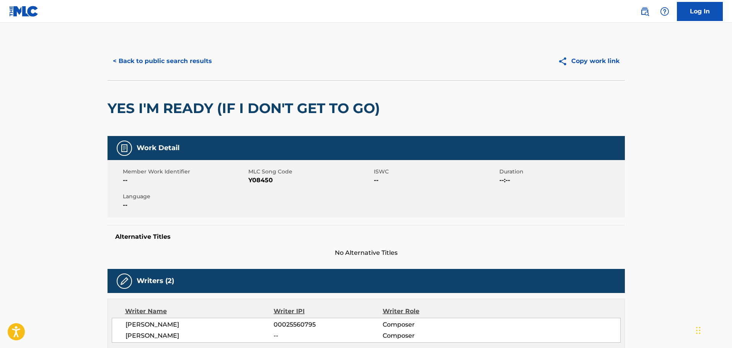
click at [247, 185] on div "Member Work Identifier -- MLC Song Code Y08450 ISWC -- Duration --:-- Language …" at bounding box center [365, 188] width 517 height 57
click at [256, 179] on span "Y08450" at bounding box center [310, 180] width 124 height 9
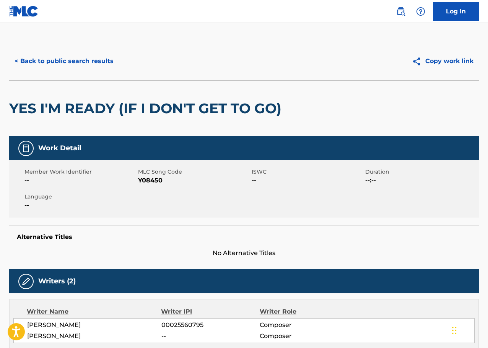
click at [129, 62] on div "< Back to public search results" at bounding box center [126, 61] width 235 height 19
click at [120, 63] on div "< Back to public search results" at bounding box center [126, 61] width 235 height 19
click at [117, 59] on button "< Back to public search results" at bounding box center [64, 61] width 110 height 19
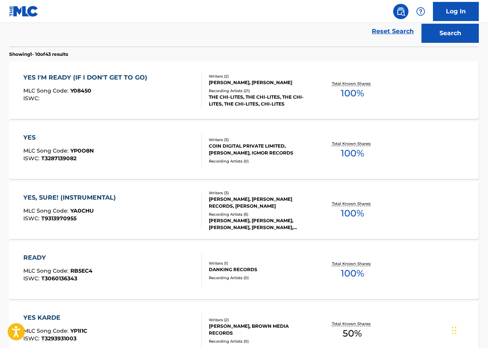
scroll to position [29, 0]
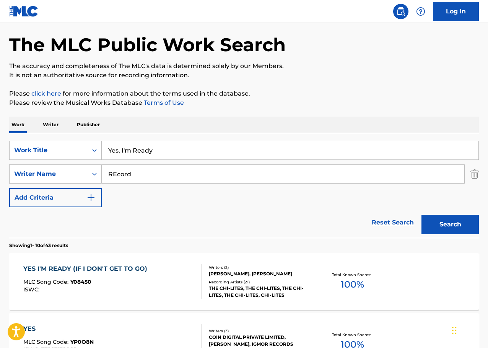
click at [191, 137] on div "SearchWithCriteria9228f96e-84b3-41ad-8843-f50ed05cdf1c Work Title Yes, I'm Read…" at bounding box center [244, 185] width 470 height 105
click at [192, 140] on div "SearchWithCriteria9228f96e-84b3-41ad-8843-f50ed05cdf1c Work Title Yes, I'm Read…" at bounding box center [244, 185] width 470 height 105
click at [192, 148] on input "Yes, I'm Ready" at bounding box center [290, 150] width 377 height 18
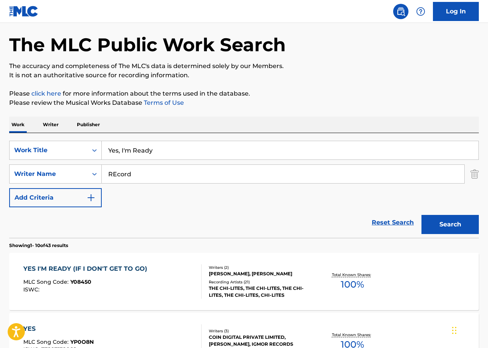
click at [192, 150] on input "Yes, I'm Ready" at bounding box center [290, 150] width 377 height 18
click at [193, 150] on input "Yes, I'm Ready" at bounding box center [290, 150] width 377 height 18
click at [257, 155] on input "Yes, I'm Ready" at bounding box center [290, 150] width 377 height 18
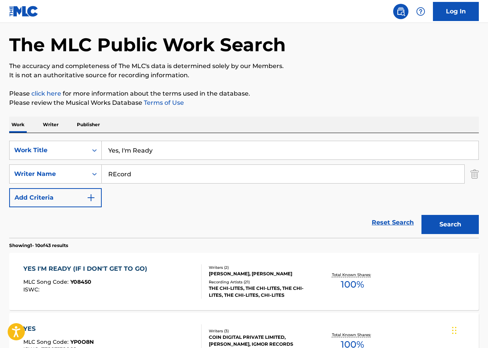
click at [257, 155] on input "Yes, I'm Ready" at bounding box center [290, 150] width 377 height 18
paste input "Boy Next Door"
type input "Boy Next Door"
click at [246, 169] on input "REcord" at bounding box center [283, 174] width 363 height 18
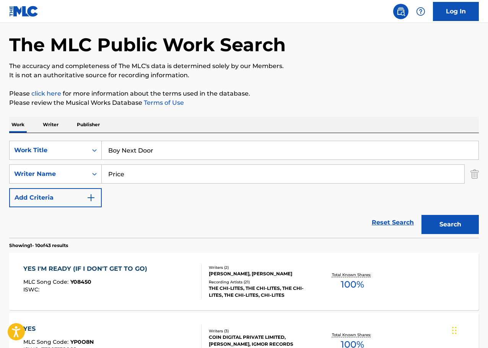
type input "Price"
click at [422, 215] on button "Search" at bounding box center [450, 224] width 57 height 19
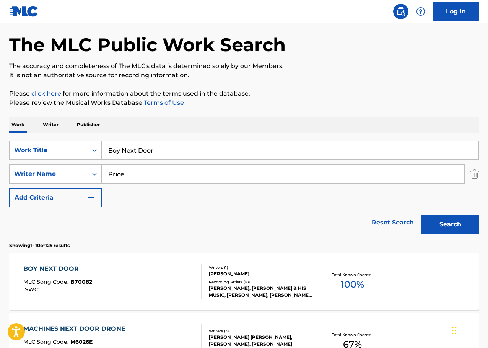
scroll to position [68, 0]
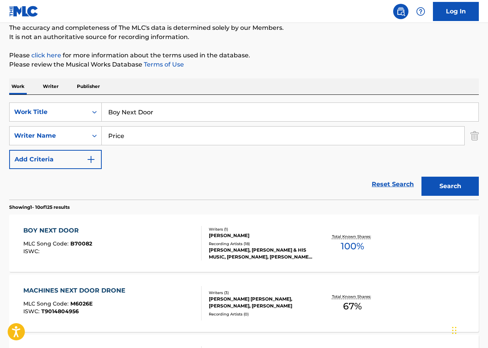
click at [173, 239] on div "BOY NEXT DOOR MLC Song Code : B70082 ISWC :" at bounding box center [112, 243] width 179 height 34
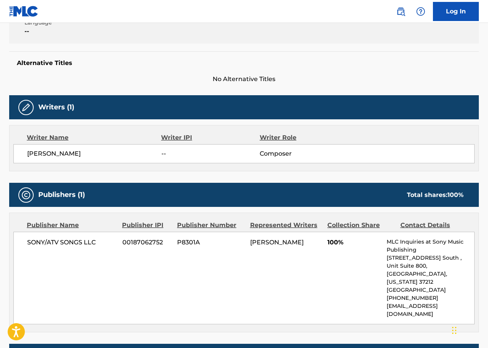
scroll to position [191, 0]
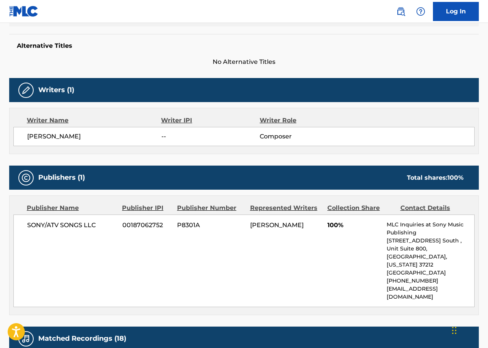
click at [45, 226] on span "SONY/ATV SONGS LLC" at bounding box center [72, 225] width 90 height 9
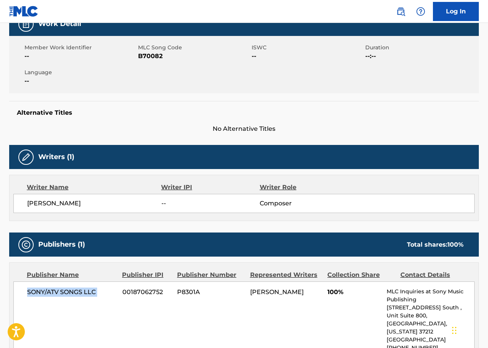
scroll to position [38, 0]
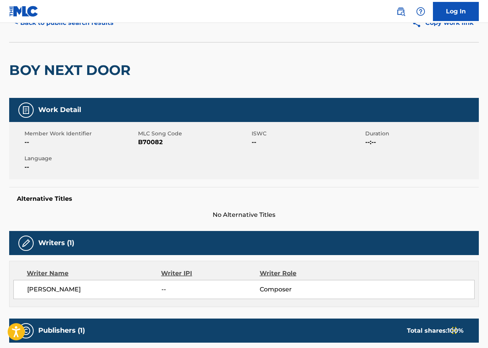
click at [73, 79] on div "BOY NEXT DOOR" at bounding box center [71, 69] width 125 height 55
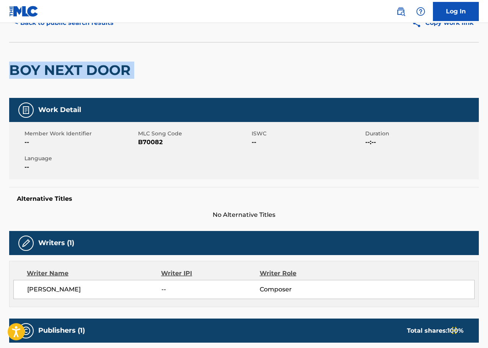
click at [73, 79] on div "BOY NEXT DOOR" at bounding box center [71, 69] width 125 height 55
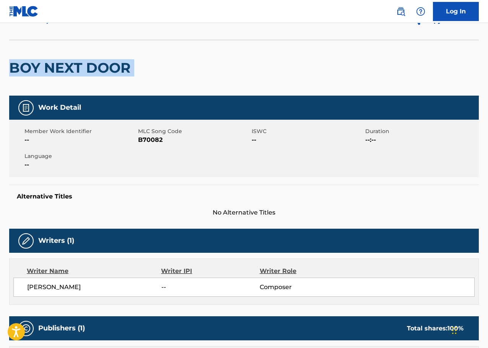
scroll to position [230, 0]
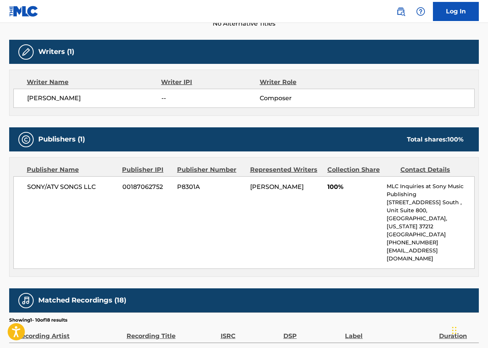
click at [68, 182] on div "SONY/ATV SONGS LLC 00187062752 P8301A [PERSON_NAME] 100% MLC Inquiries at Sony …" at bounding box center [243, 222] width 461 height 93
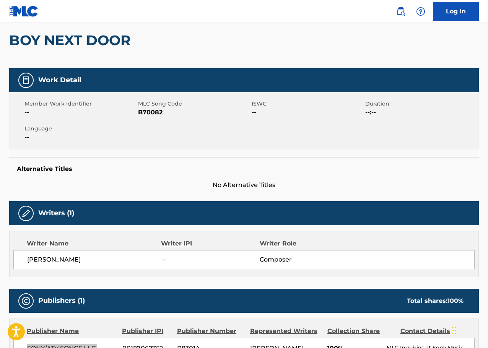
scroll to position [0, 0]
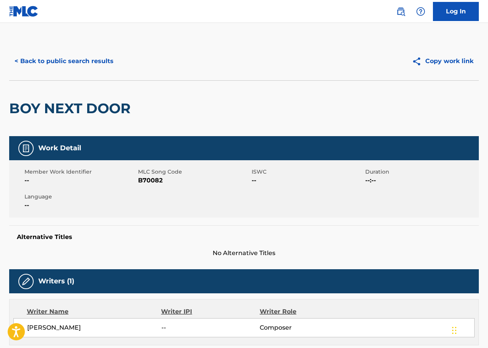
click at [156, 182] on span "B70082" at bounding box center [194, 180] width 112 height 9
click at [44, 61] on button "< Back to public search results" at bounding box center [64, 61] width 110 height 19
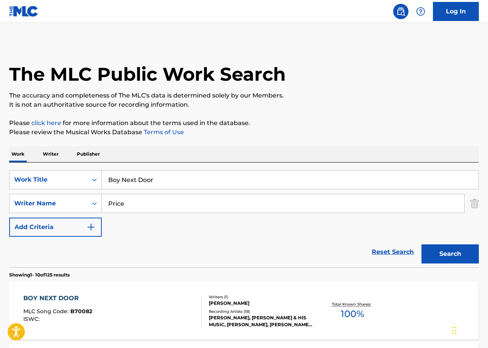
scroll to position [68, 0]
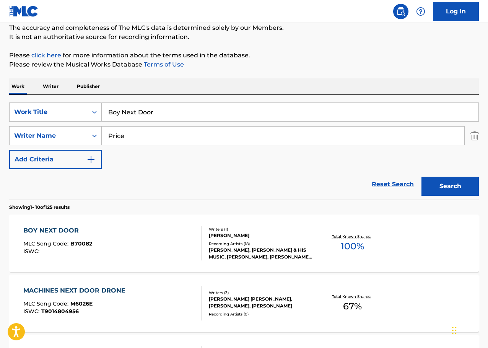
click at [192, 111] on input "Boy Next Door" at bounding box center [290, 112] width 377 height 18
paste input "Country Girl"
type input "Country Girl"
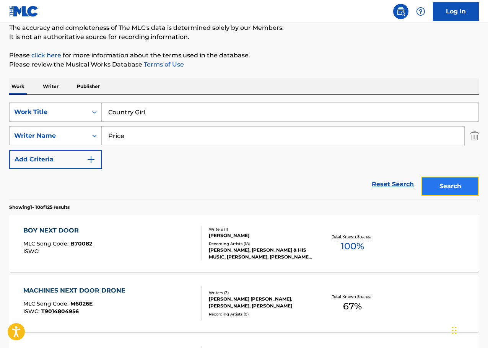
click at [446, 195] on button "Search" at bounding box center [450, 186] width 57 height 19
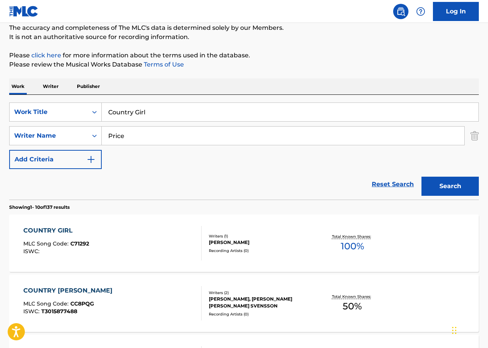
click at [222, 238] on div "Writers ( 1 )" at bounding box center [261, 236] width 104 height 6
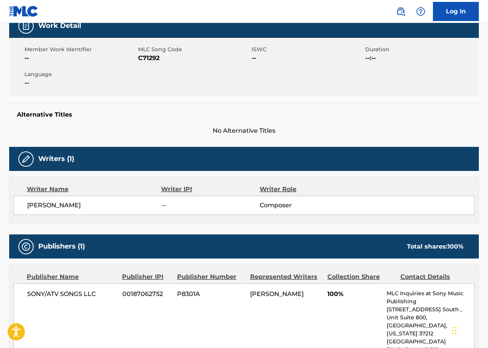
scroll to position [77, 0]
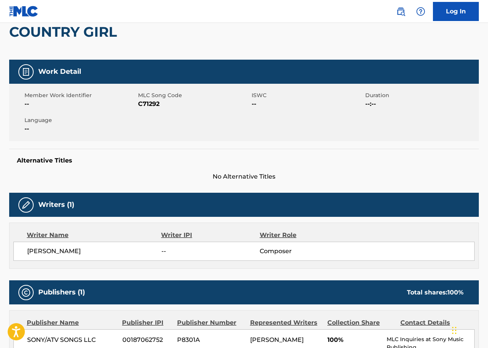
click at [159, 107] on span "C71292" at bounding box center [194, 103] width 112 height 9
click at [150, 105] on span "C71292" at bounding box center [194, 103] width 112 height 9
click at [155, 103] on span "C71292" at bounding box center [194, 103] width 112 height 9
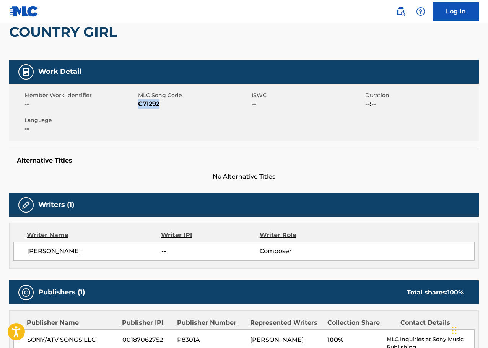
click at [155, 103] on span "C71292" at bounding box center [194, 103] width 112 height 9
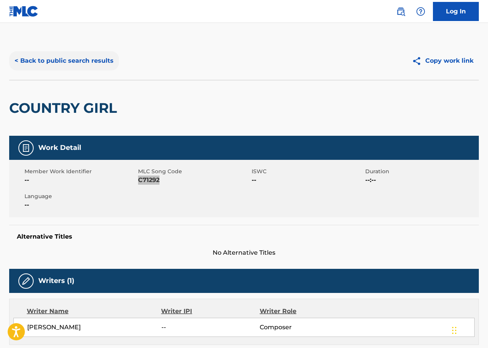
scroll to position [0, 0]
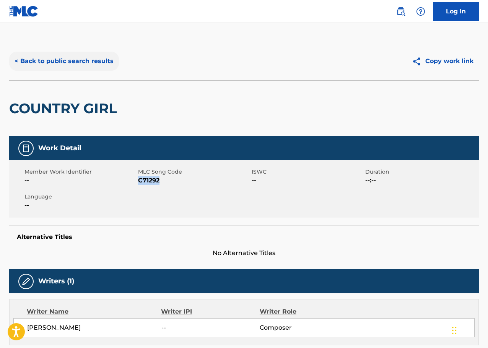
click at [71, 68] on button "< Back to public search results" at bounding box center [64, 61] width 110 height 19
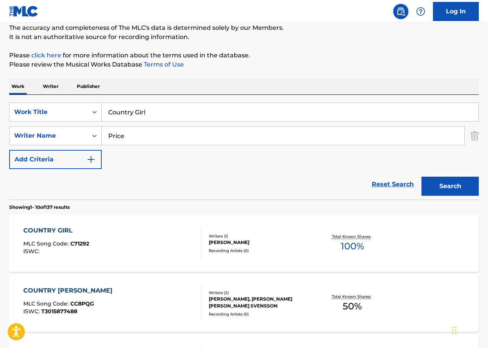
click at [137, 109] on input "Country Girl" at bounding box center [290, 112] width 377 height 18
paste input "Dear [PERSON_NAME]"
type input "Dear [PERSON_NAME]"
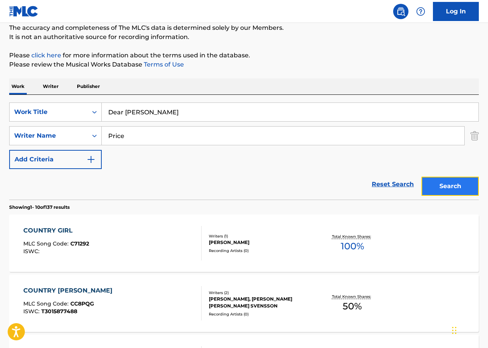
click at [442, 185] on button "Search" at bounding box center [450, 186] width 57 height 19
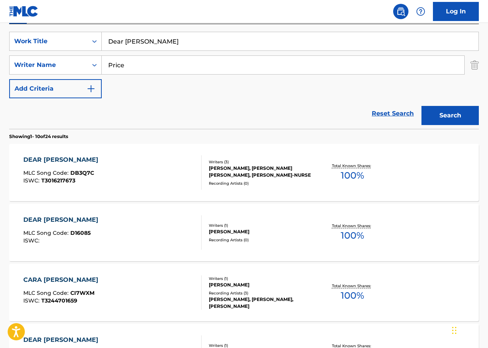
scroll to position [144, 0]
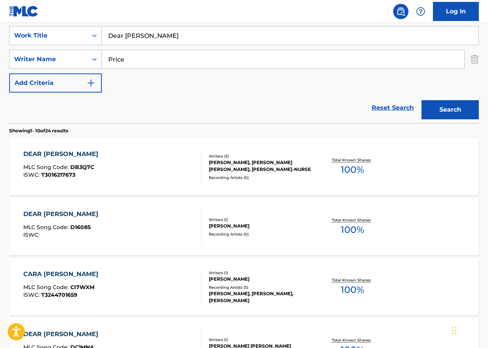
click at [190, 217] on div "DEAR [PERSON_NAME] MLC Song Code : D16085 ISWC :" at bounding box center [112, 227] width 179 height 34
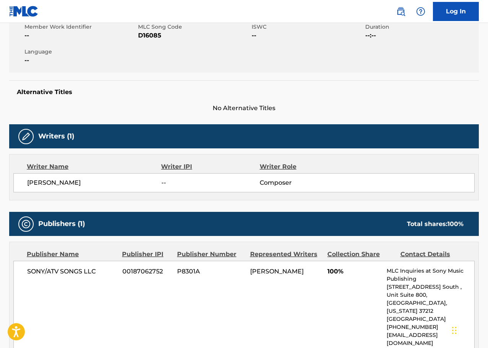
scroll to position [59, 0]
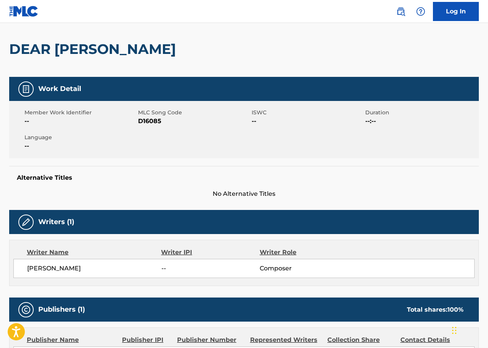
click at [148, 127] on div "Member Work Identifier -- MLC Song Code D16085 ISWC -- Duration --:-- Language …" at bounding box center [244, 129] width 470 height 57
click at [148, 124] on span "D16085" at bounding box center [194, 121] width 112 height 9
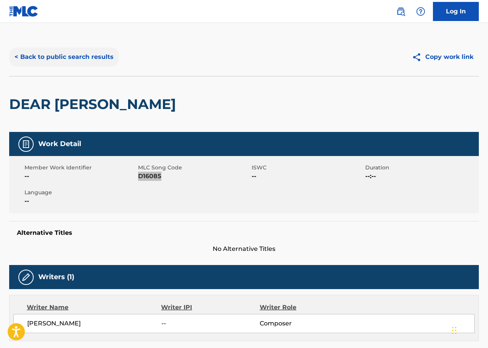
scroll to position [0, 0]
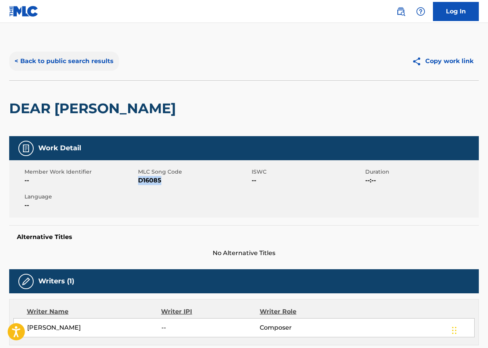
click at [75, 58] on button "< Back to public search results" at bounding box center [64, 61] width 110 height 19
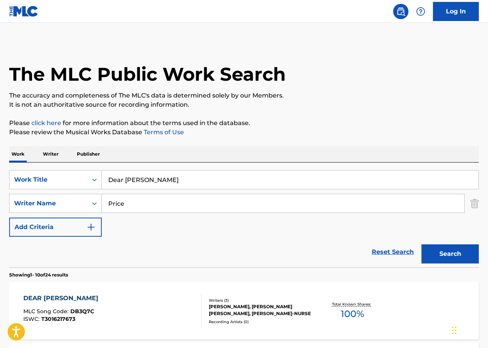
scroll to position [144, 0]
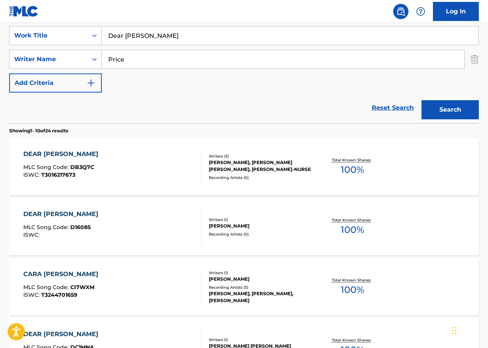
click at [180, 40] on input "Dear [PERSON_NAME]" at bounding box center [290, 35] width 377 height 18
paste input "idn't Have To Say Goodbye"
type input "Didn't Have To Say Goodbye"
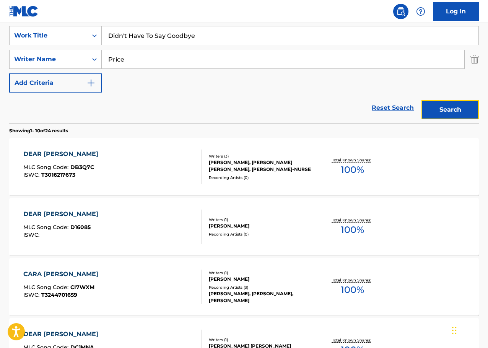
click at [461, 111] on button "Search" at bounding box center [450, 109] width 57 height 19
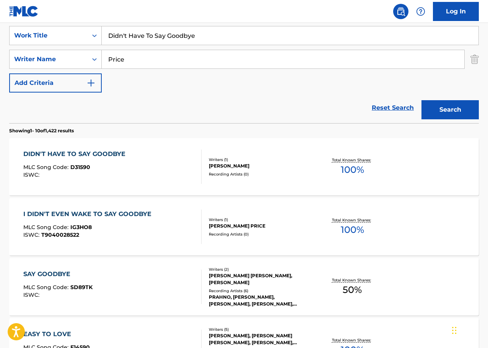
click at [122, 158] on div "DIDN'T HAVE TO SAY GOODBYE" at bounding box center [76, 154] width 106 height 9
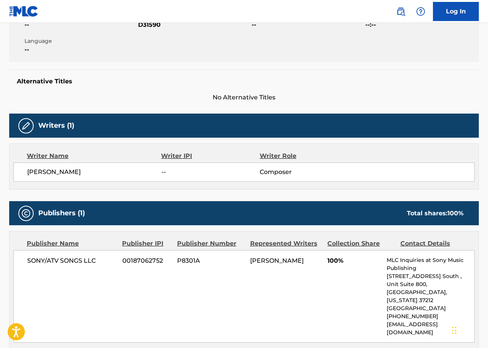
scroll to position [77, 0]
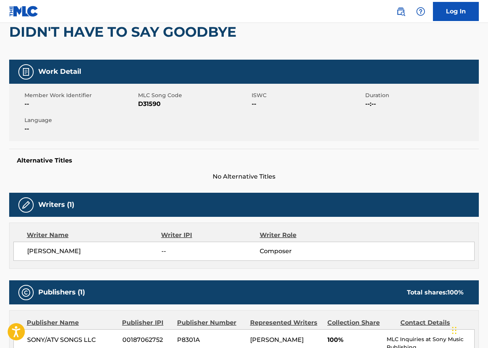
click at [160, 103] on span "D31590" at bounding box center [194, 103] width 112 height 9
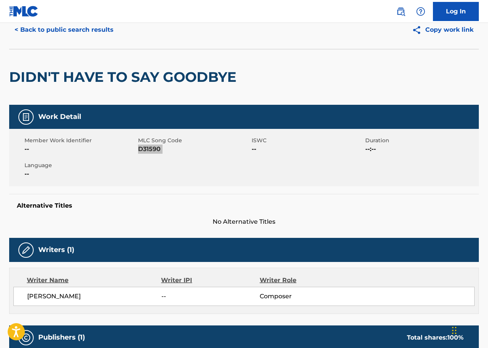
scroll to position [0, 0]
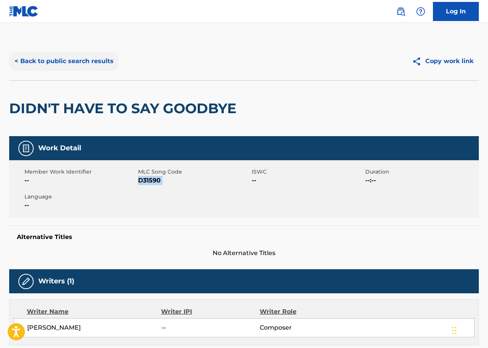
click at [65, 57] on button "< Back to public search results" at bounding box center [64, 61] width 110 height 19
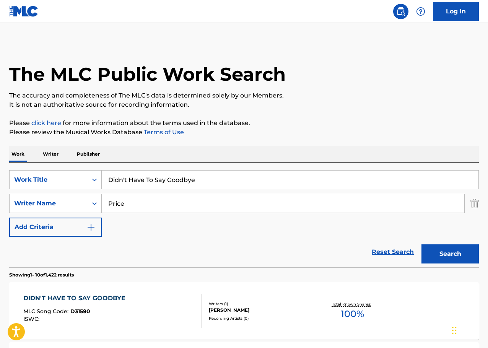
scroll to position [144, 0]
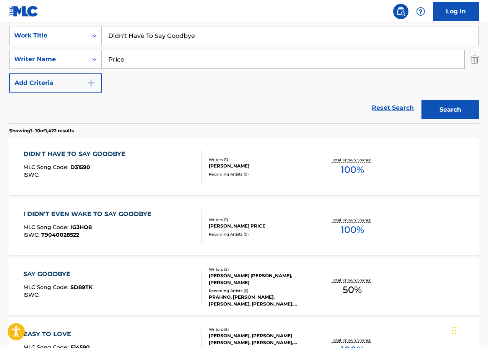
click at [166, 44] on input "Didn't Have To Say Goodbye" at bounding box center [290, 35] width 377 height 18
paste input "own The Road"
type input "Down The Road"
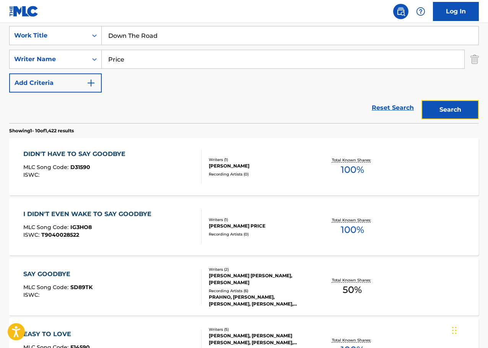
click at [449, 107] on button "Search" at bounding box center [450, 109] width 57 height 19
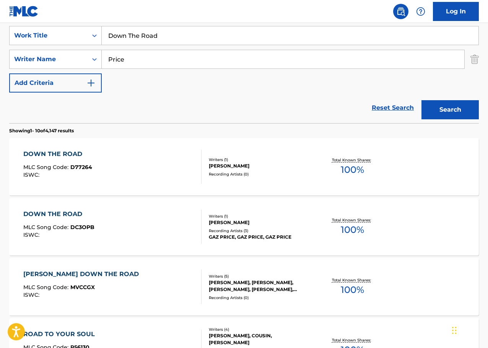
click at [181, 39] on input "Down The Road" at bounding box center [290, 35] width 377 height 18
click at [164, 169] on div "DOWN THE ROAD MLC Song Code : D77264 ISWC :" at bounding box center [112, 167] width 179 height 34
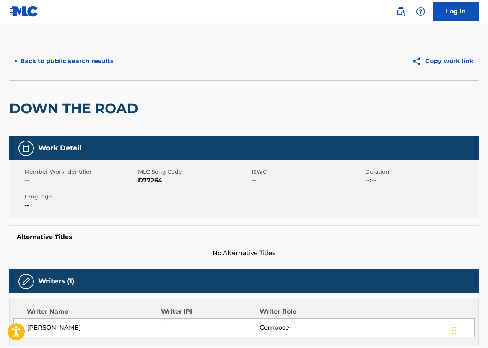
click at [153, 182] on span "D77264" at bounding box center [194, 180] width 112 height 9
click at [154, 182] on span "D77264" at bounding box center [194, 180] width 112 height 9
click at [52, 66] on button "< Back to public search results" at bounding box center [64, 61] width 110 height 19
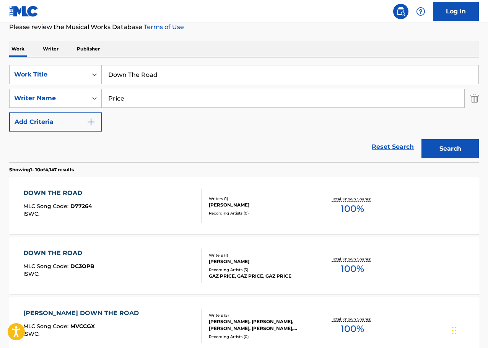
scroll to position [68, 0]
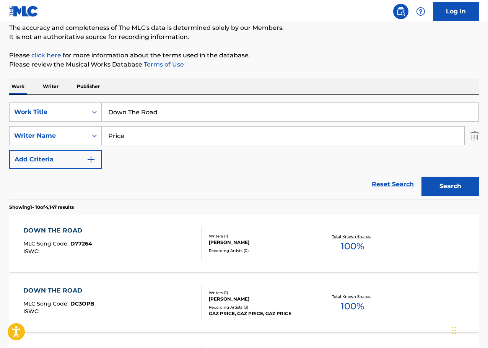
click at [195, 103] on div "SearchWithCriteria9228f96e-84b3-41ad-8843-f50ed05cdf1c Work Title Down The Road…" at bounding box center [244, 147] width 470 height 105
click at [195, 103] on input "Down The Road" at bounding box center [290, 112] width 377 height 18
paste input "How Can I Let You Know"
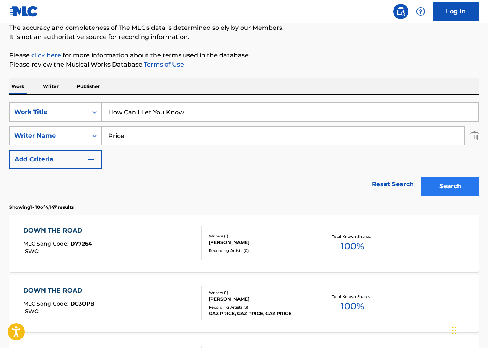
type input "How Can I Let You Know"
click at [455, 190] on button "Search" at bounding box center [450, 186] width 57 height 19
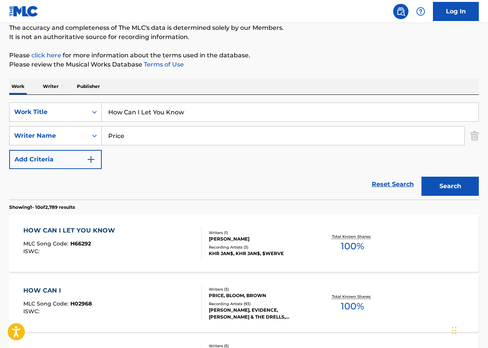
click at [182, 247] on div "HOW CAN I LET YOU KNOW MLC Song Code : H66292 ISWC :" at bounding box center [112, 243] width 179 height 34
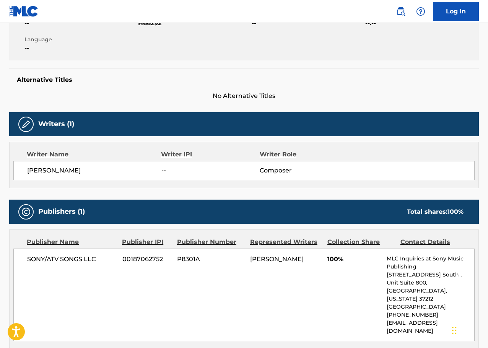
scroll to position [77, 0]
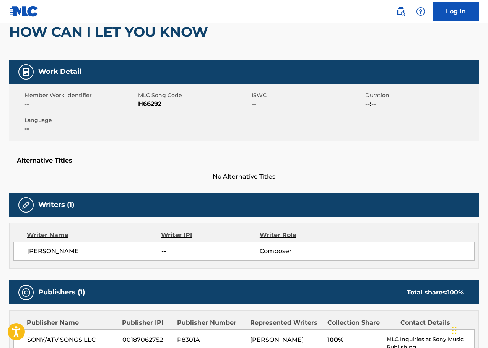
click at [150, 104] on span "H66292" at bounding box center [194, 103] width 112 height 9
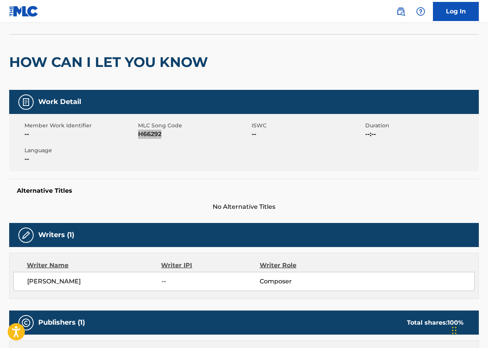
scroll to position [0, 0]
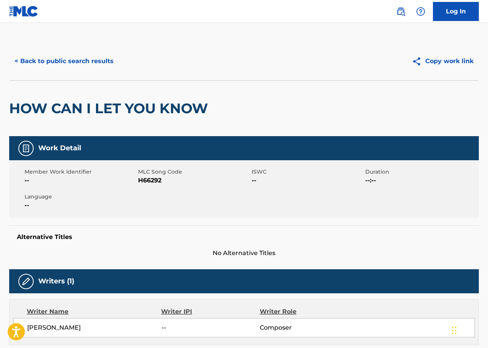
click at [88, 72] on div "< Back to public search results Copy work link" at bounding box center [244, 61] width 470 height 38
click at [90, 69] on button "< Back to public search results" at bounding box center [64, 61] width 110 height 19
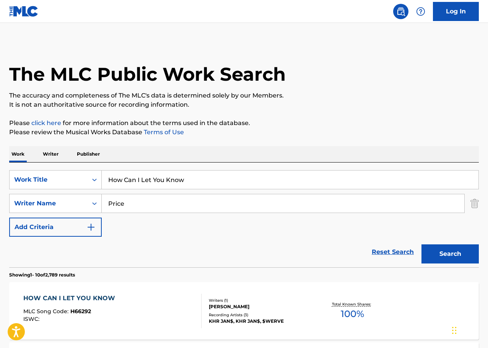
scroll to position [68, 0]
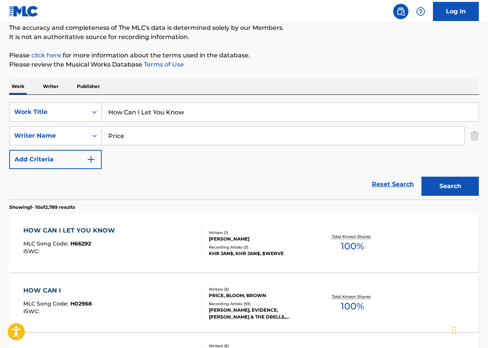
click at [177, 109] on input "How Can I Let You Know" at bounding box center [290, 112] width 377 height 18
paste input "Isn't It Easy"
type input "Isn't It Easy"
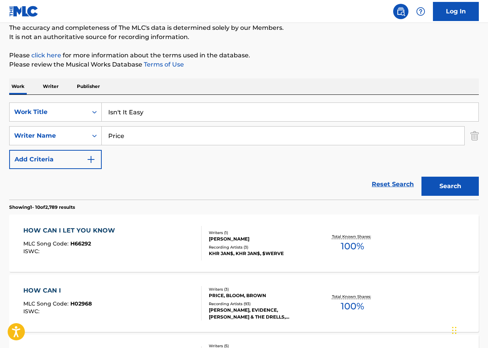
click at [417, 181] on link "Reset Search" at bounding box center [393, 184] width 50 height 17
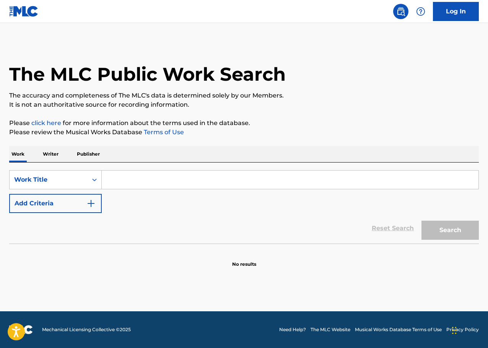
click at [451, 222] on div "Search" at bounding box center [448, 228] width 61 height 31
drag, startPoint x: 254, startPoint y: 177, endPoint x: 250, endPoint y: 173, distance: 5.4
click at [253, 176] on input "Search Form" at bounding box center [290, 180] width 377 height 18
paste input "Isn't It Easy"
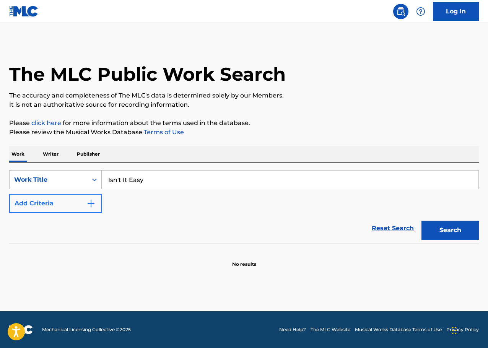
type input "Isn't It Easy"
click at [55, 196] on button "Add Criteria" at bounding box center [55, 203] width 93 height 19
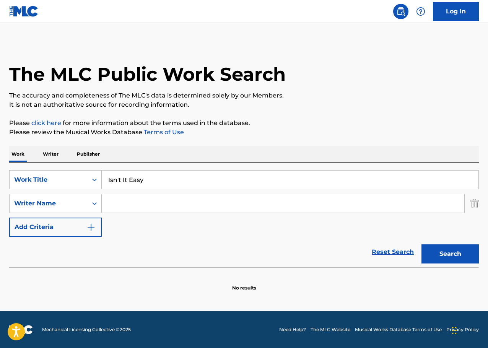
click at [126, 199] on input "Search Form" at bounding box center [283, 203] width 363 height 18
type input "Y"
type input "Price"
click at [422, 244] on button "Search" at bounding box center [450, 253] width 57 height 19
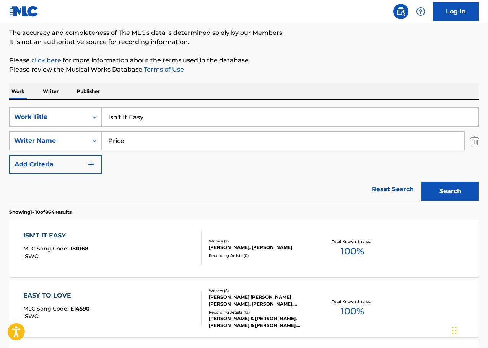
scroll to position [153, 0]
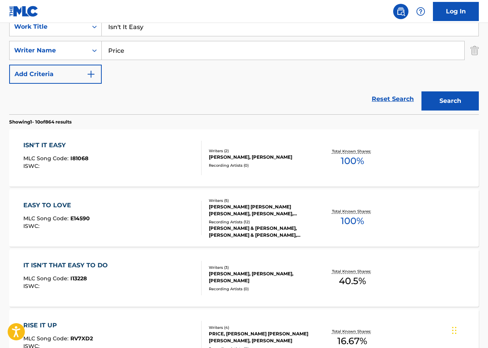
click at [144, 163] on div "ISN'T IT EASY MLC Song Code : I81068 ISWC :" at bounding box center [112, 158] width 179 height 34
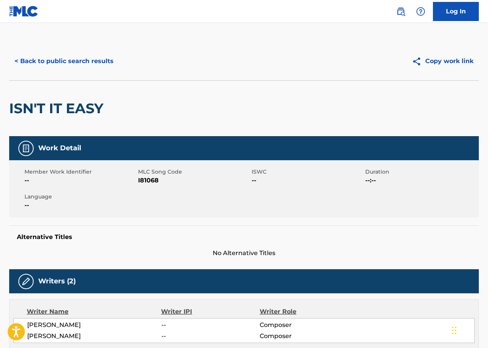
click at [145, 181] on span "I81068" at bounding box center [194, 180] width 112 height 9
click at [84, 64] on button "< Back to public search results" at bounding box center [64, 61] width 110 height 19
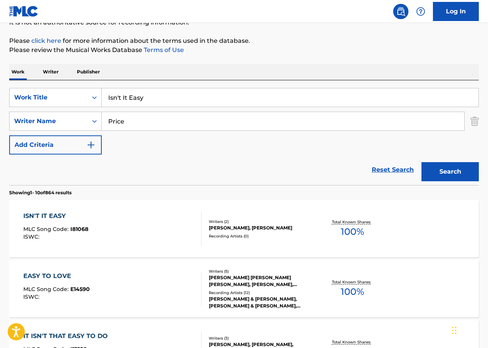
scroll to position [77, 0]
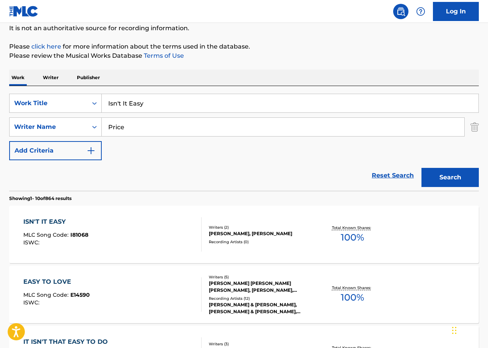
click at [183, 96] on input "Isn't It Easy" at bounding box center [290, 103] width 377 height 18
paste input "Let There Be Music"
type input "Let There Be Music"
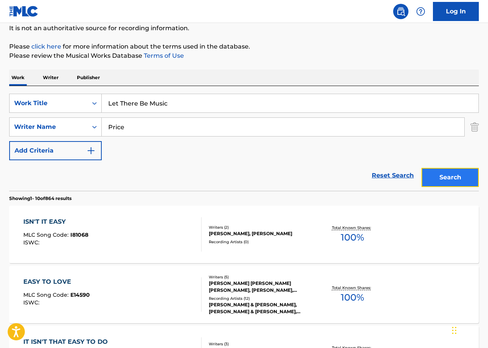
click at [454, 180] on button "Search" at bounding box center [450, 177] width 57 height 19
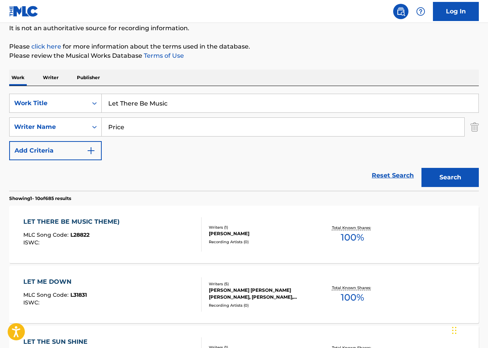
click at [178, 244] on div "LET THERE BE MUSIC THEME) MLC Song Code : L28822 ISWC :" at bounding box center [112, 234] width 179 height 34
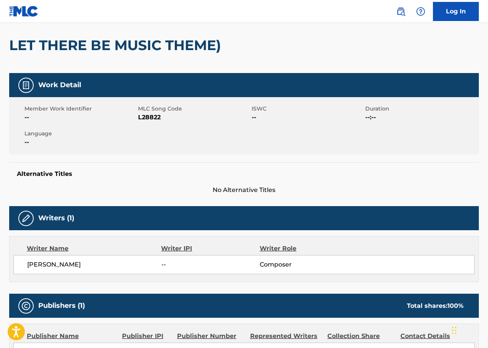
scroll to position [59, 0]
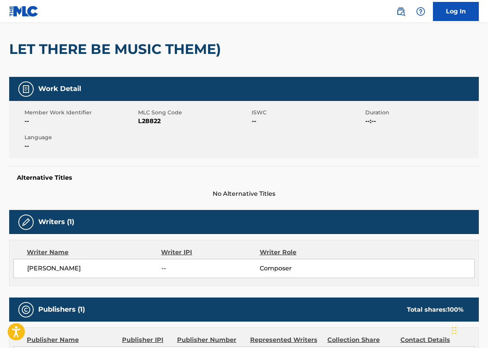
click at [146, 116] on span "MLC Song Code" at bounding box center [194, 113] width 112 height 8
click at [146, 119] on span "L28822" at bounding box center [194, 121] width 112 height 9
click at [149, 127] on div "Member Work Identifier -- MLC Song Code L28822 ISWC -- Duration --:-- Language …" at bounding box center [244, 129] width 470 height 57
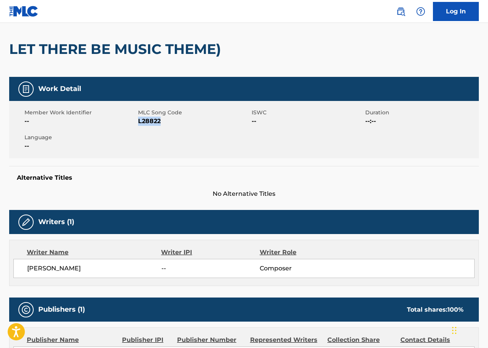
click at [149, 126] on div "Member Work Identifier -- MLC Song Code L28822 ISWC -- Duration --:-- Language …" at bounding box center [244, 129] width 470 height 57
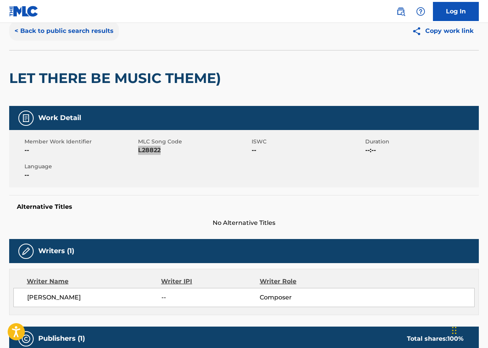
scroll to position [0, 0]
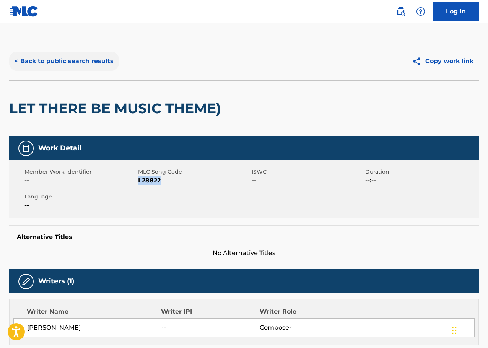
click at [98, 69] on button "< Back to public search results" at bounding box center [64, 61] width 110 height 19
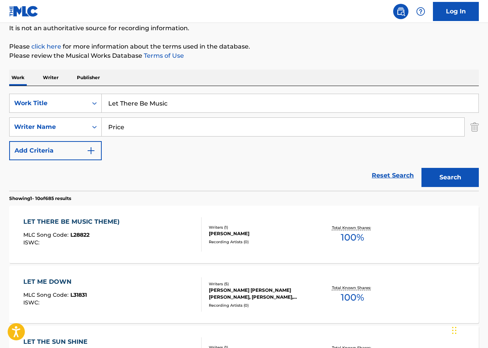
click at [184, 106] on input "Let There Be Music" at bounding box center [290, 103] width 377 height 18
click at [185, 106] on input "Let There Be Music" at bounding box center [290, 103] width 377 height 18
paste input "Mr. Mag"
type input "Mr. Magic"
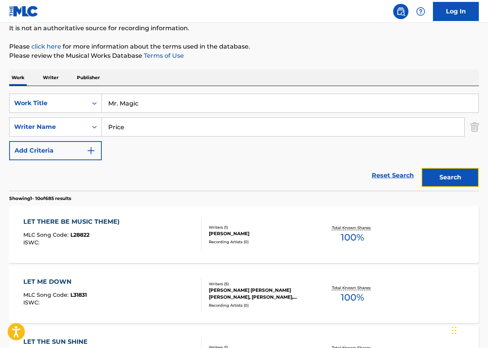
click at [442, 182] on button "Search" at bounding box center [450, 177] width 57 height 19
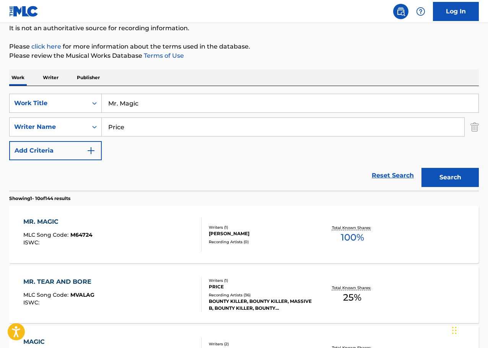
click at [213, 234] on div "[PERSON_NAME]" at bounding box center [261, 233] width 104 height 7
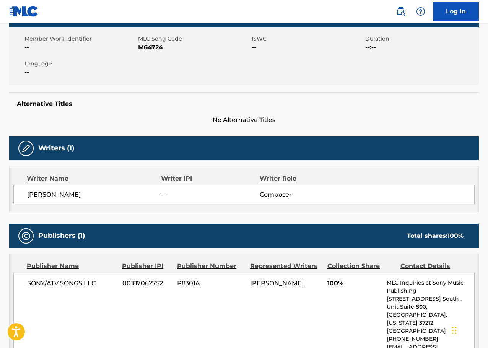
scroll to position [21, 0]
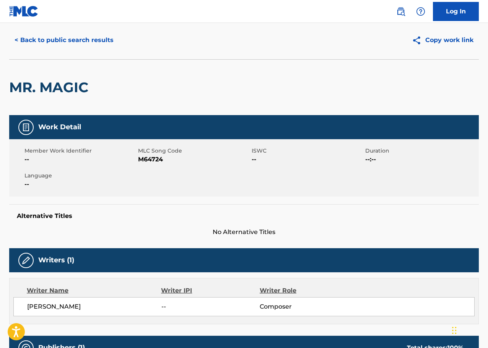
click at [145, 162] on span "M64724" at bounding box center [194, 159] width 112 height 9
click at [96, 50] on div "< Back to public search results Copy work link" at bounding box center [244, 40] width 470 height 38
click at [106, 47] on button "< Back to public search results" at bounding box center [64, 40] width 110 height 19
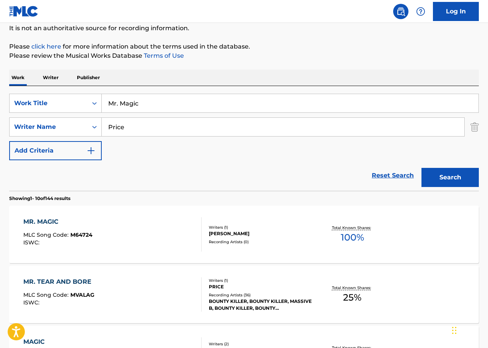
click at [176, 94] on input "Mr. Magic" at bounding box center [290, 103] width 377 height 18
click at [176, 95] on input "Mr. Magic" at bounding box center [290, 103] width 377 height 18
paste input "Red Sky Over Mountain"
type input "Red Sky Over Mountain"
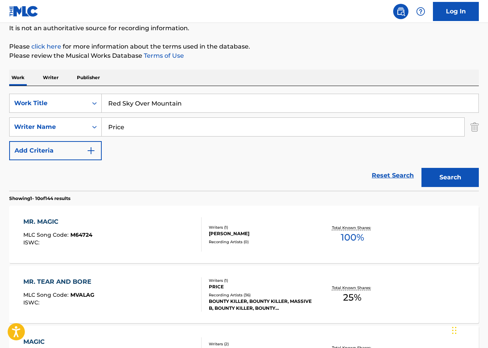
click at [447, 191] on section "Showing 1 - 10 of 144 results" at bounding box center [244, 196] width 470 height 11
click at [449, 177] on button "Search" at bounding box center [450, 177] width 57 height 19
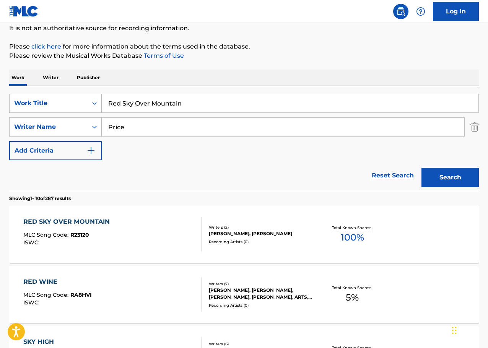
click at [128, 237] on div "RED SKY OVER MOUNTAIN MLC Song Code : R23120 ISWC :" at bounding box center [112, 234] width 179 height 34
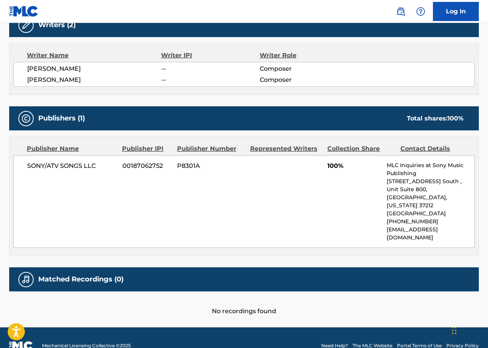
scroll to position [27, 0]
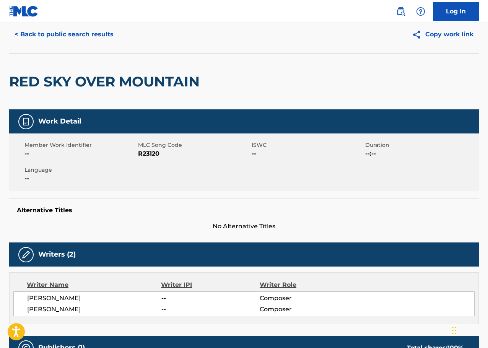
click at [141, 151] on span "R23120" at bounding box center [194, 153] width 112 height 9
click at [81, 27] on button "< Back to public search results" at bounding box center [64, 34] width 110 height 19
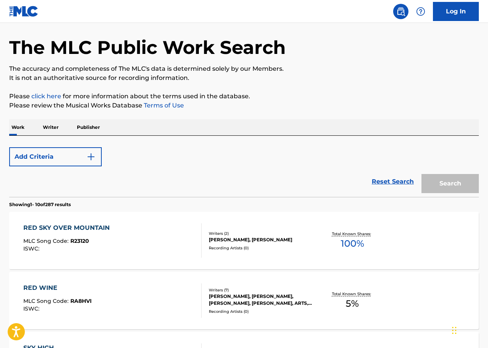
scroll to position [77, 0]
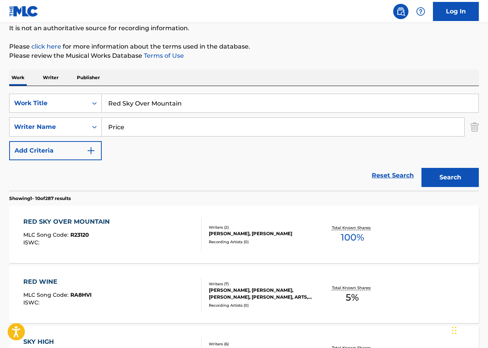
click at [179, 90] on div "SearchWithCriteriadc14f8df-12b6-46e2-886c-cd703788c305 Work Title Red Sky Over …" at bounding box center [244, 138] width 470 height 105
drag, startPoint x: 179, startPoint y: 90, endPoint x: 180, endPoint y: 96, distance: 6.2
click at [179, 92] on div "SearchWithCriteriadc14f8df-12b6-46e2-886c-cd703788c305 Work Title Red Sky Over …" at bounding box center [244, 138] width 470 height 105
click at [180, 96] on input "Red Sky Over Mountain" at bounding box center [290, 103] width 377 height 18
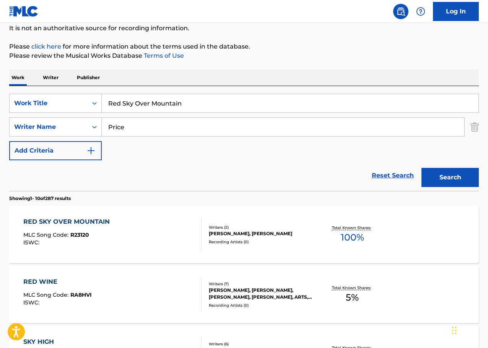
click at [180, 96] on input "Red Sky Over Mountain" at bounding box center [290, 103] width 377 height 18
paste input "Think About Forgetting Me"
type input "Think About Forgetting Me"
click at [427, 171] on button "Search" at bounding box center [450, 177] width 57 height 19
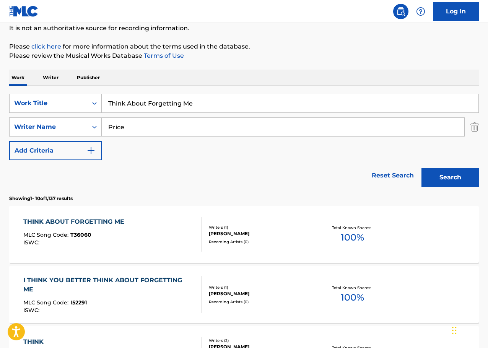
click at [102, 235] on div "MLC Song Code : T36060" at bounding box center [75, 236] width 105 height 8
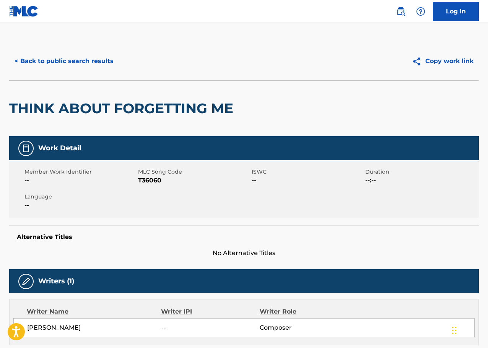
scroll to position [38, 0]
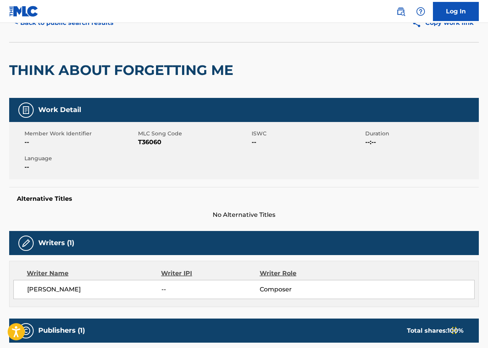
click at [145, 149] on div "Member Work Identifier -- MLC Song Code T36060 ISWC -- Duration --:-- Language …" at bounding box center [244, 150] width 470 height 57
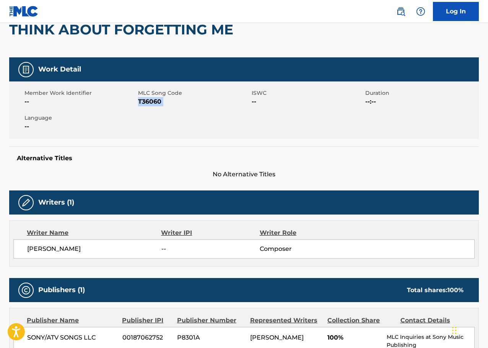
scroll to position [0, 0]
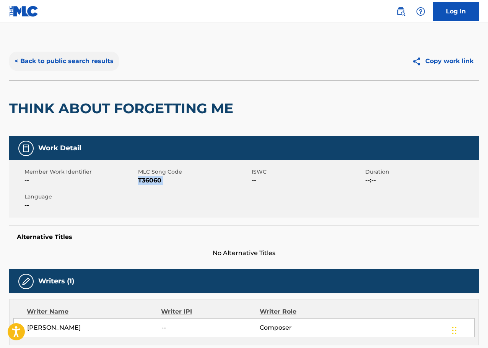
click at [105, 67] on button "< Back to public search results" at bounding box center [64, 61] width 110 height 19
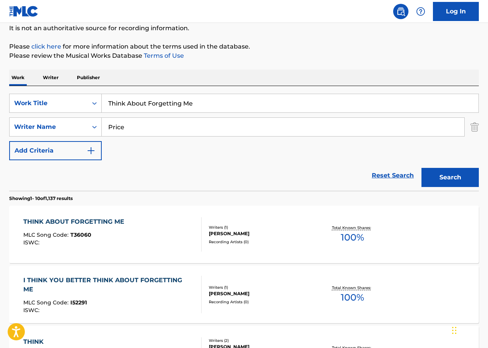
click at [170, 103] on input "Think About Forgetting Me" at bounding box center [290, 103] width 377 height 18
paste input "You've Got Eyes"
type input "You've Got Eyes"
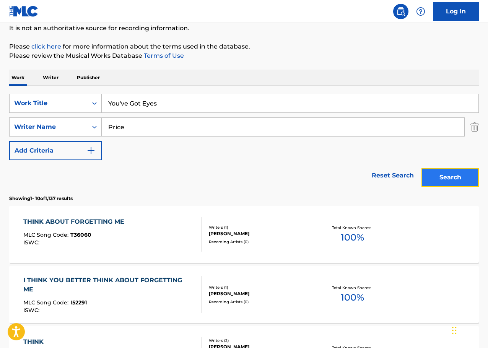
click at [432, 183] on button "Search" at bounding box center [450, 177] width 57 height 19
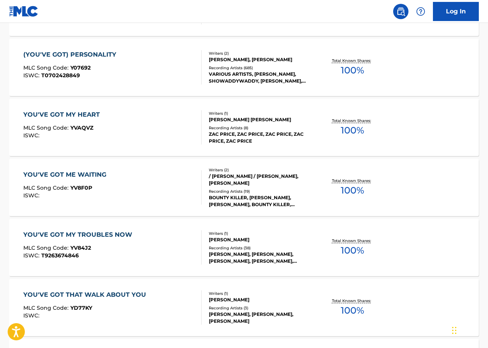
scroll to position [230, 0]
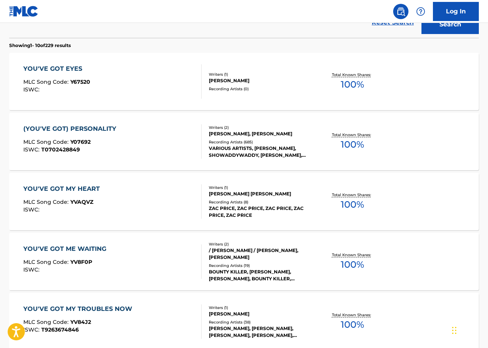
click at [152, 85] on div "YOU'VE GOT EYES MLC Song Code : Y67520 ISWC :" at bounding box center [112, 81] width 179 height 34
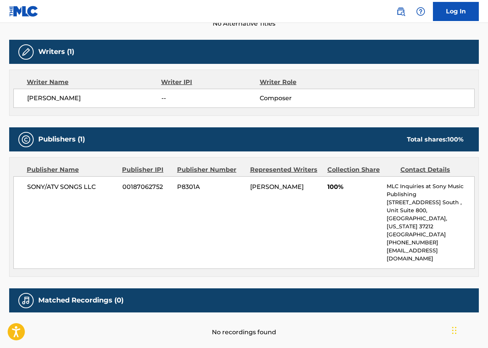
scroll to position [77, 0]
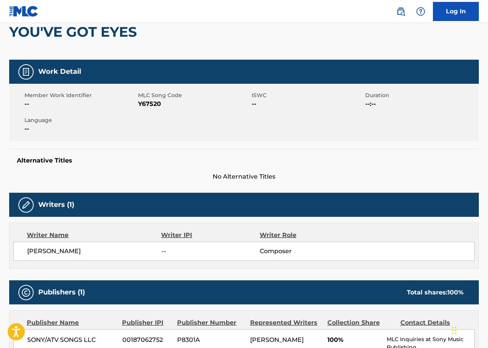
click at [155, 101] on span "Y67520" at bounding box center [194, 103] width 112 height 9
